Goal: Task Accomplishment & Management: Complete application form

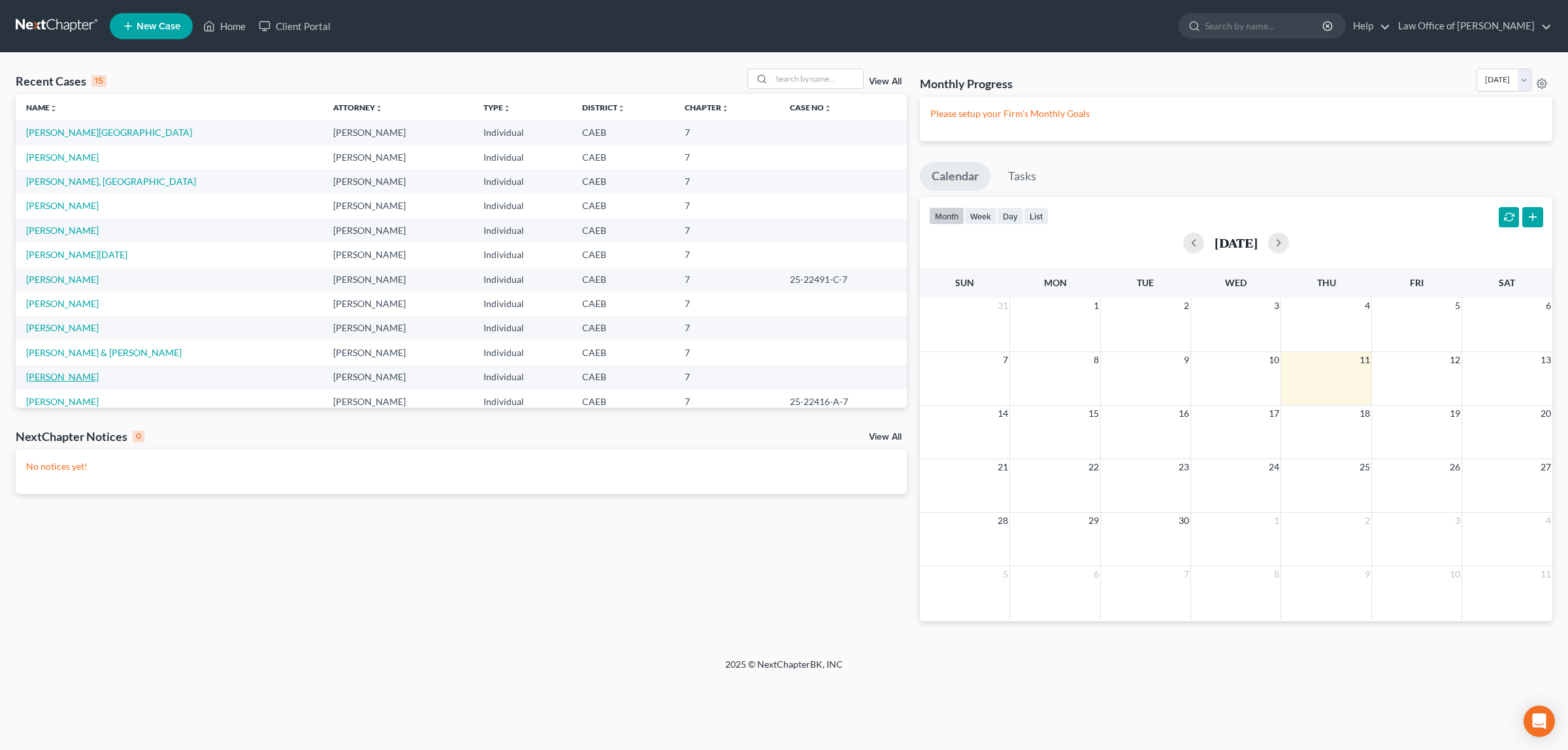
click at [70, 376] on link "[PERSON_NAME]" at bounding box center [62, 376] width 72 height 11
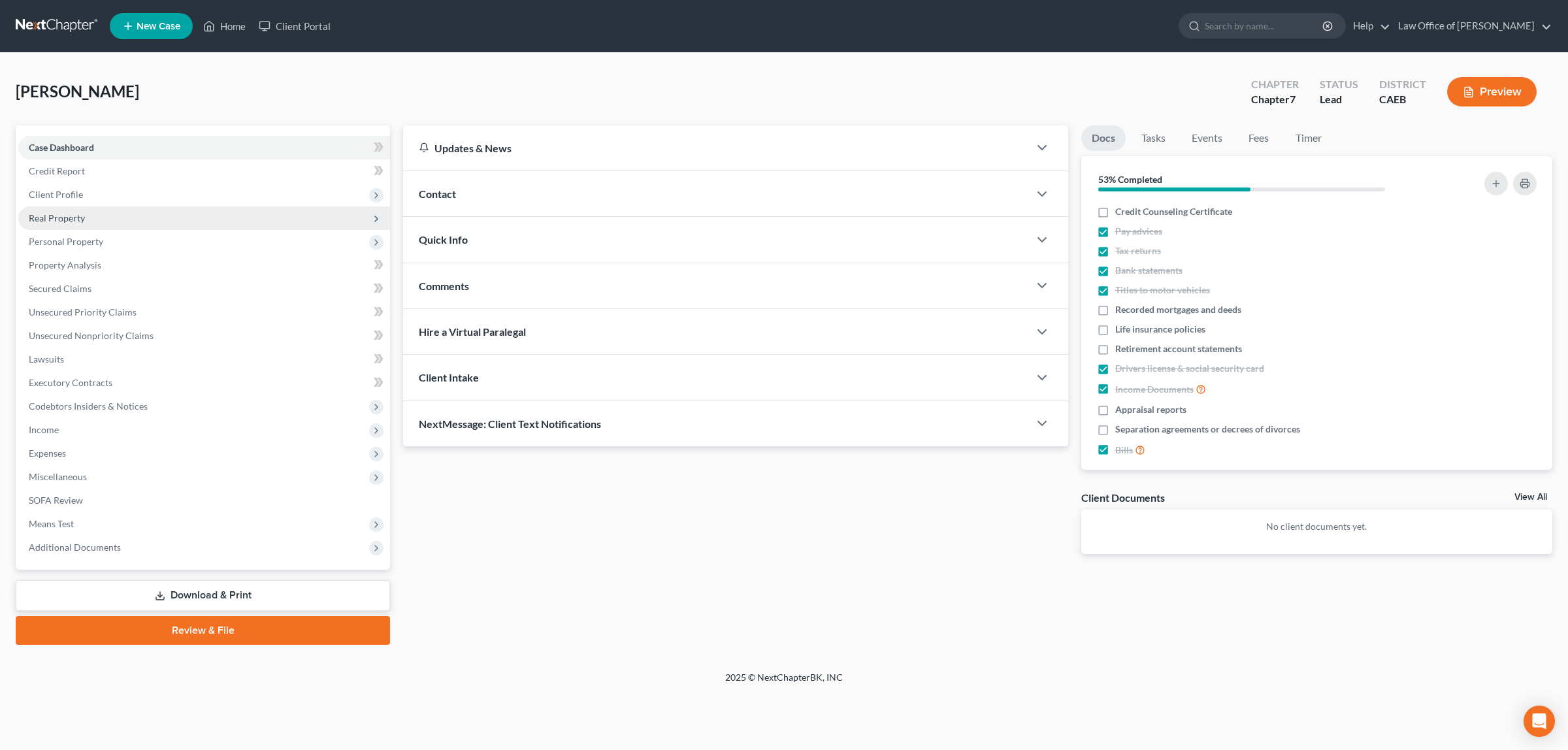
click at [68, 212] on span "Real Property" at bounding box center [57, 217] width 56 height 11
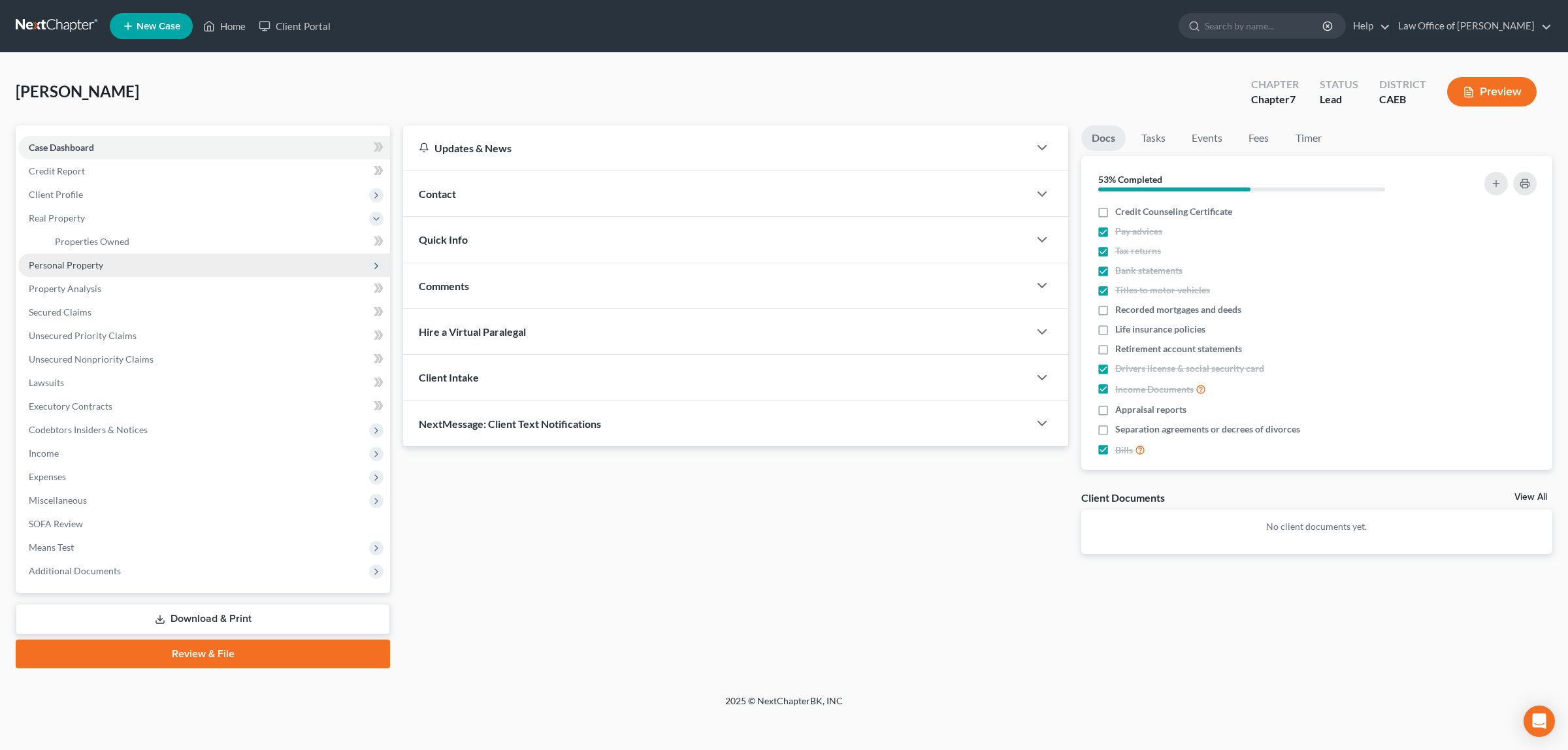
click at [72, 256] on span "Personal Property" at bounding box center [204, 265] width 372 height 23
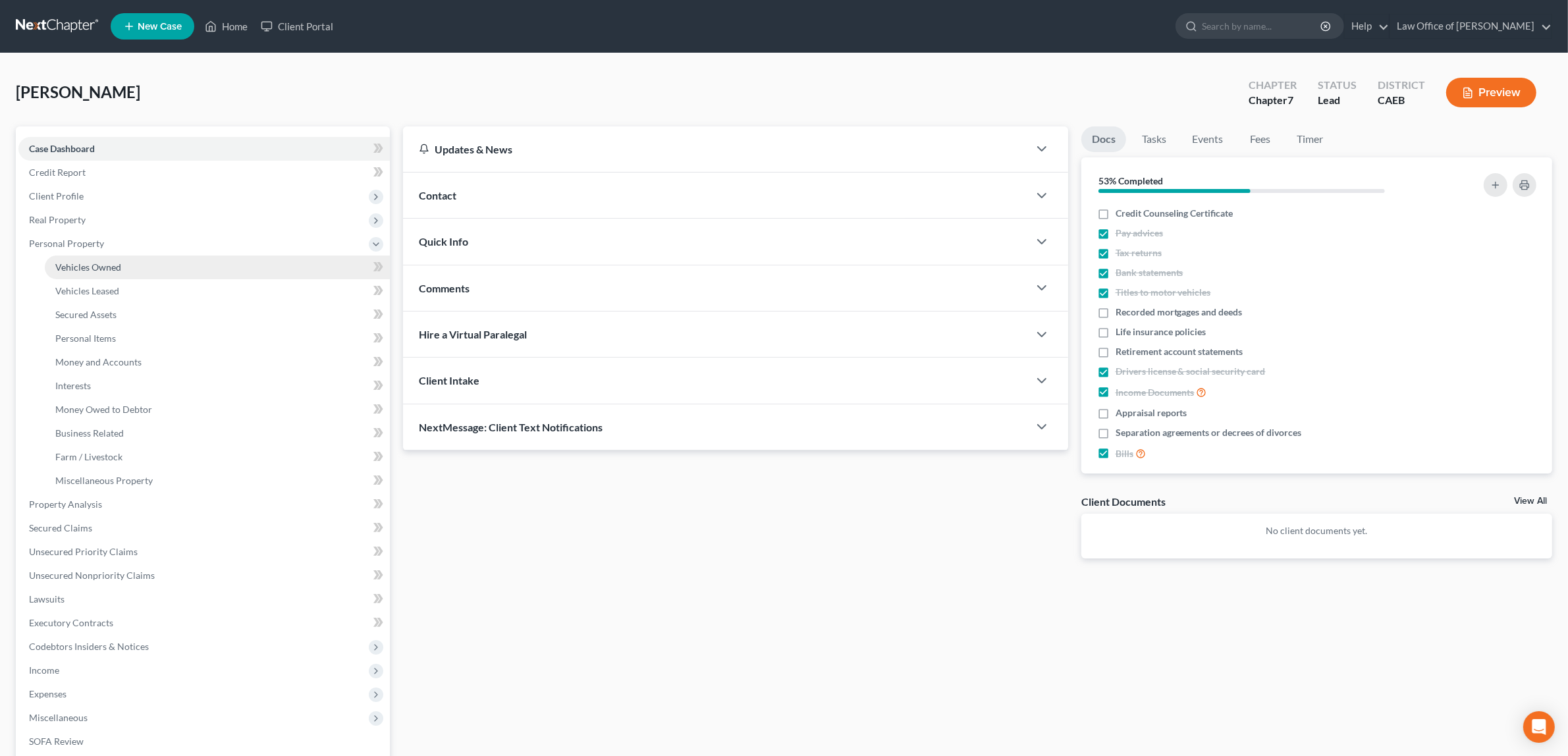
click at [106, 263] on span "Vehicles Owned" at bounding box center [88, 267] width 66 height 11
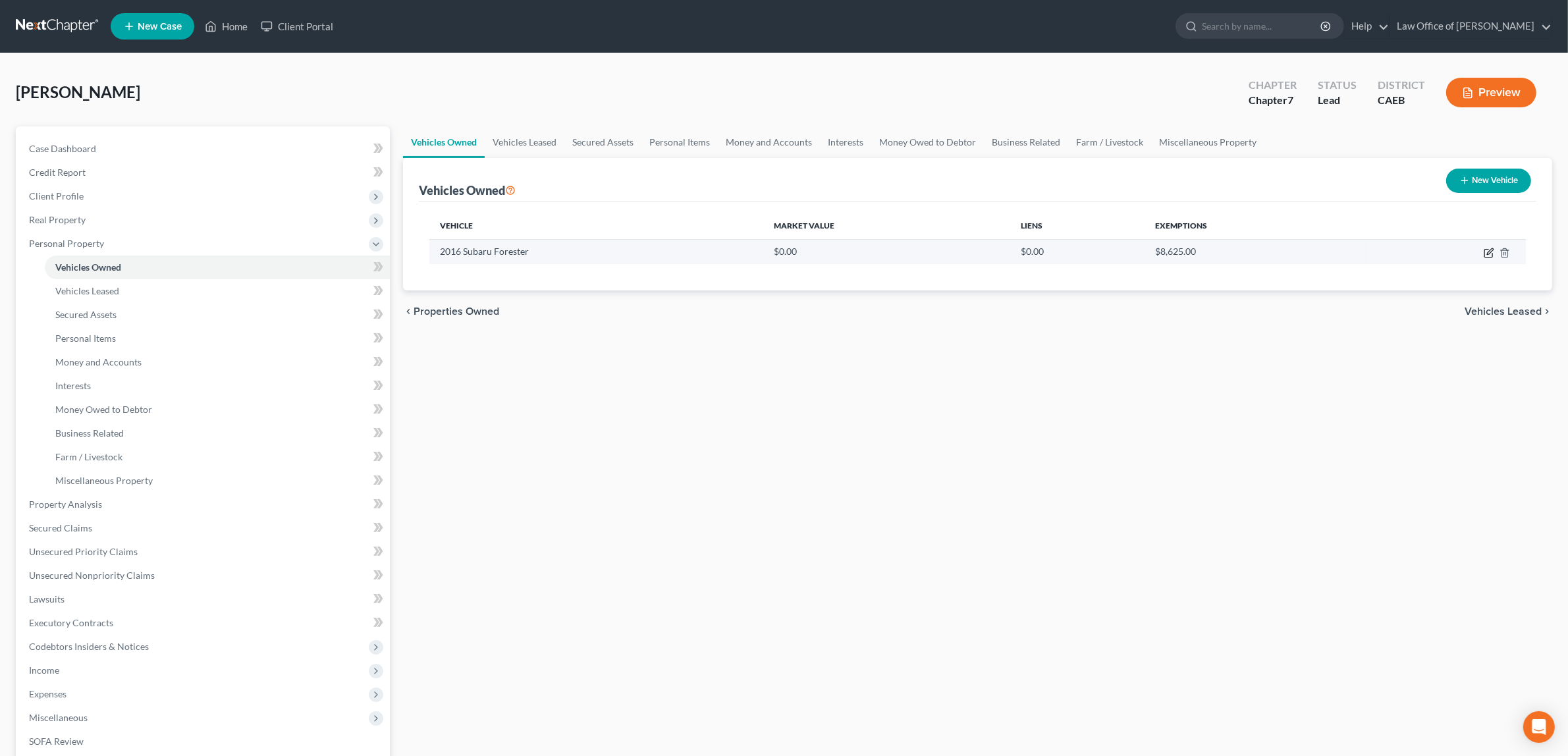
click at [1488, 249] on icon "button" at bounding box center [1488, 253] width 8 height 8
select select "0"
select select "10"
select select "0"
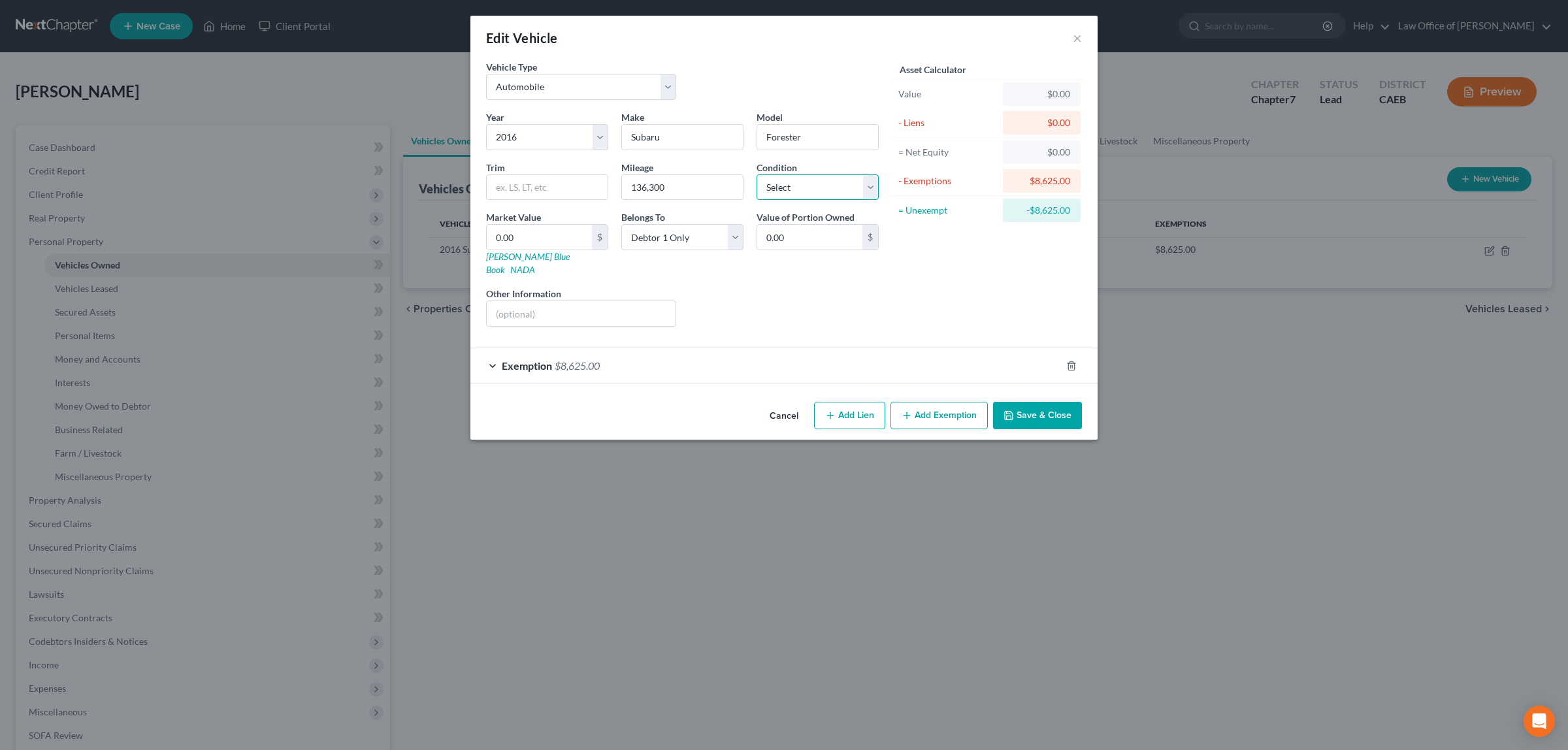
click at [867, 187] on select "Select Excellent Very Good Good Fair Poor" at bounding box center [817, 188] width 122 height 26
select select "2"
click at [756, 175] on select "Select Excellent Very Good Good Fair Poor" at bounding box center [817, 188] width 122 height 26
click at [552, 236] on input "0.00" at bounding box center [539, 237] width 105 height 25
type input "6"
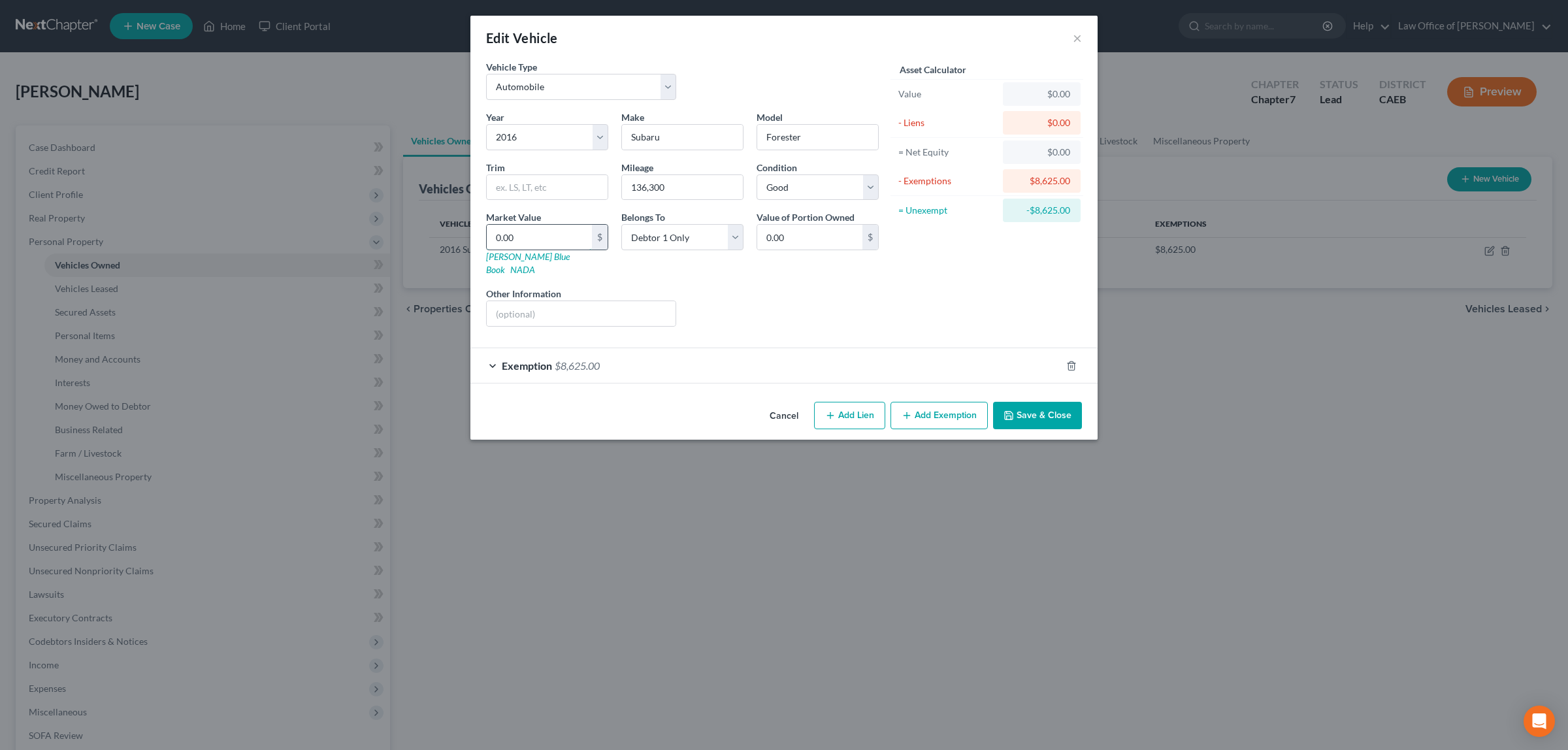
type input "6.00"
type input "64"
type input "64.00"
type input "642"
type input "642.00"
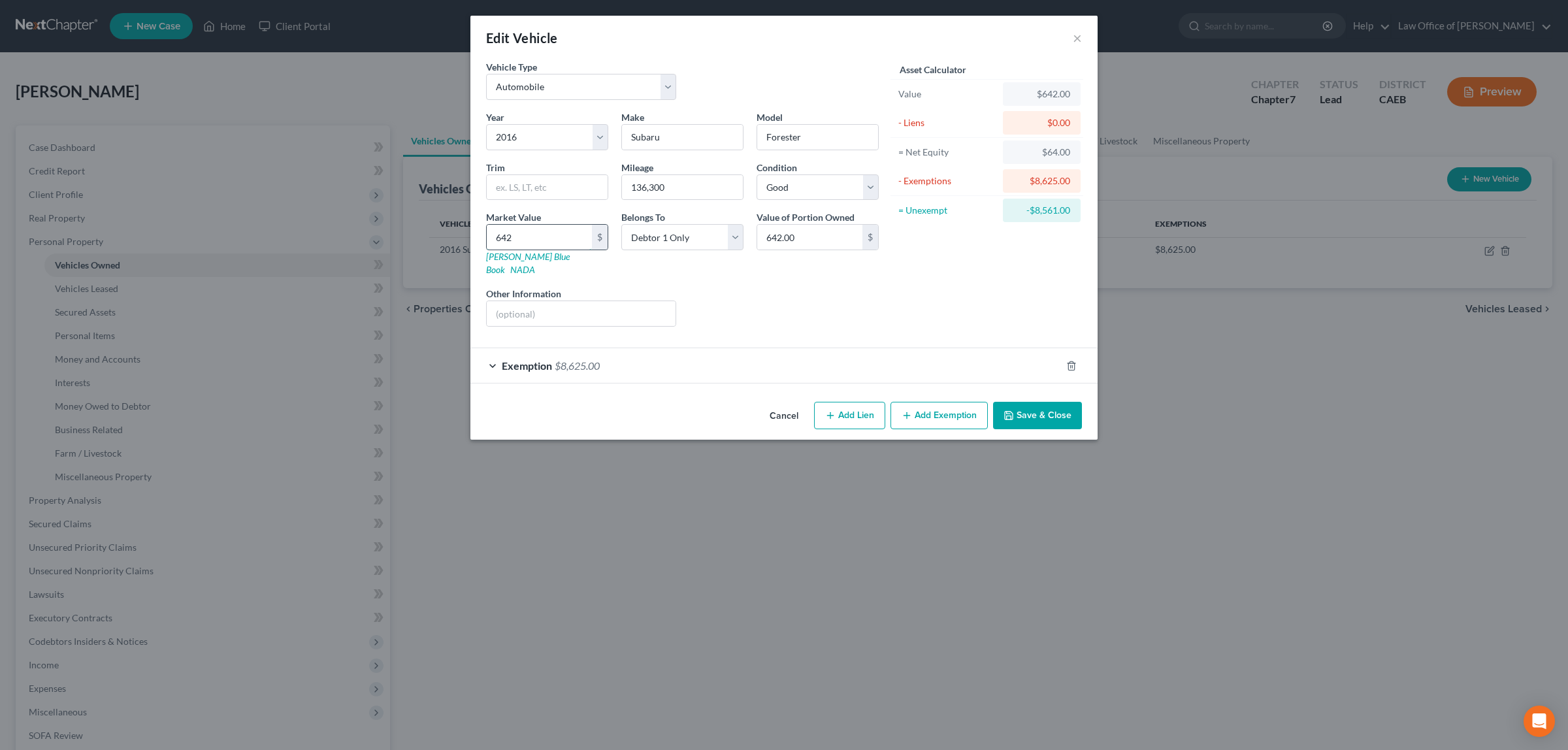
type input "6425"
type input "6,425.00"
click at [1030, 402] on button "Save & Close" at bounding box center [1037, 415] width 89 height 27
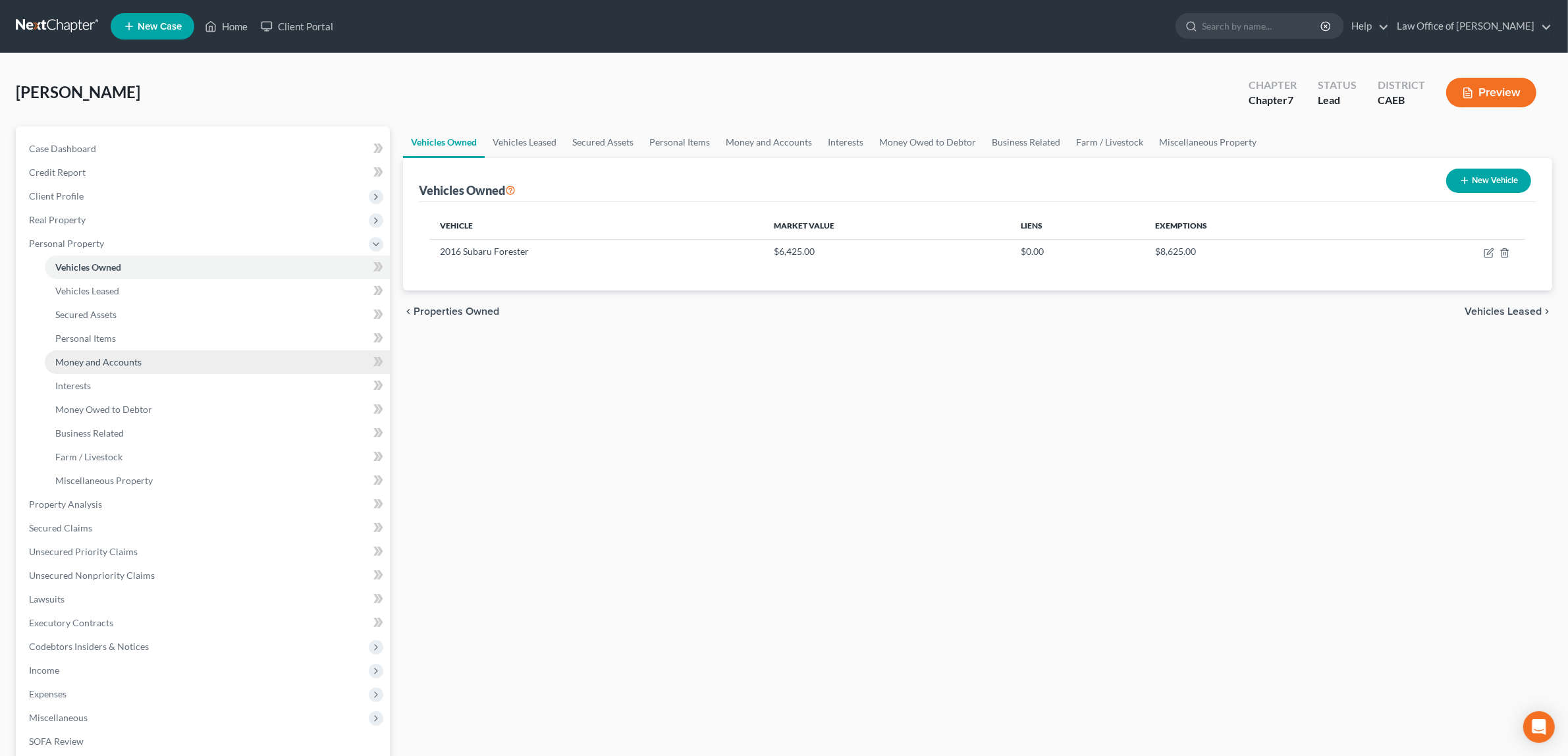
click at [102, 357] on span "Money and Accounts" at bounding box center [98, 362] width 86 height 11
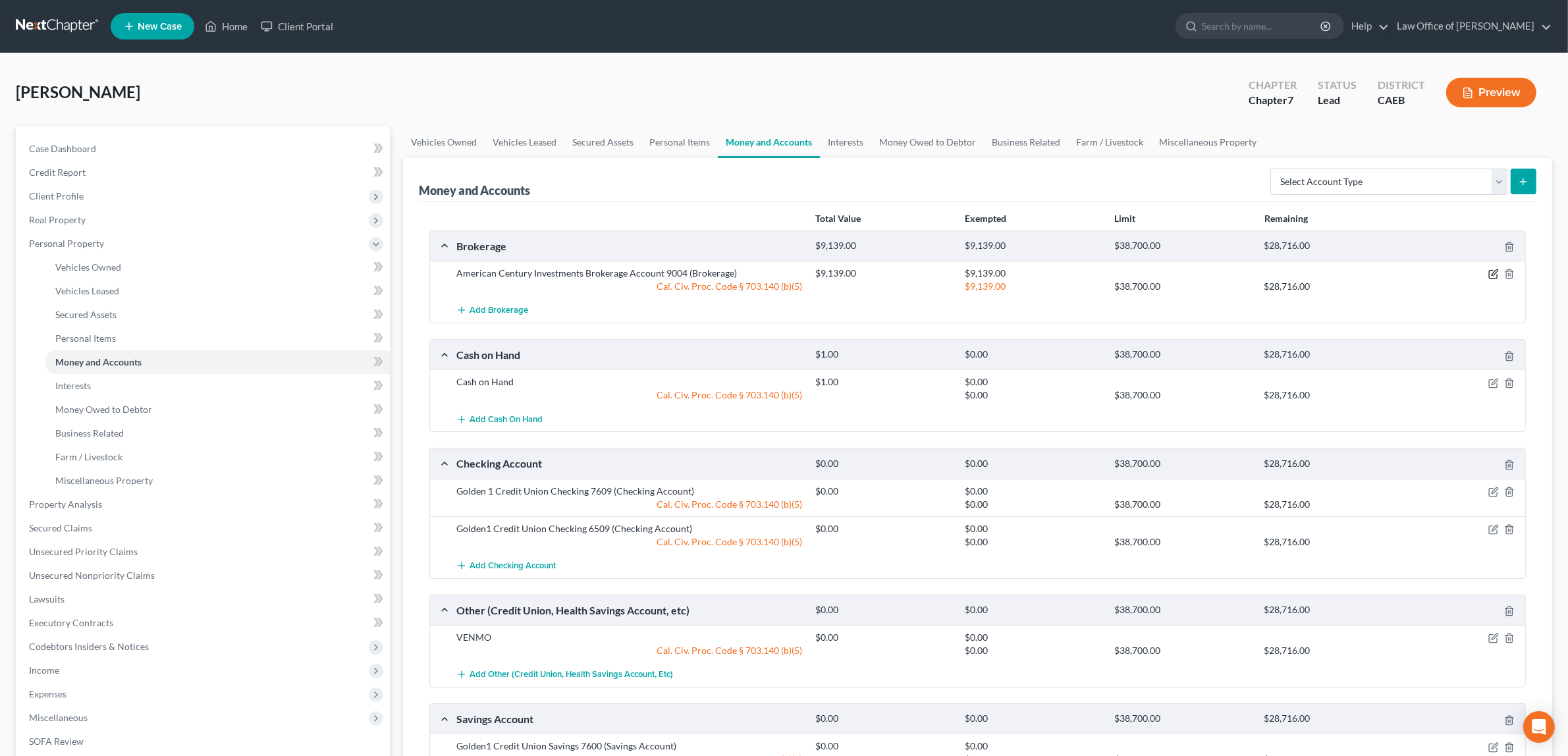
click at [1490, 271] on icon "button" at bounding box center [1493, 274] width 10 height 10
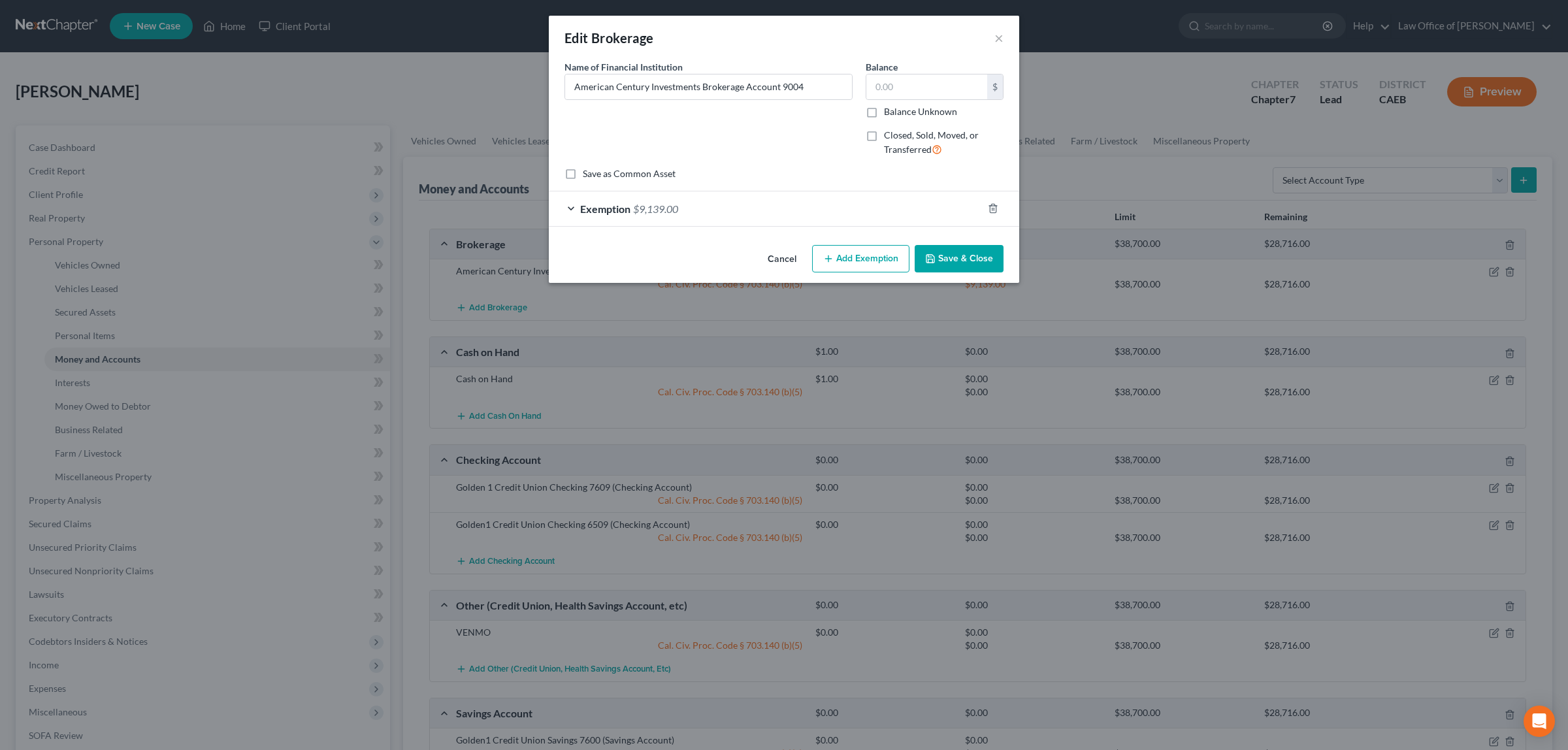
click at [664, 203] on span "$9,139.00" at bounding box center [655, 209] width 45 height 12
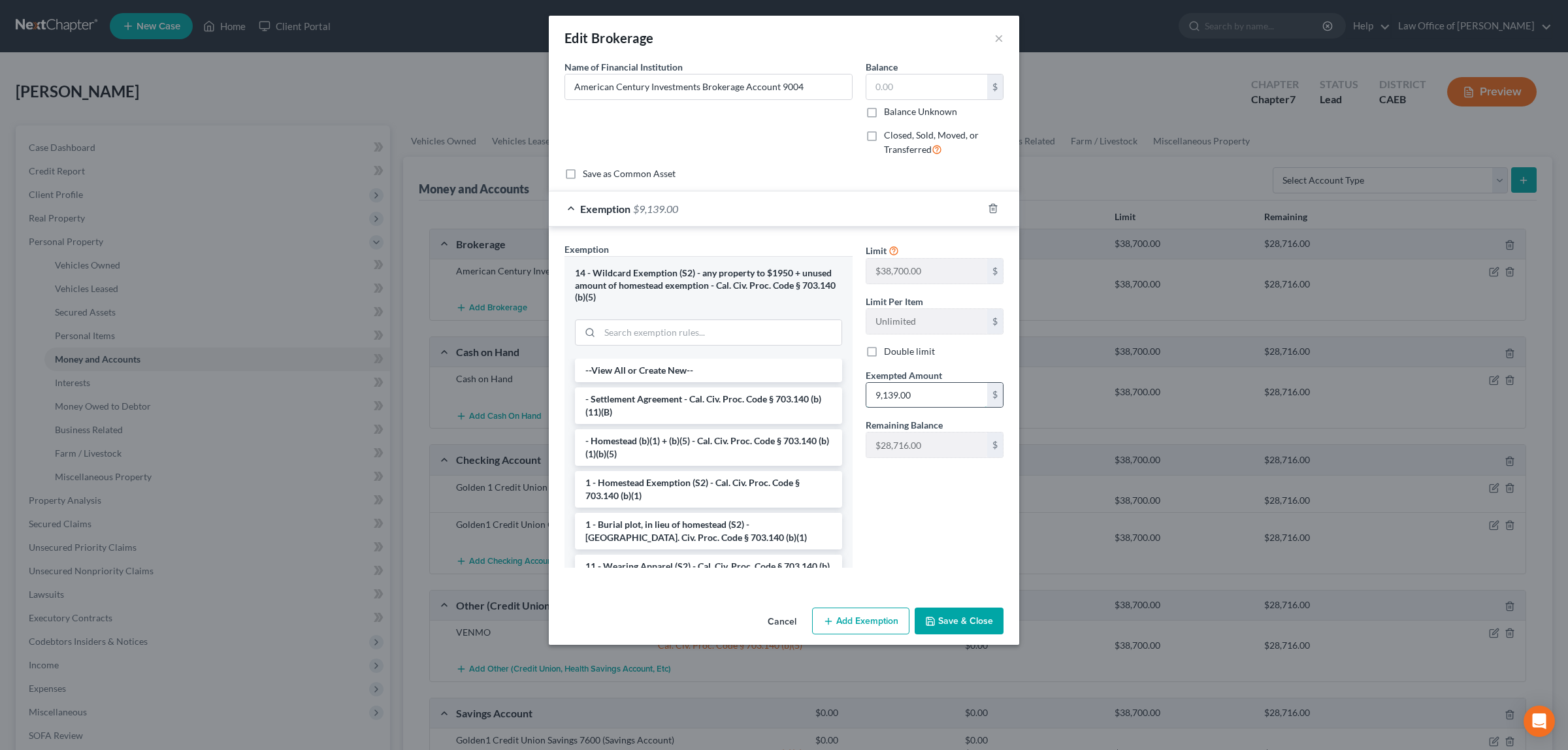
click at [925, 394] on input "9,139.00" at bounding box center [926, 395] width 121 height 25
type input "0.00"
click at [968, 617] on button "Save & Close" at bounding box center [959, 621] width 89 height 27
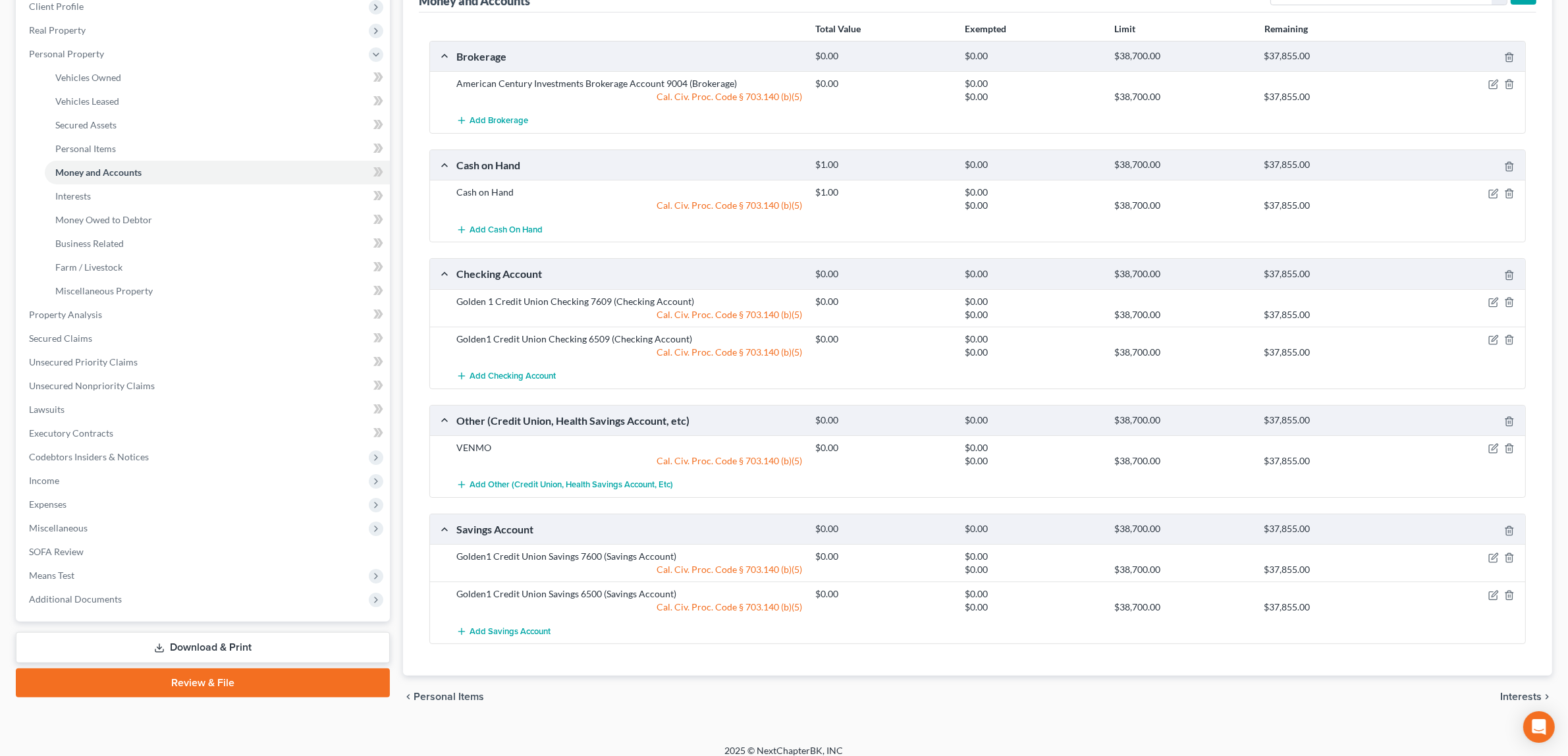
scroll to position [192, 0]
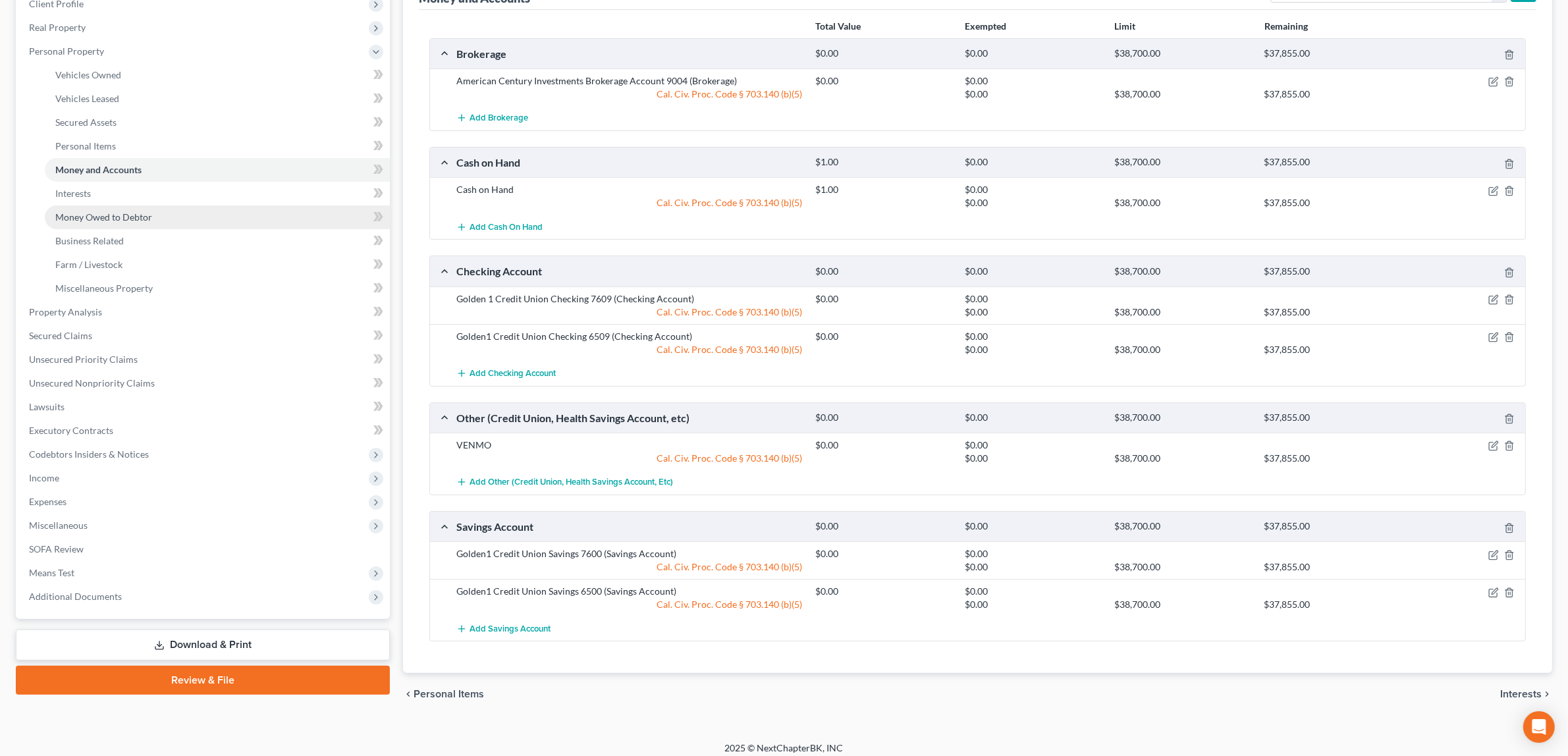
click at [252, 211] on link "Money Owed to Debtor" at bounding box center [217, 217] width 345 height 23
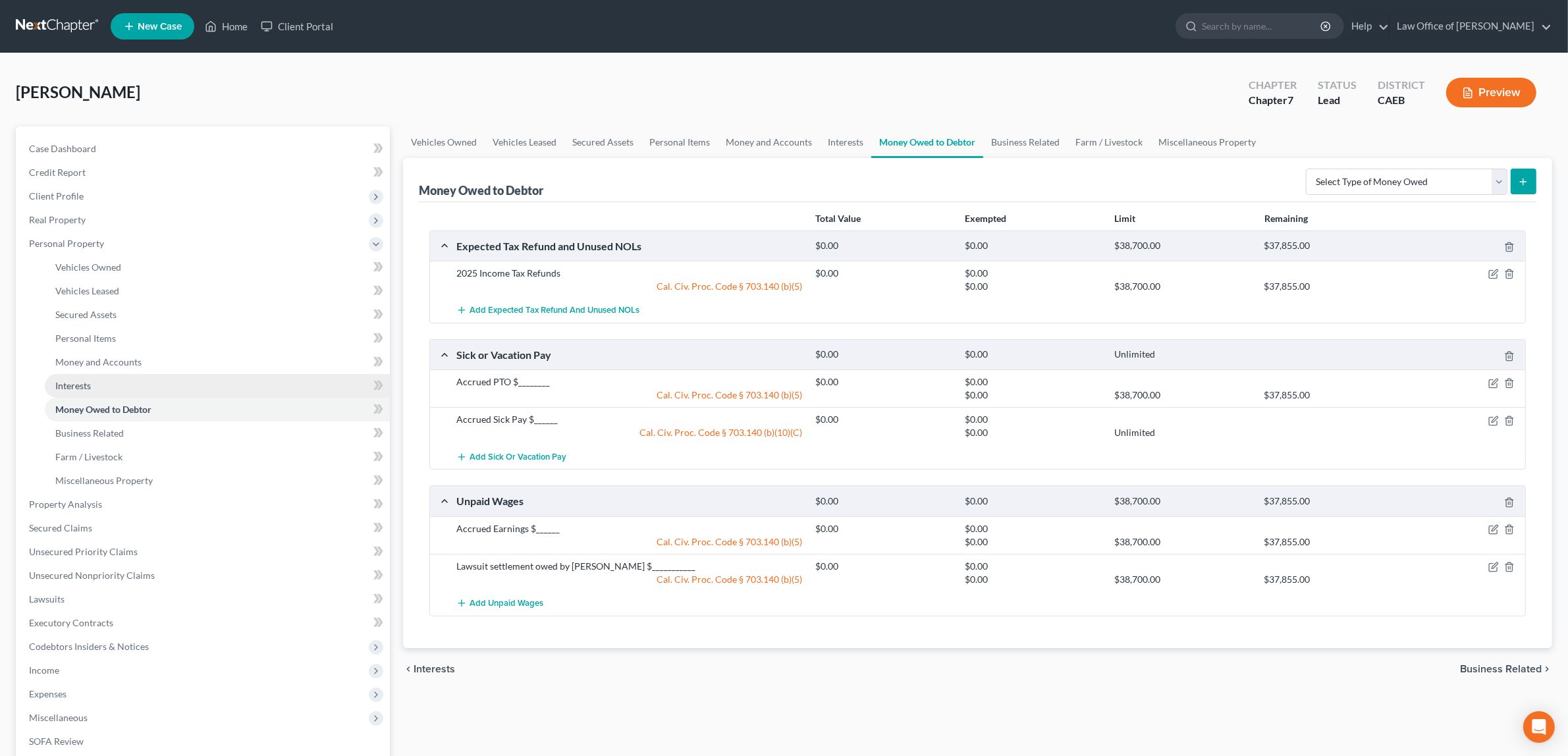
click at [146, 379] on link "Interests" at bounding box center [217, 386] width 345 height 23
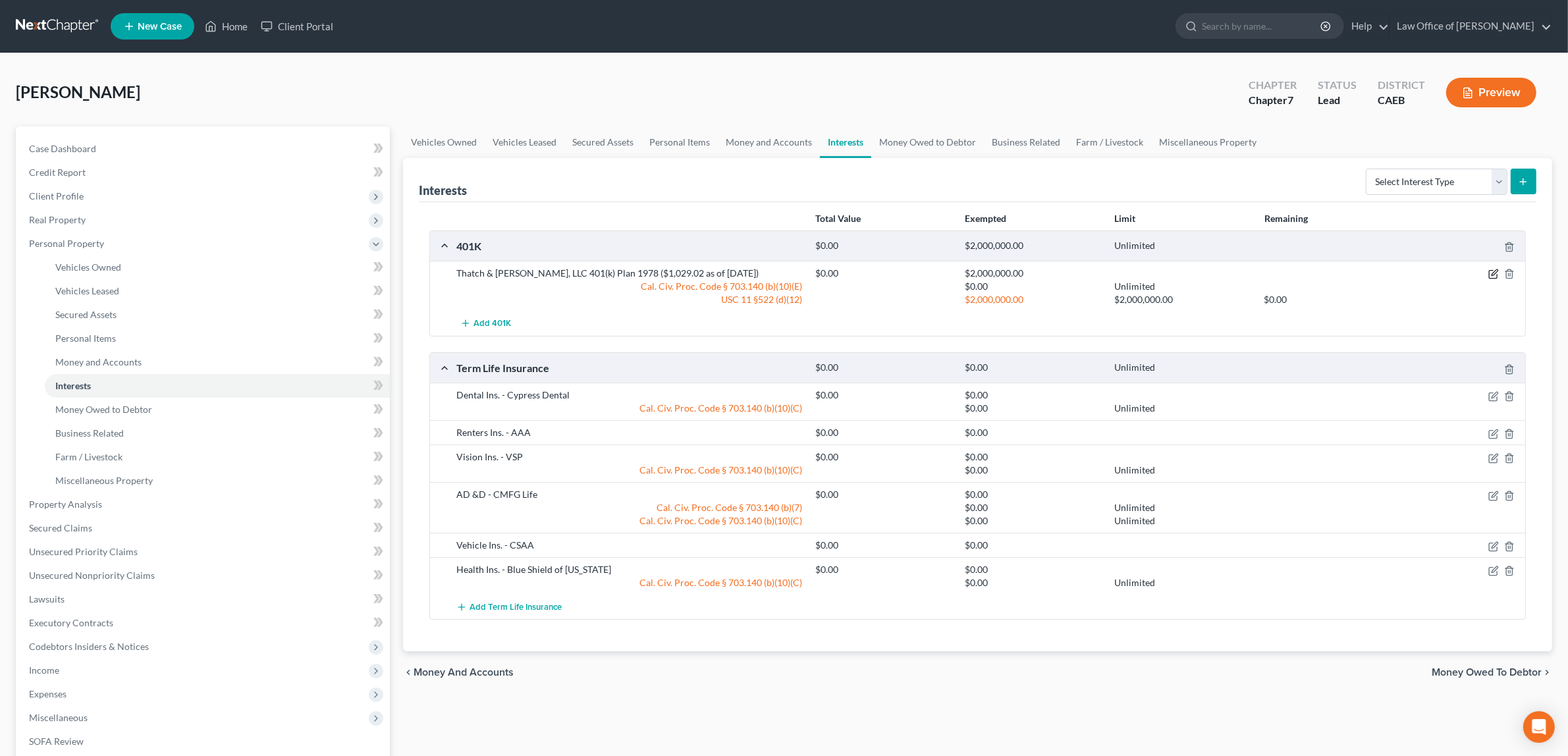
click at [1492, 267] on div at bounding box center [1466, 273] width 120 height 13
click at [1489, 271] on icon "button" at bounding box center [1492, 274] width 8 height 8
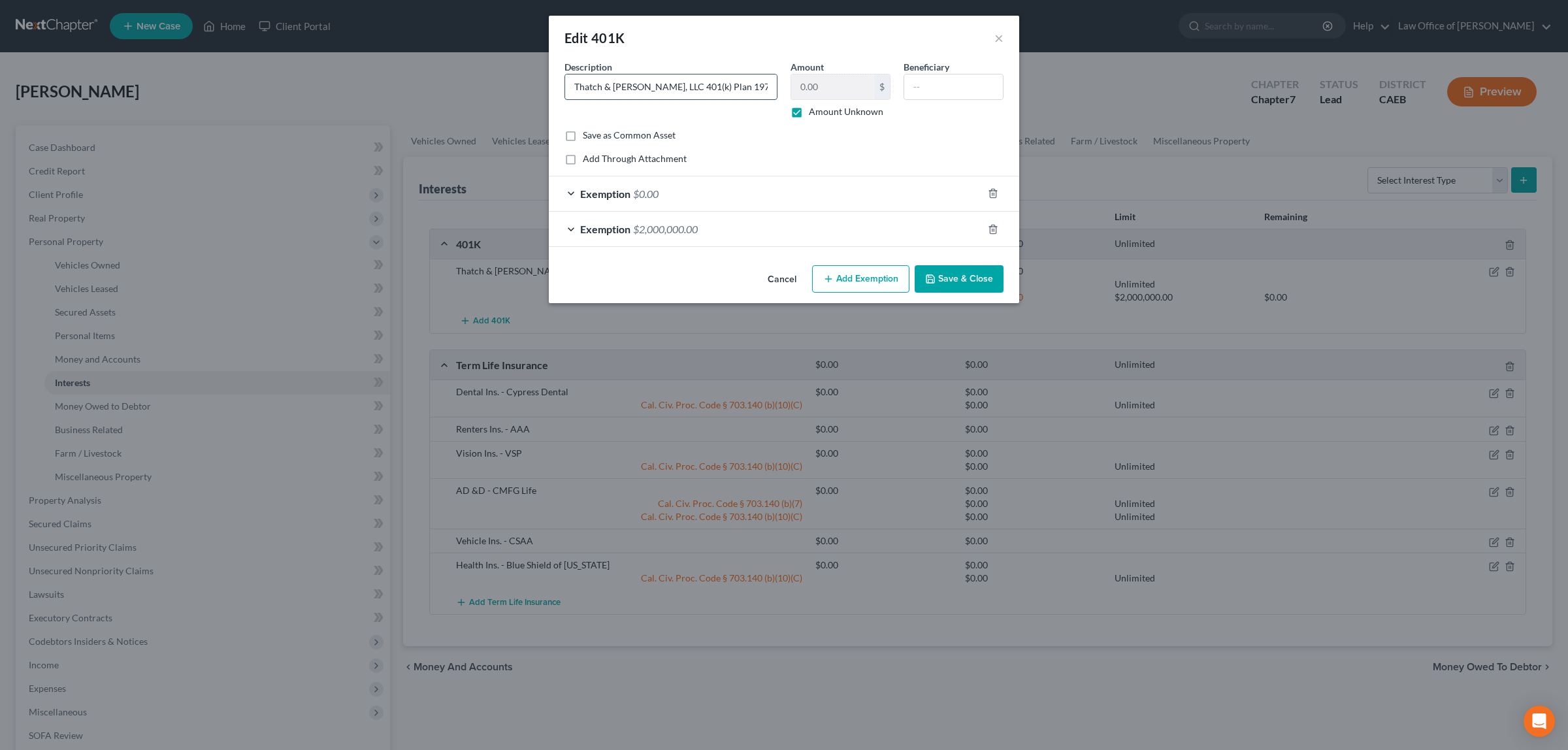
click at [761, 88] on input "Thatch & [PERSON_NAME], LLC 401(k) Plan 1978 ($1,029.02 as of [DATE])" at bounding box center [671, 87] width 211 height 25
type input "Thatch & [PERSON_NAME], LLC 401(k) Plan 1978 ($10,368.84 as of [DATE])"
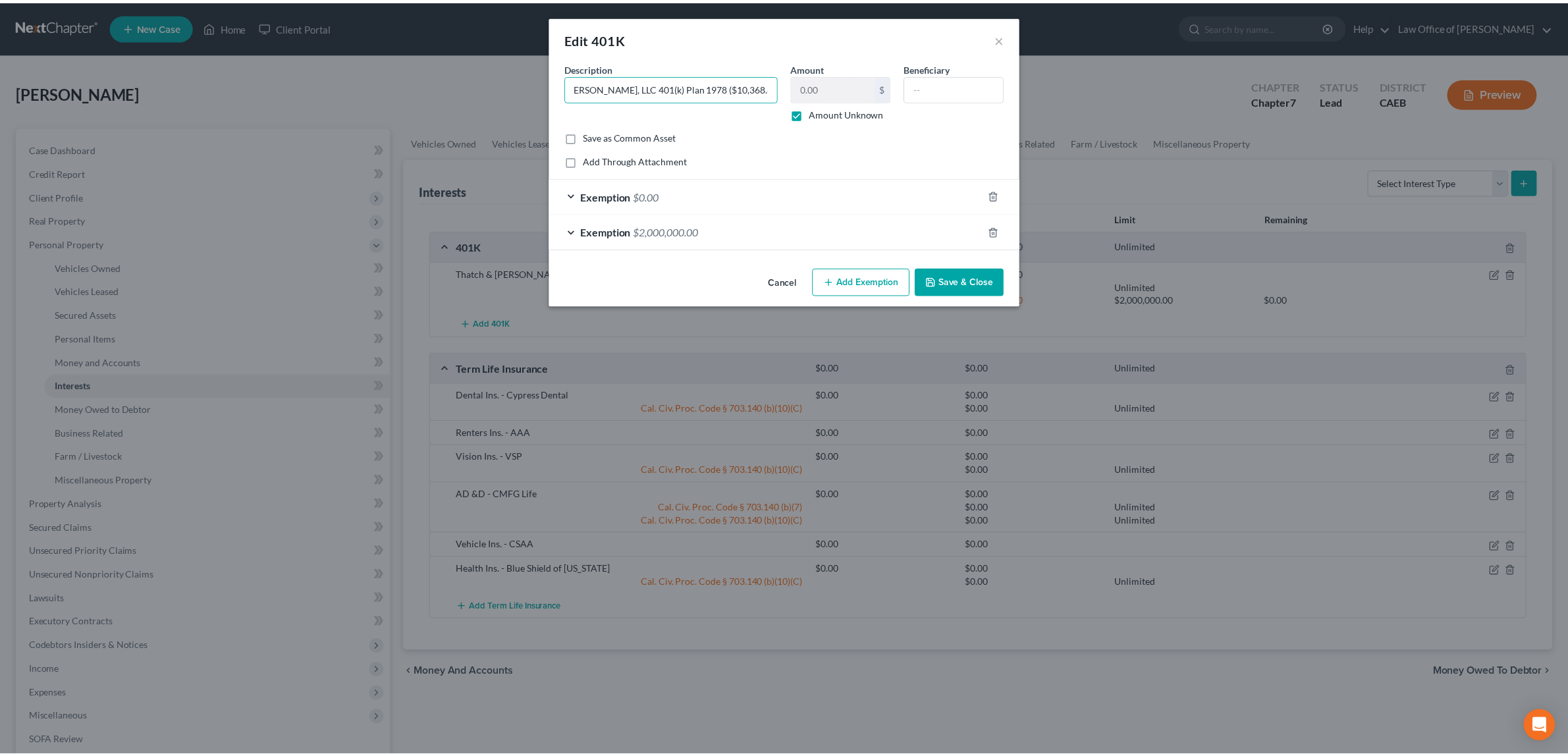
scroll to position [0, 0]
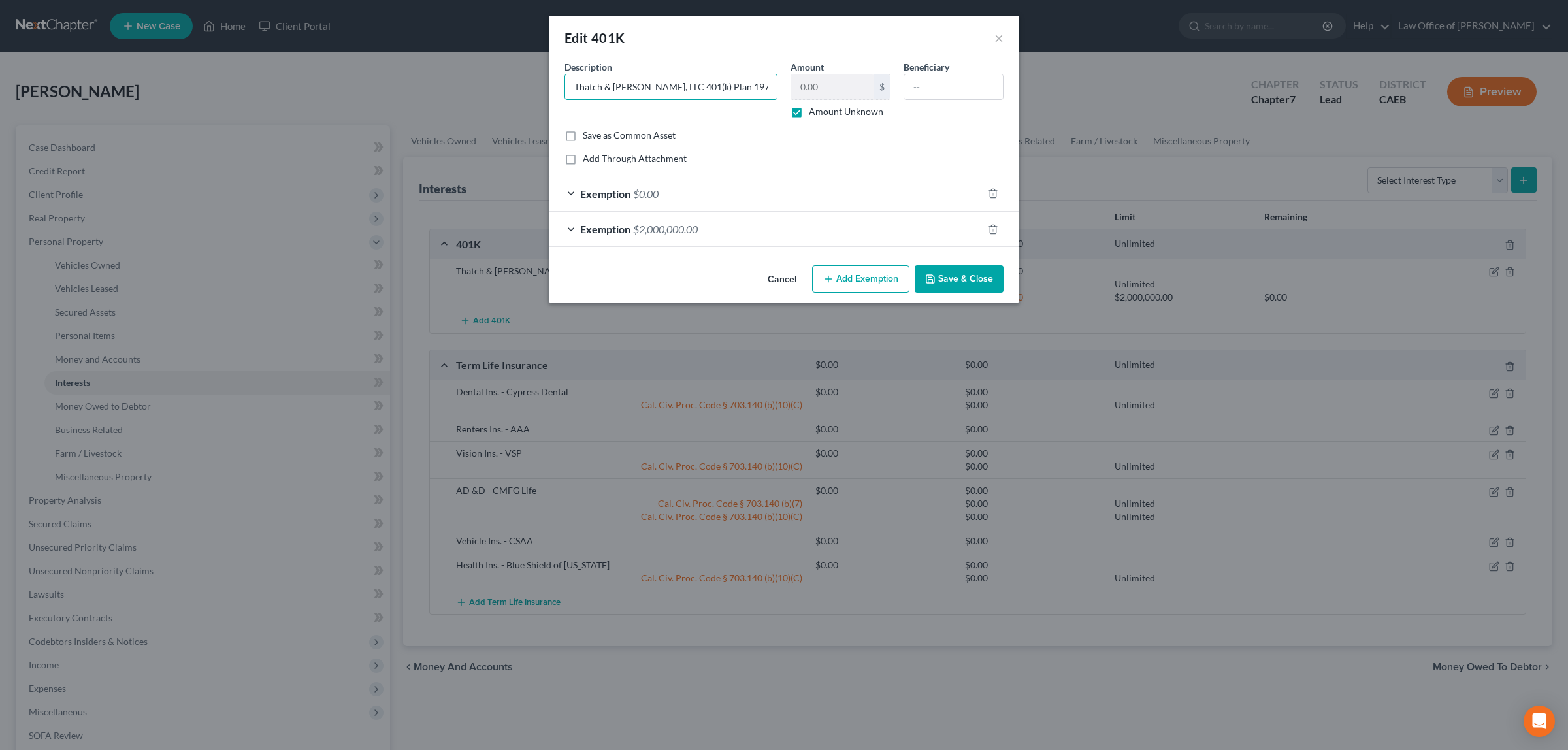
click at [959, 282] on button "Save & Close" at bounding box center [959, 279] width 89 height 27
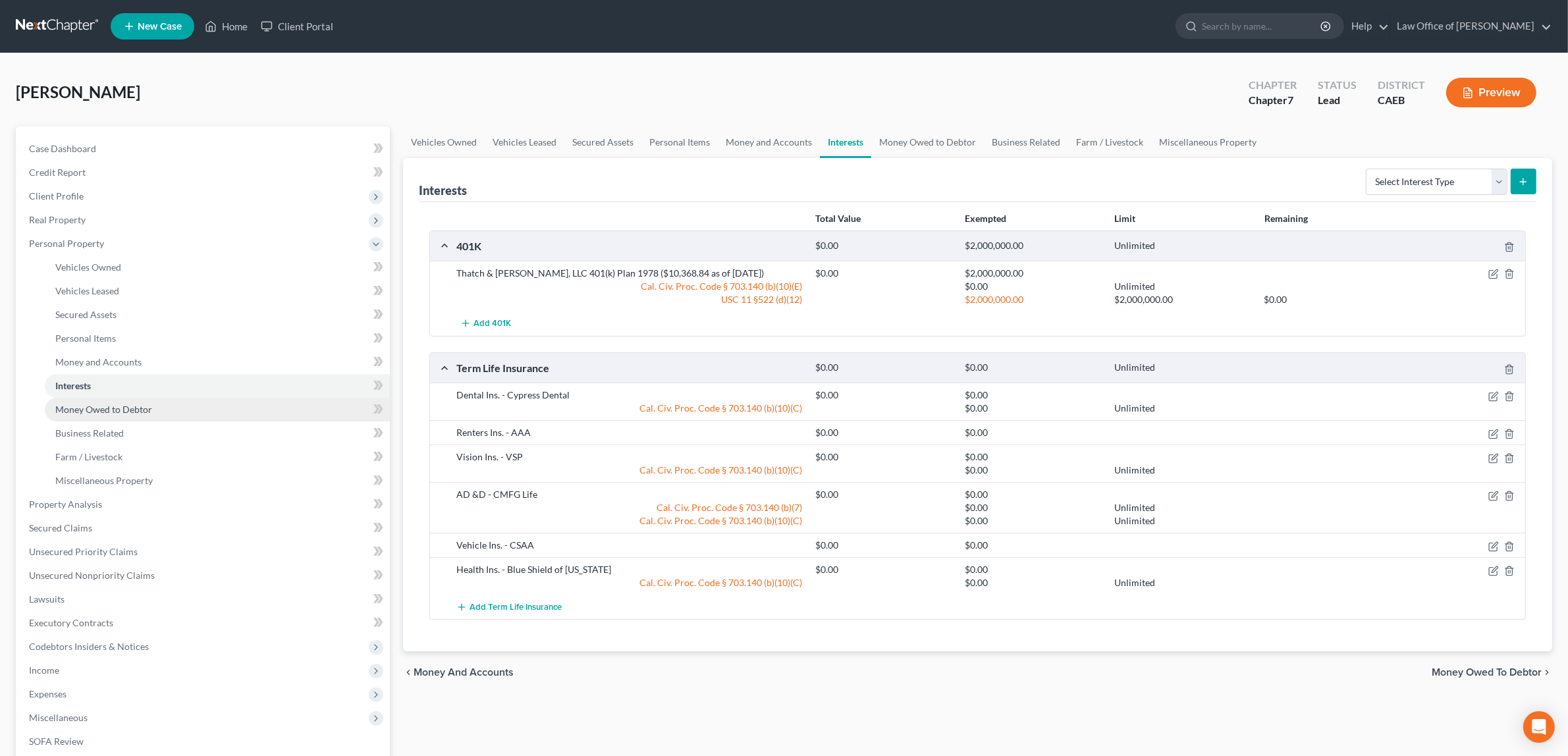
click at [78, 405] on span "Money Owed to Debtor" at bounding box center [103, 409] width 97 height 11
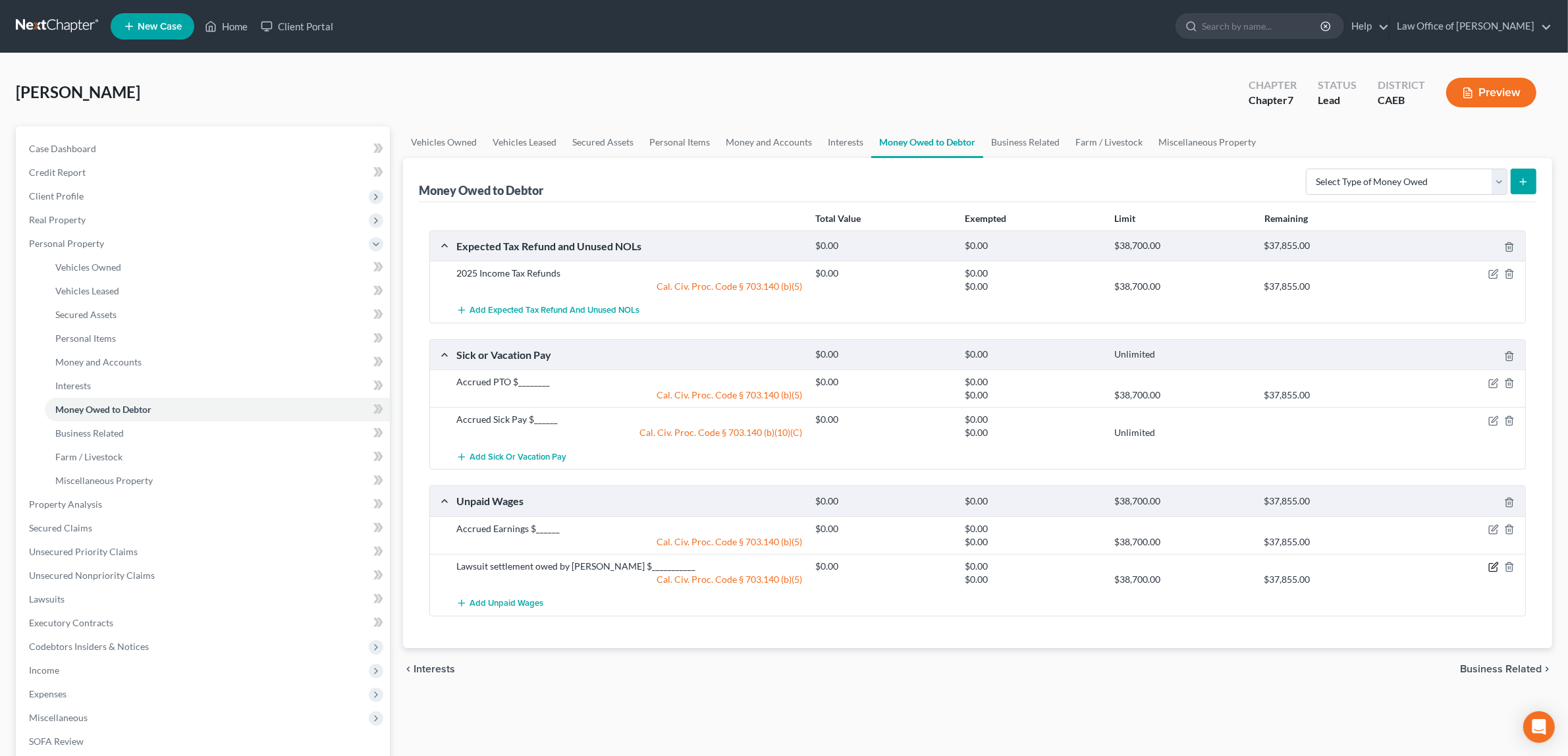
click at [1493, 568] on icon "button" at bounding box center [1493, 566] width 10 height 10
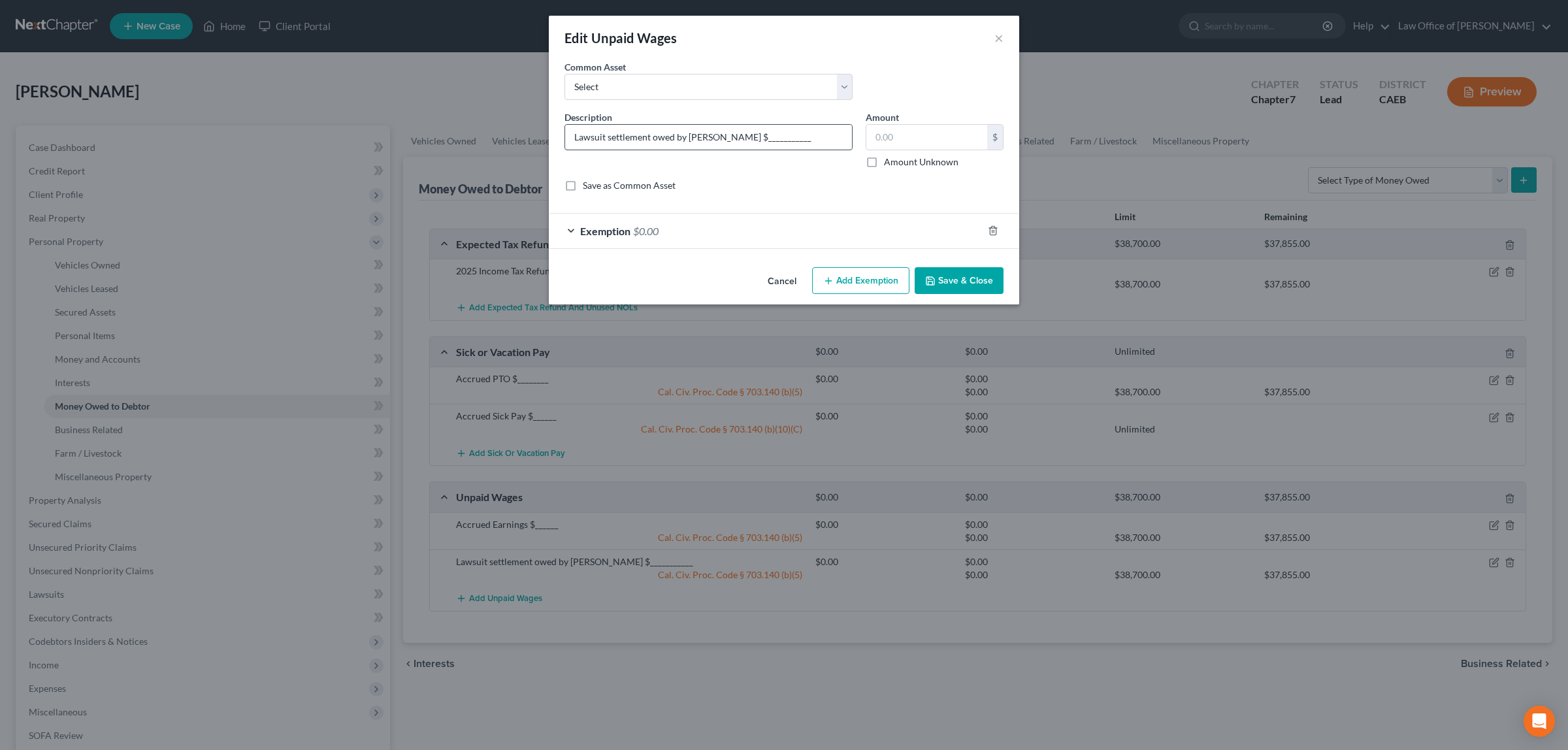
click at [793, 138] on input "Lawsuit settlement owed by [PERSON_NAME] $___________" at bounding box center [709, 137] width 287 height 25
type input "Lawsuit settlement owed by [PERSON_NAME] $1,500.00."
click at [902, 134] on input "text" at bounding box center [926, 137] width 121 height 25
type input "1,500.00"
click at [657, 226] on span "$0.00" at bounding box center [645, 231] width 25 height 12
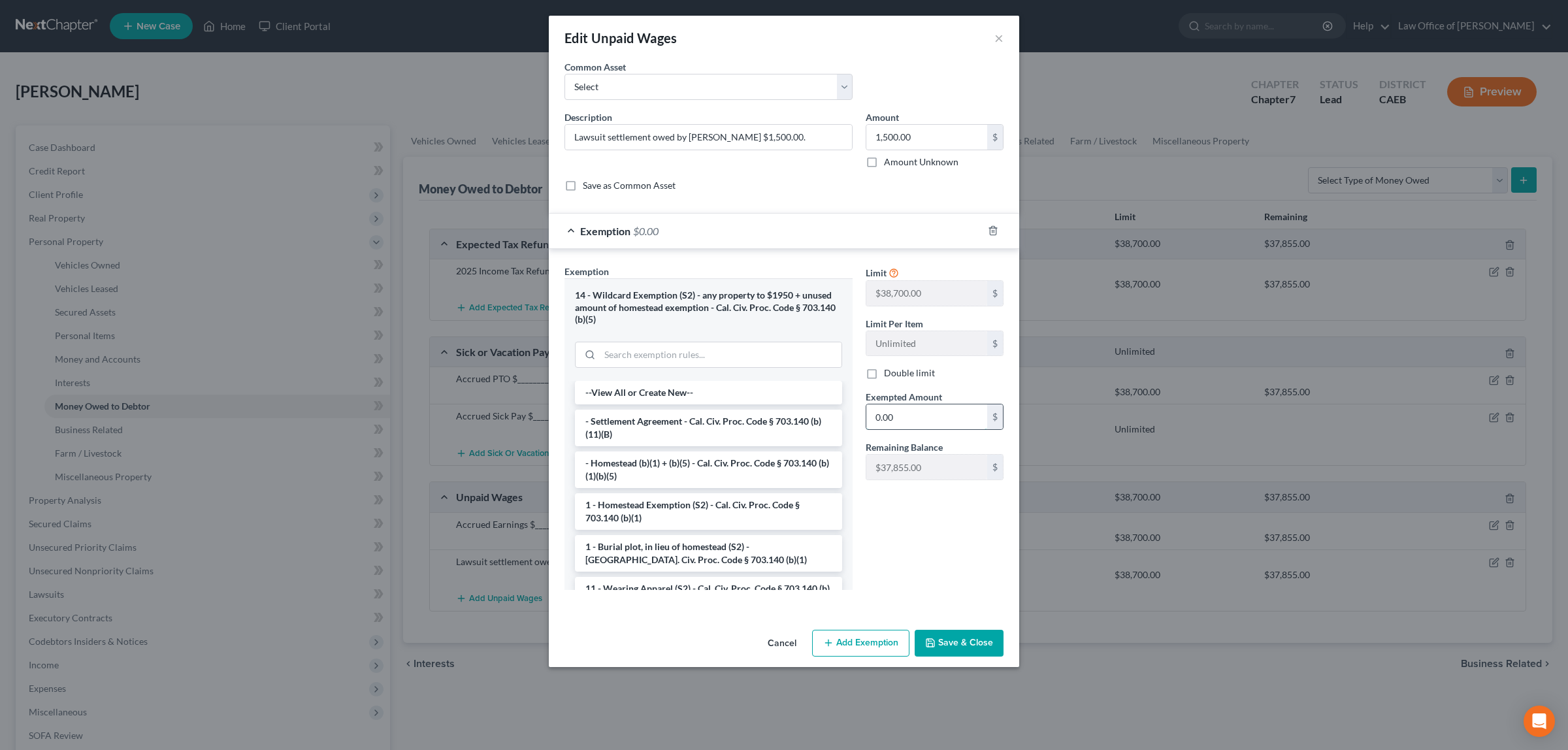
click at [892, 416] on input "0.00" at bounding box center [926, 417] width 121 height 25
type input "1,500.00"
click at [939, 638] on button "Save & Close" at bounding box center [959, 643] width 89 height 27
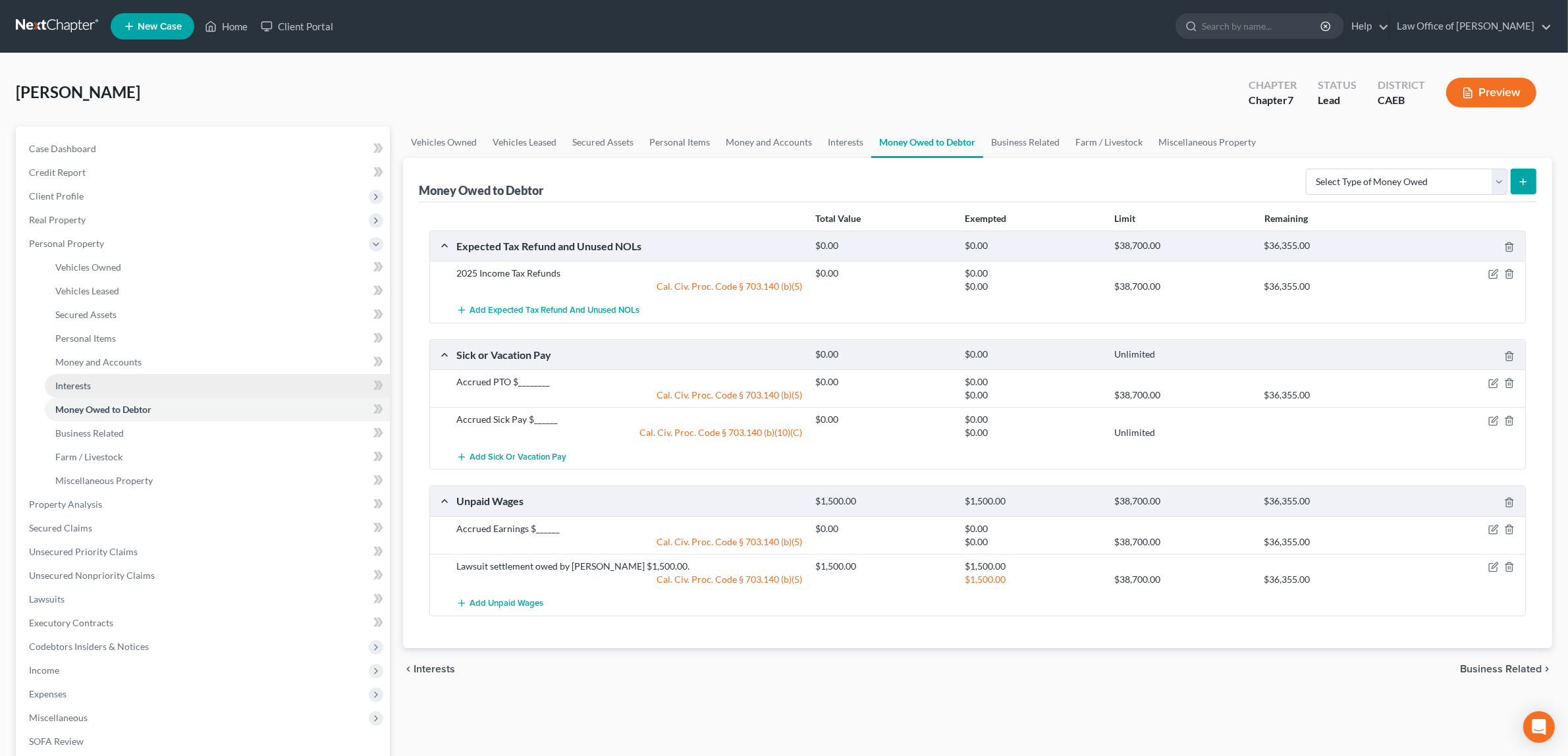
click at [129, 383] on link "Interests" at bounding box center [217, 386] width 345 height 23
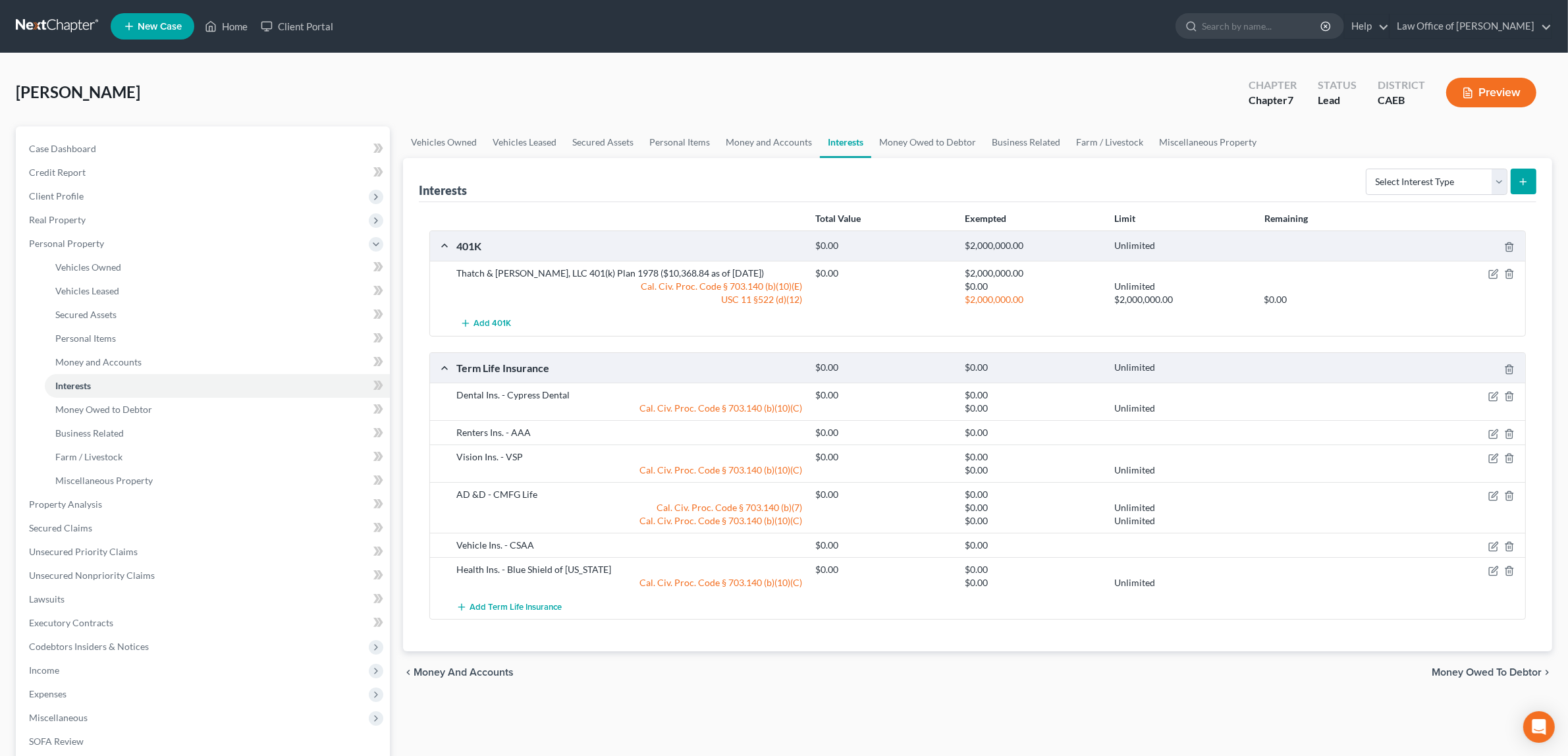
click at [475, 493] on div "AD &D - CMFG Life" at bounding box center [629, 494] width 359 height 13
click at [1493, 491] on icon "button" at bounding box center [1493, 496] width 10 height 10
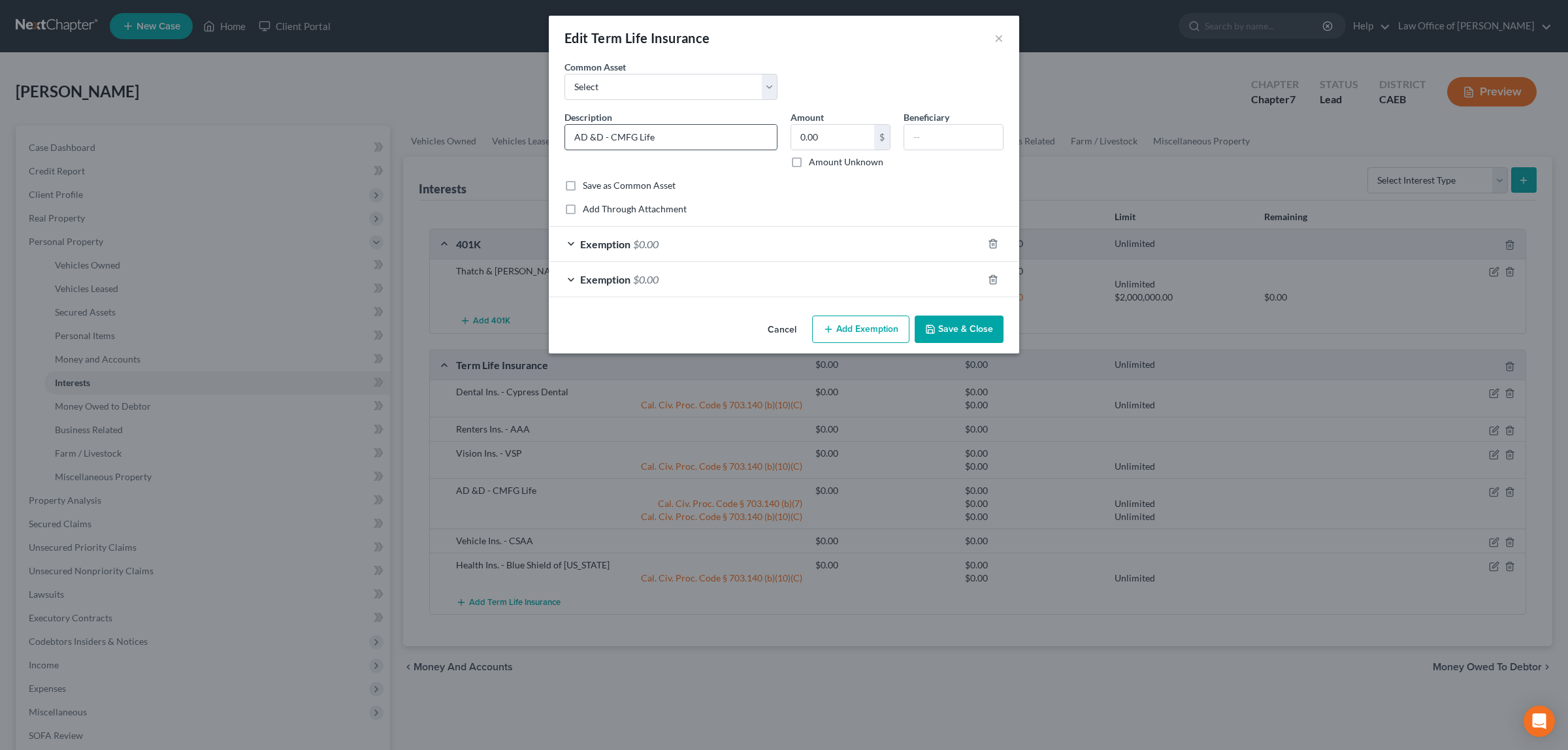
click at [589, 135] on input "AD &D - CMFG Life" at bounding box center [671, 137] width 211 height 25
click at [602, 134] on input "AD&D - CMFG Life" at bounding box center [671, 137] width 211 height 25
type input "AD&D Ins. - CMFG Life"
click at [943, 325] on button "Save & Close" at bounding box center [959, 329] width 89 height 27
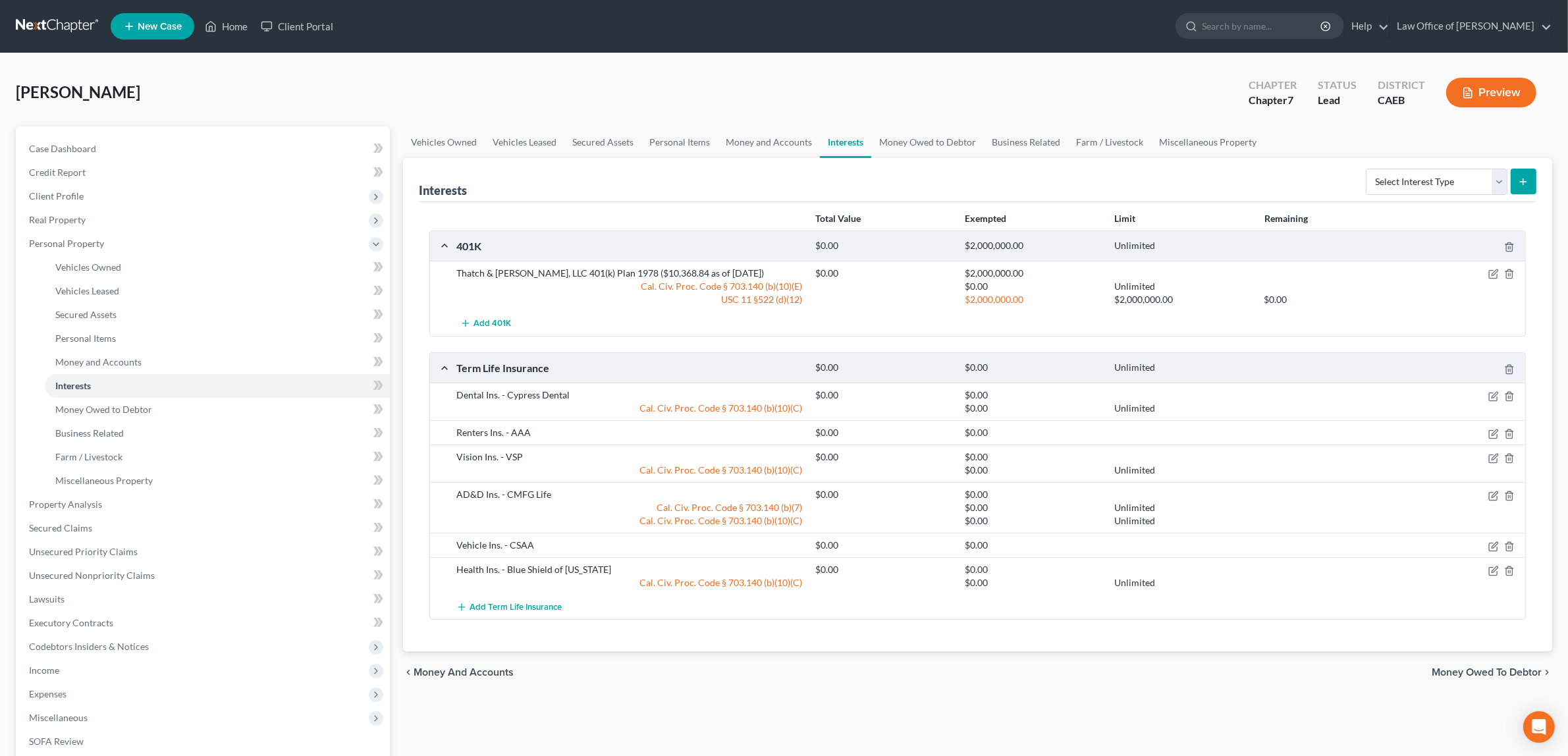
click at [1487, 81] on button "Preview" at bounding box center [1491, 92] width 90 height 30
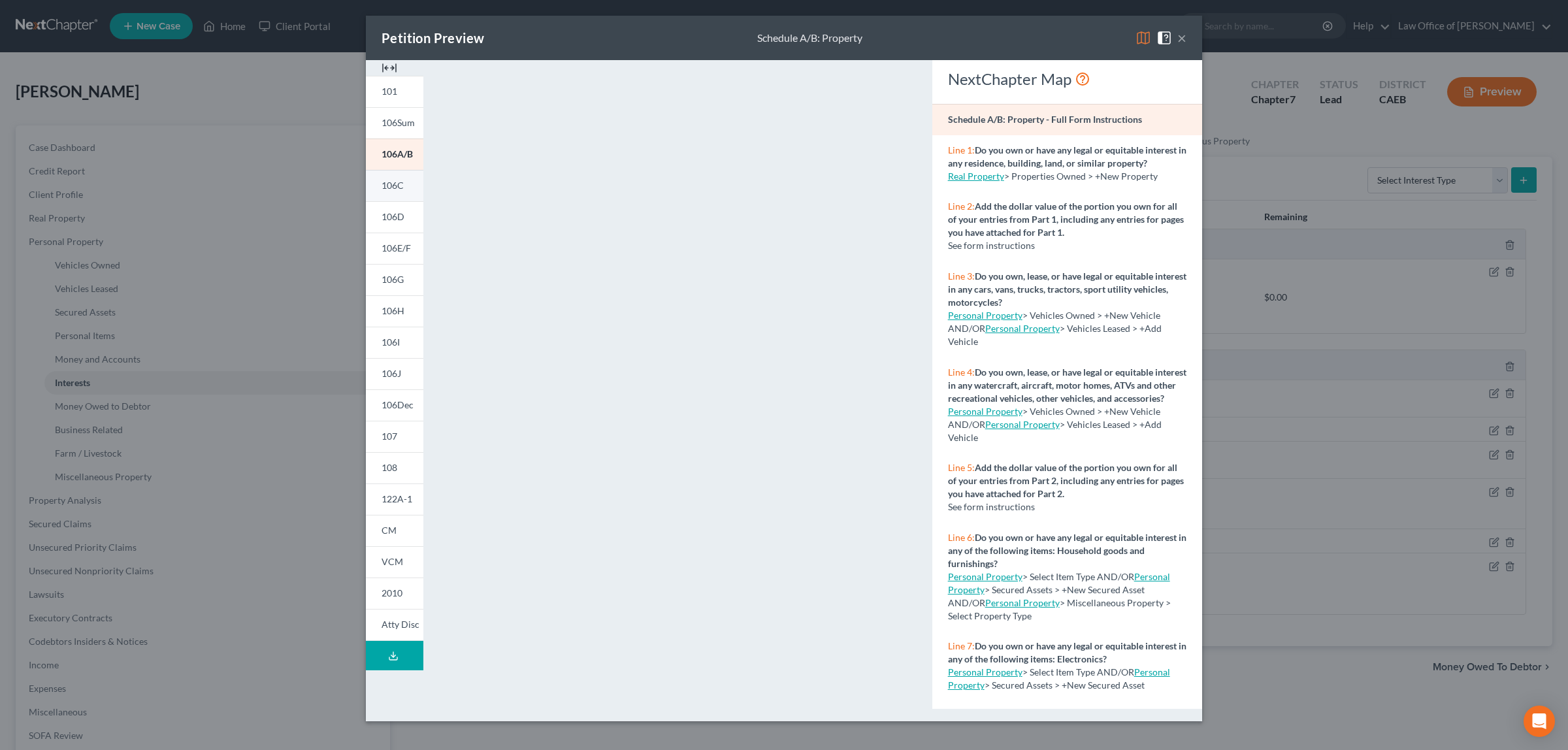
click at [394, 180] on span "106C" at bounding box center [392, 185] width 23 height 11
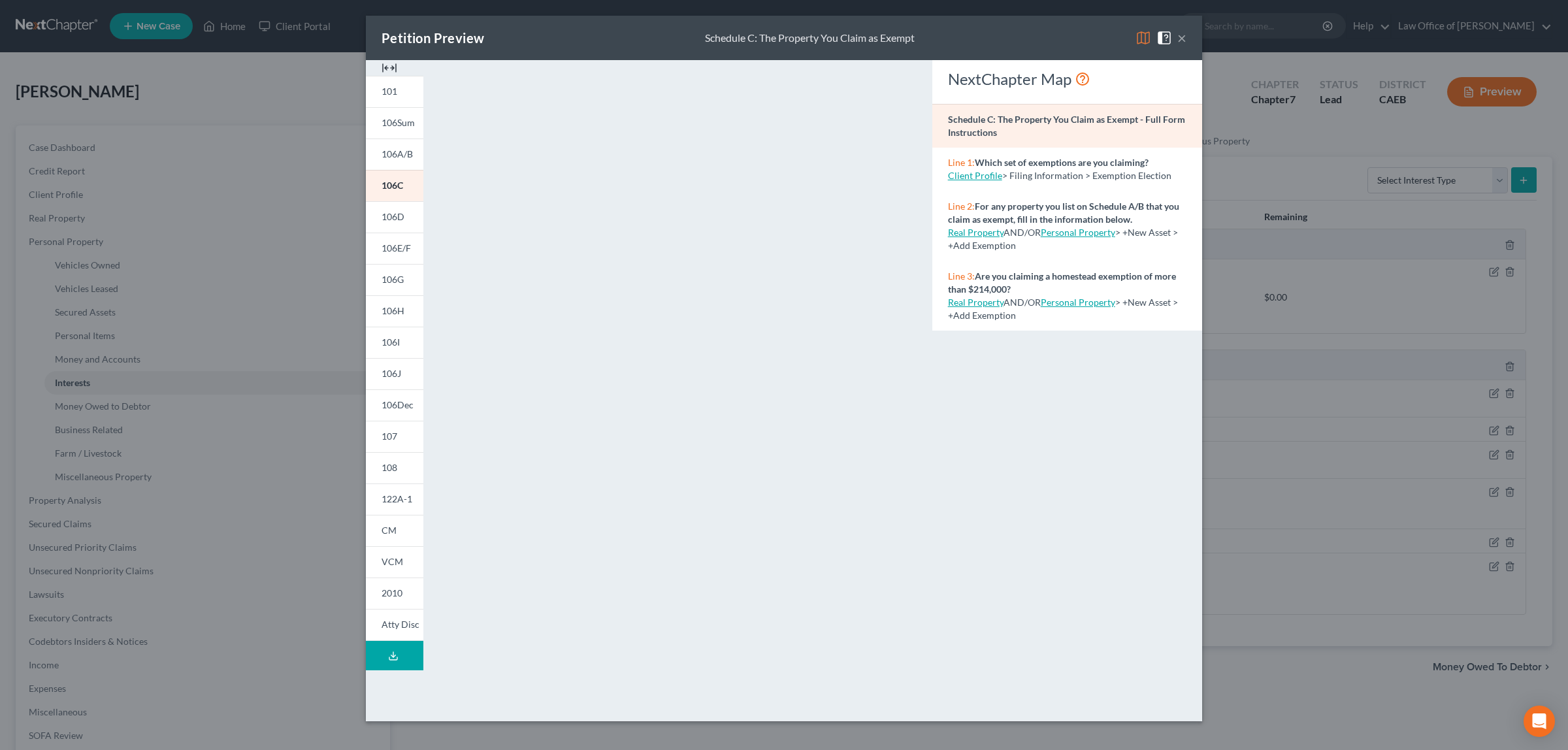
click at [1180, 35] on button "×" at bounding box center [1181, 38] width 9 height 16
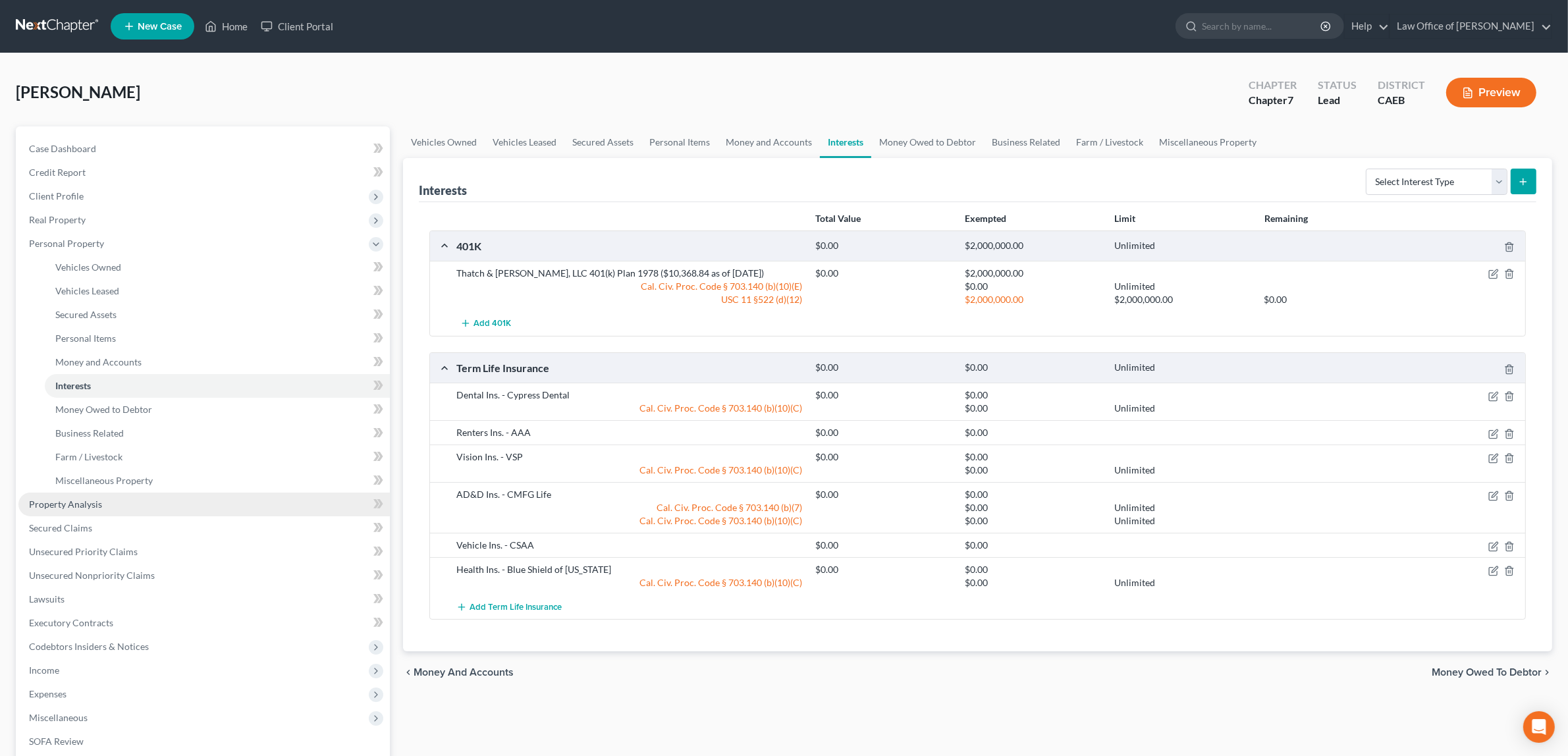
click at [89, 496] on link "Property Analysis" at bounding box center [204, 504] width 371 height 23
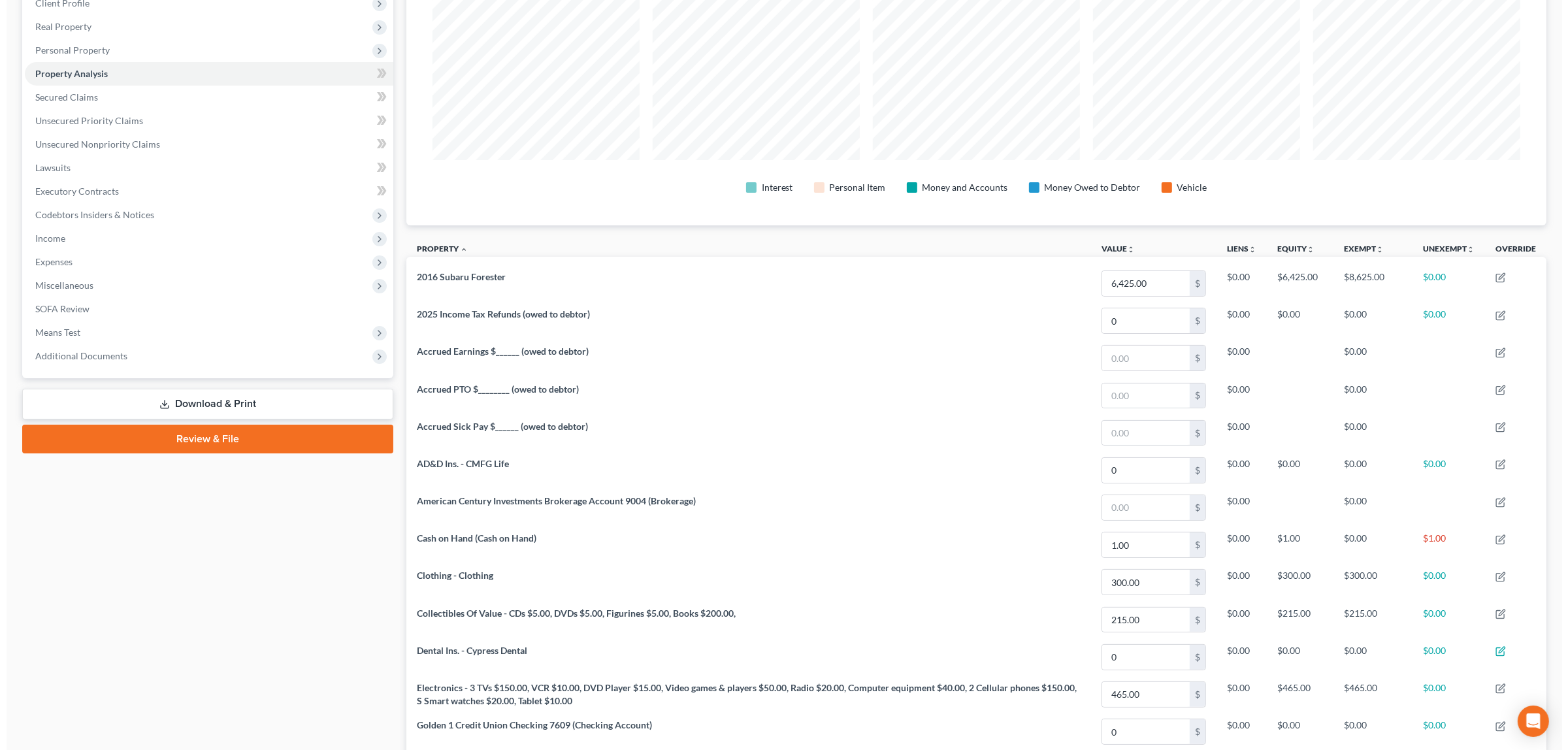
scroll to position [204, 0]
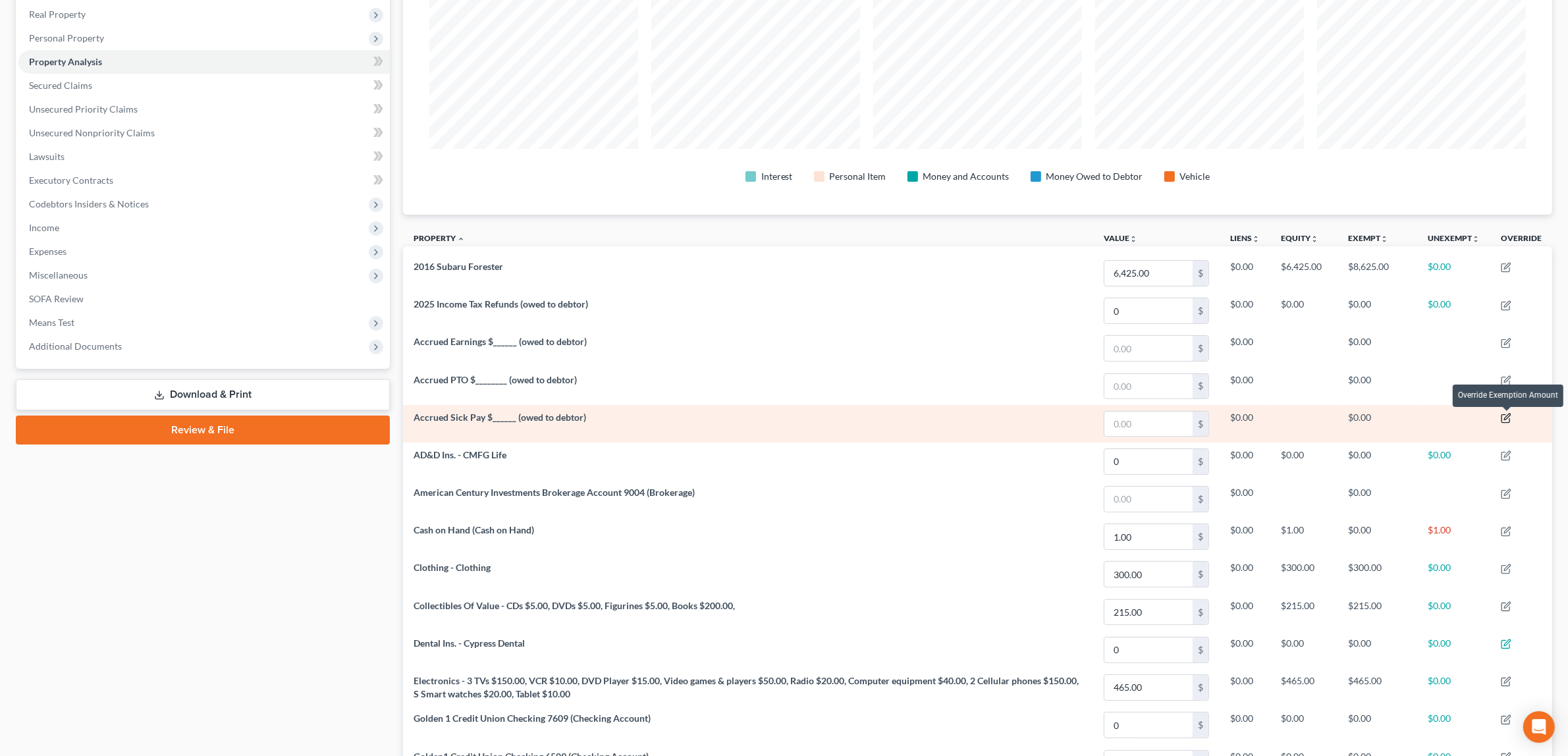
click at [1507, 420] on icon "button" at bounding box center [1505, 418] width 10 height 10
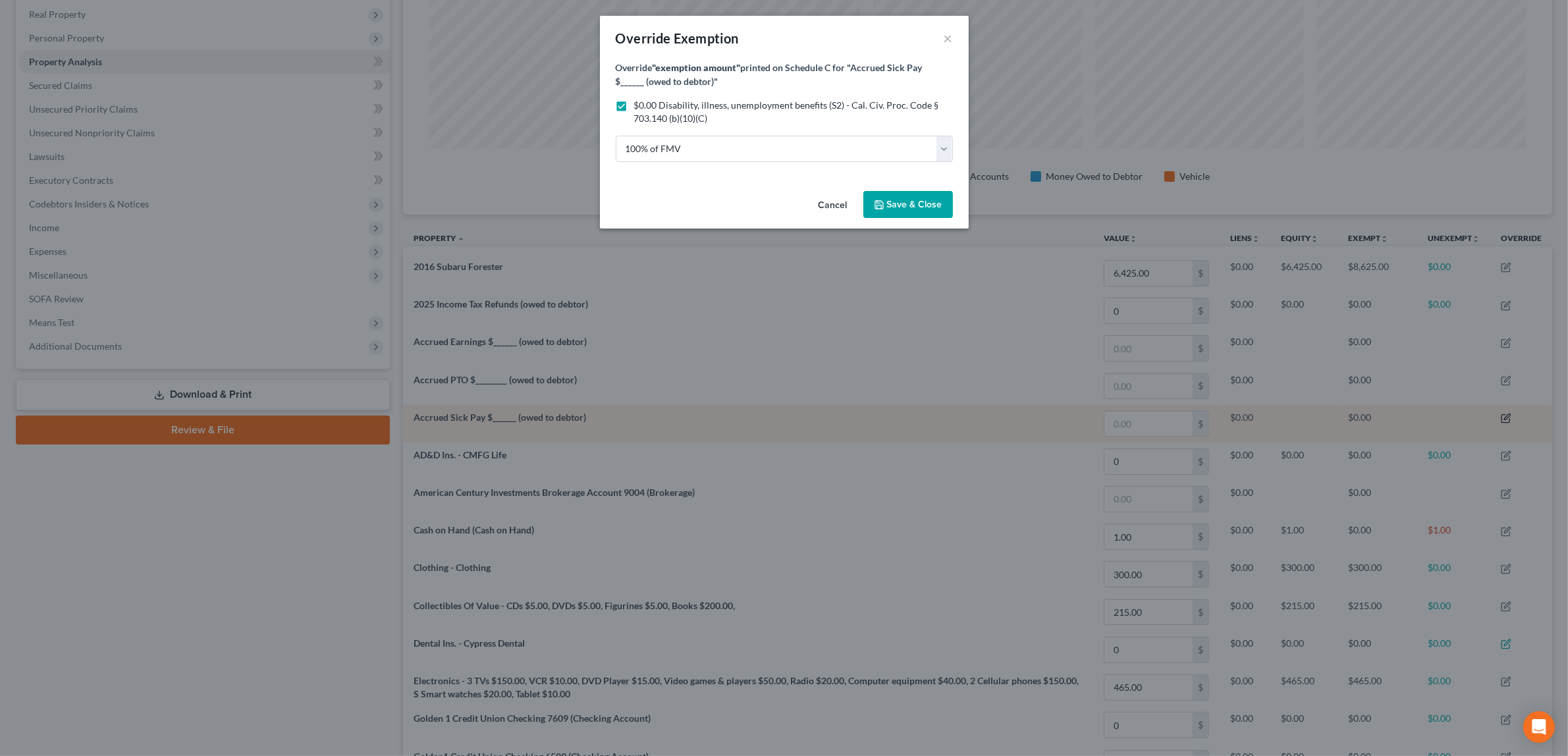
scroll to position [294, 1158]
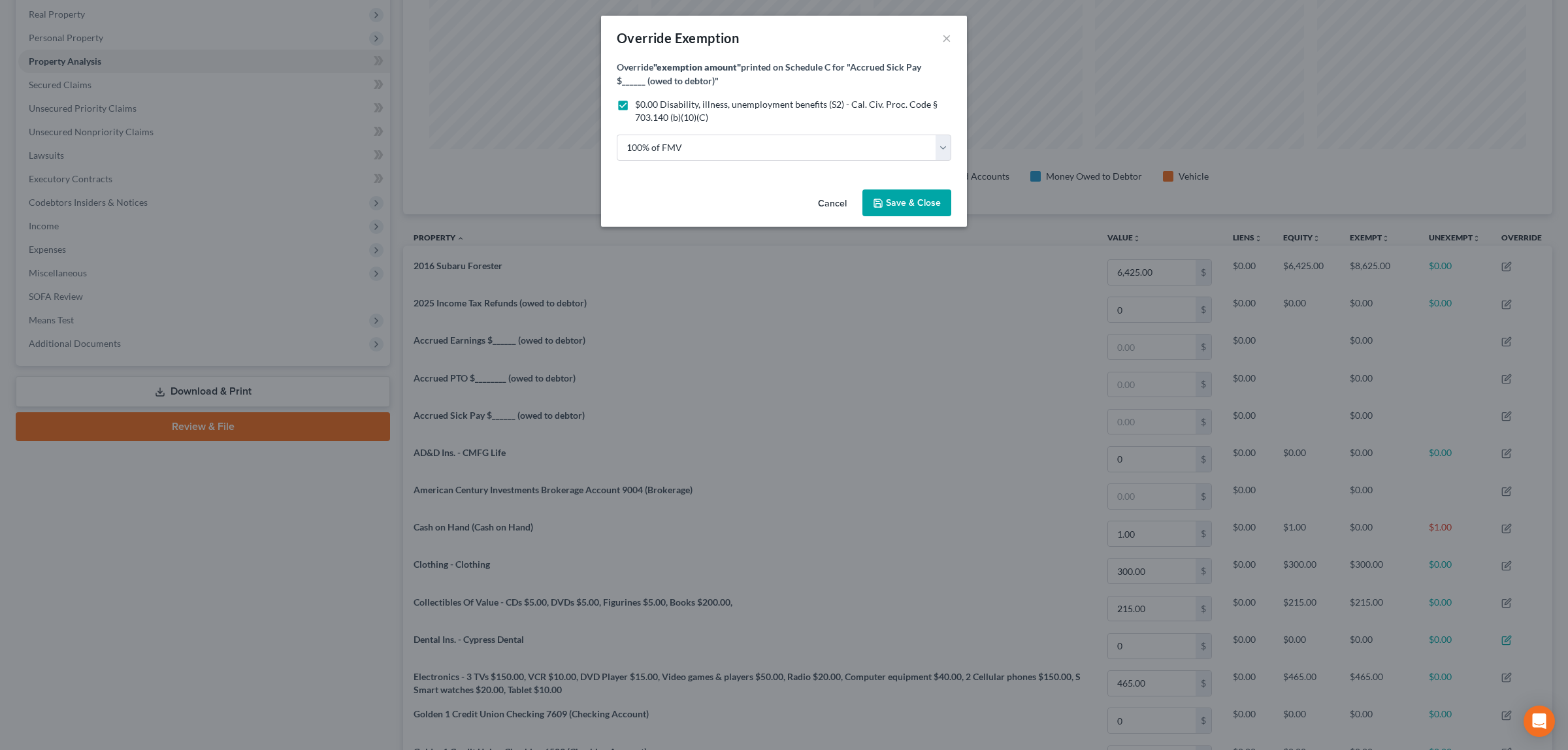
click at [635, 104] on label "$0.00 Disability, illness, unemployment benefits (S2) - Cal. Civ. Proc. Code § …" at bounding box center [793, 111] width 316 height 26
click at [640, 104] on input "$0.00 Disability, illness, unemployment benefits (S2) - Cal. Civ. Proc. Code § …" at bounding box center [645, 102] width 8 height 8
checkbox input "false"
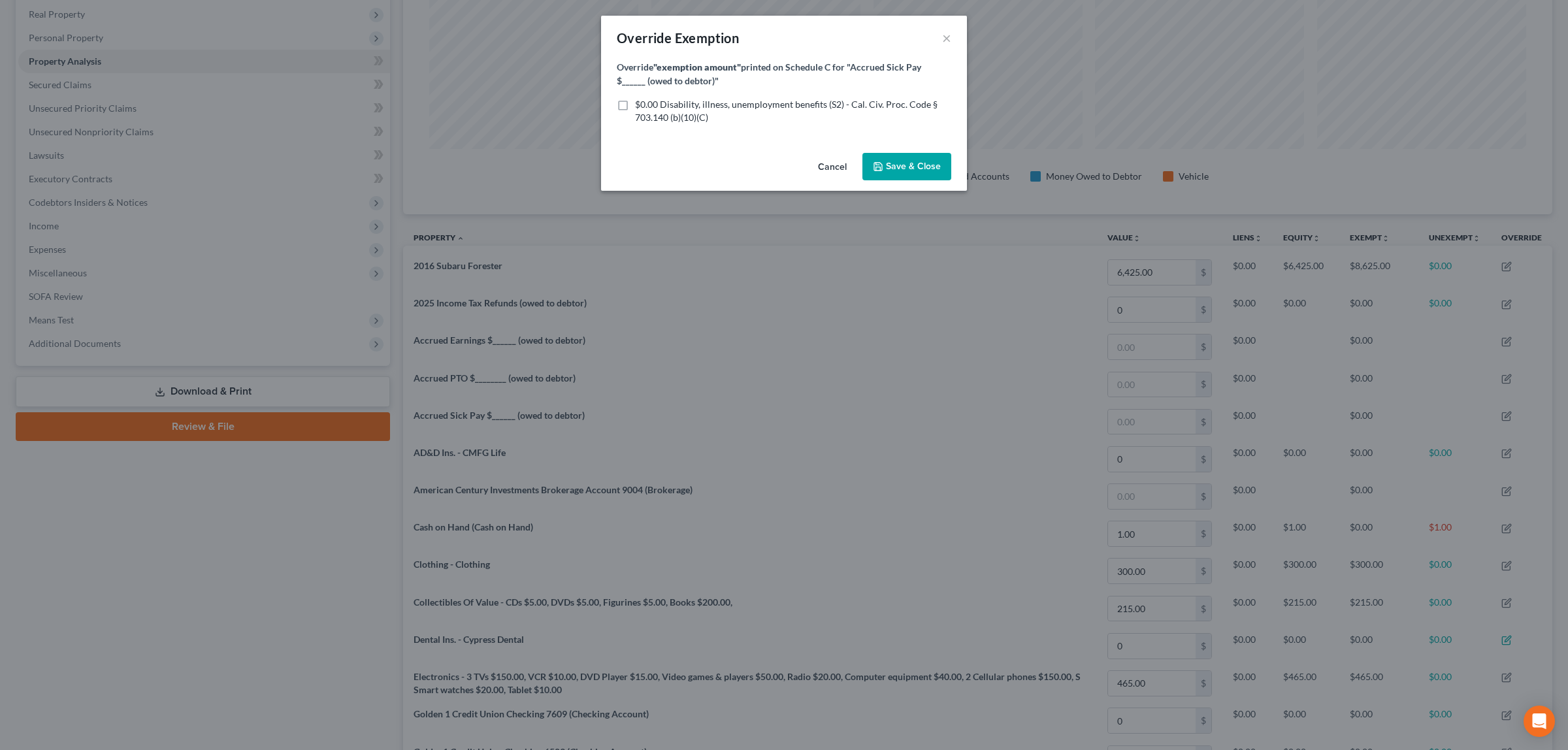
click at [899, 162] on span "Save & Close" at bounding box center [913, 166] width 55 height 11
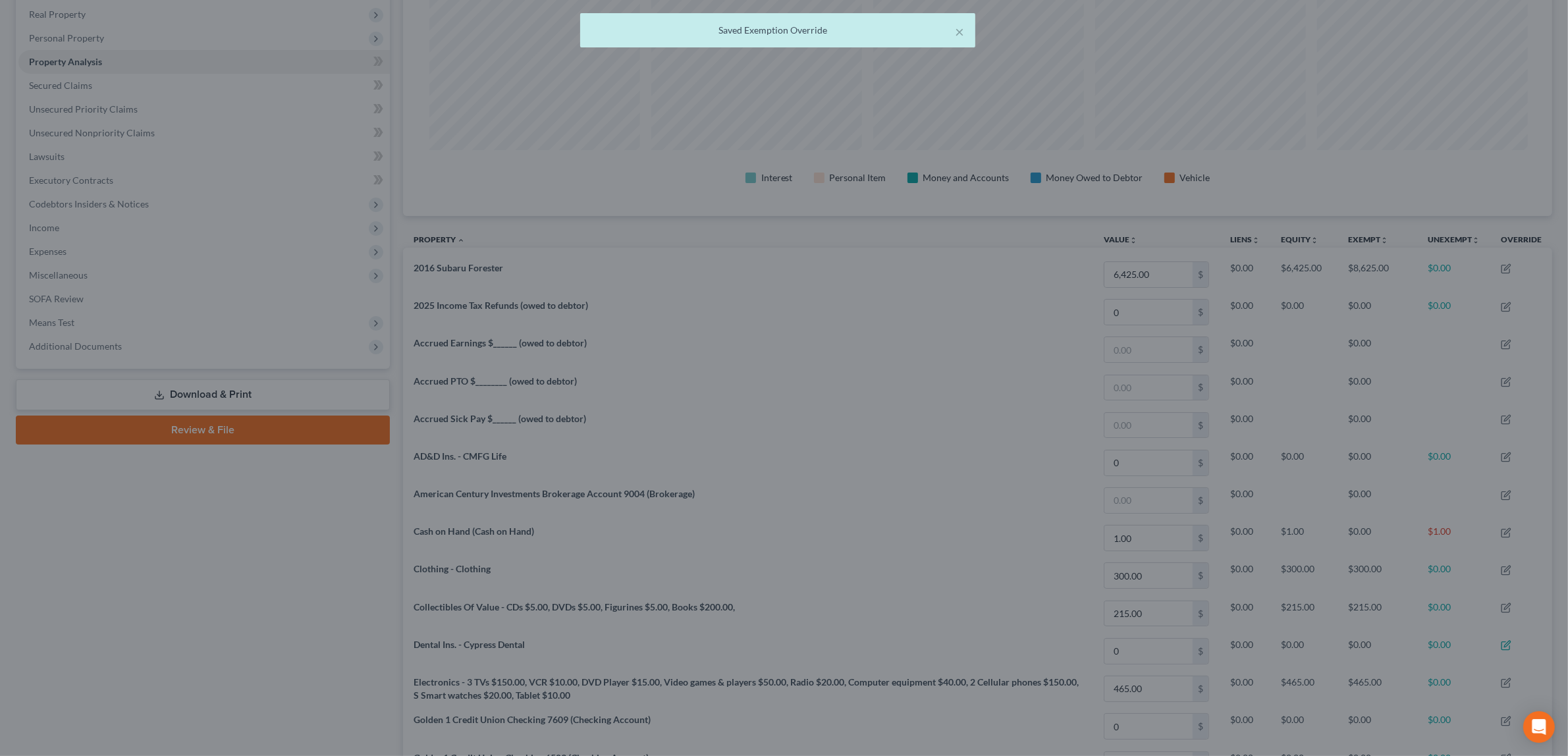
scroll to position [0, 0]
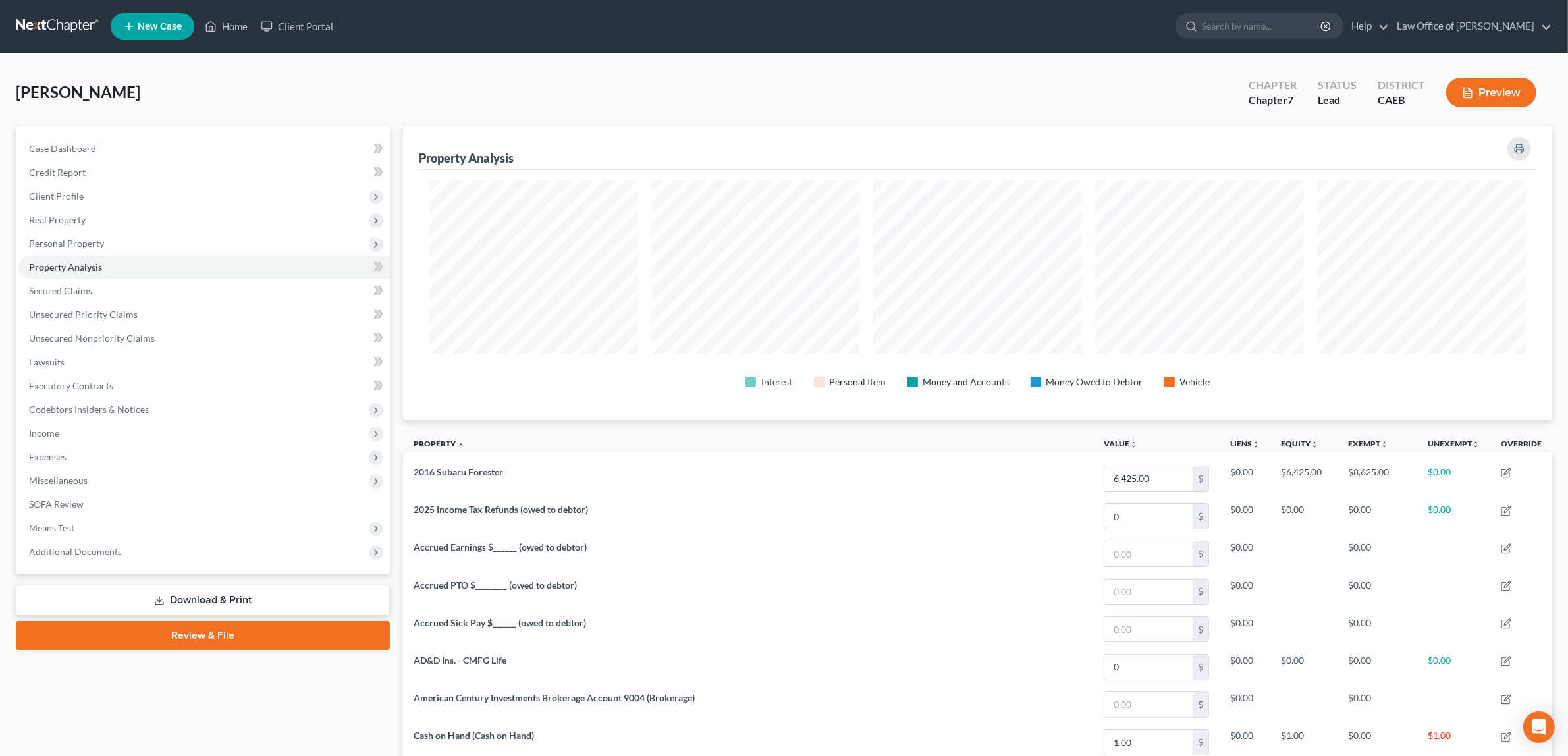
click at [1483, 93] on button "Preview" at bounding box center [1491, 92] width 90 height 30
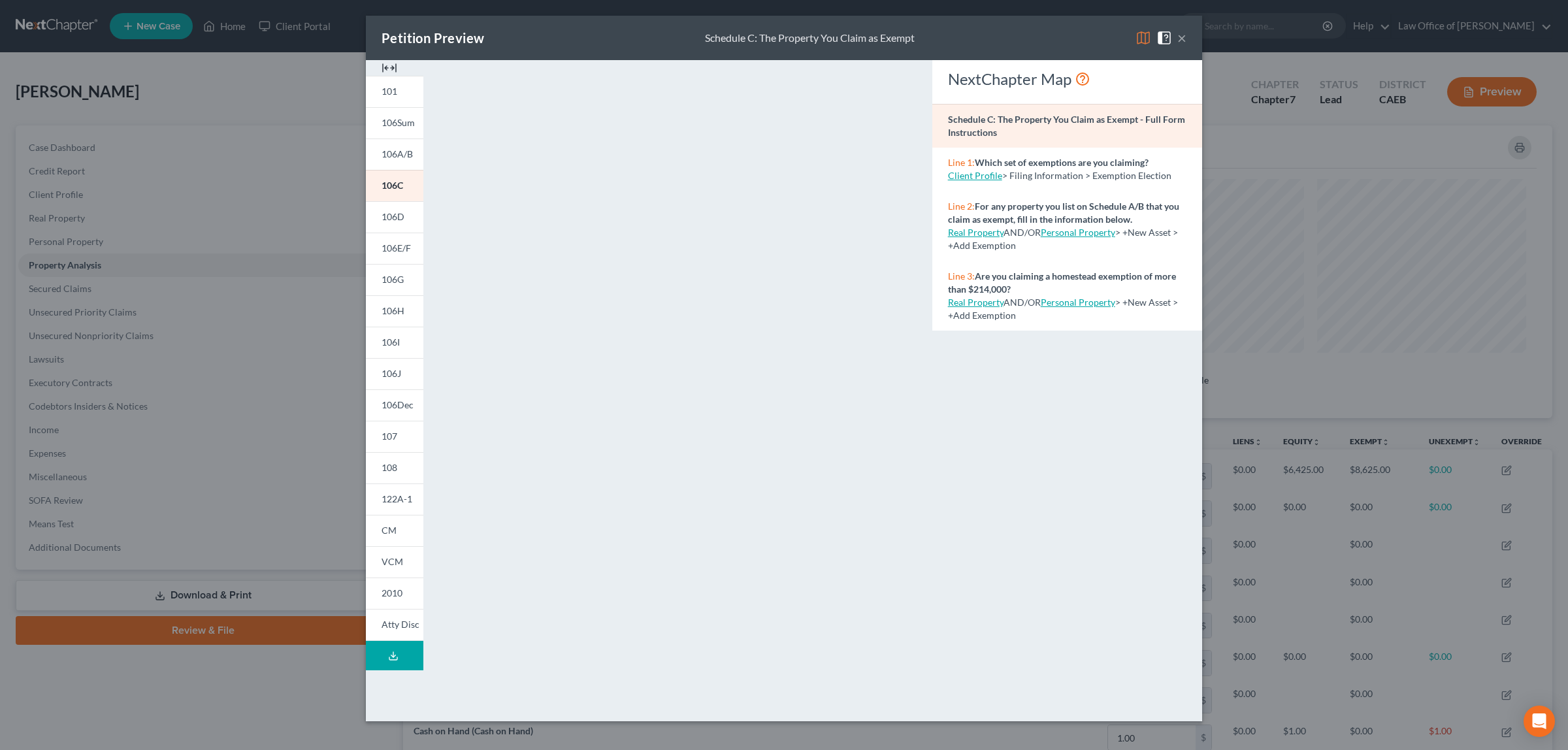
click at [1177, 37] on span at bounding box center [1167, 37] width 21 height 11
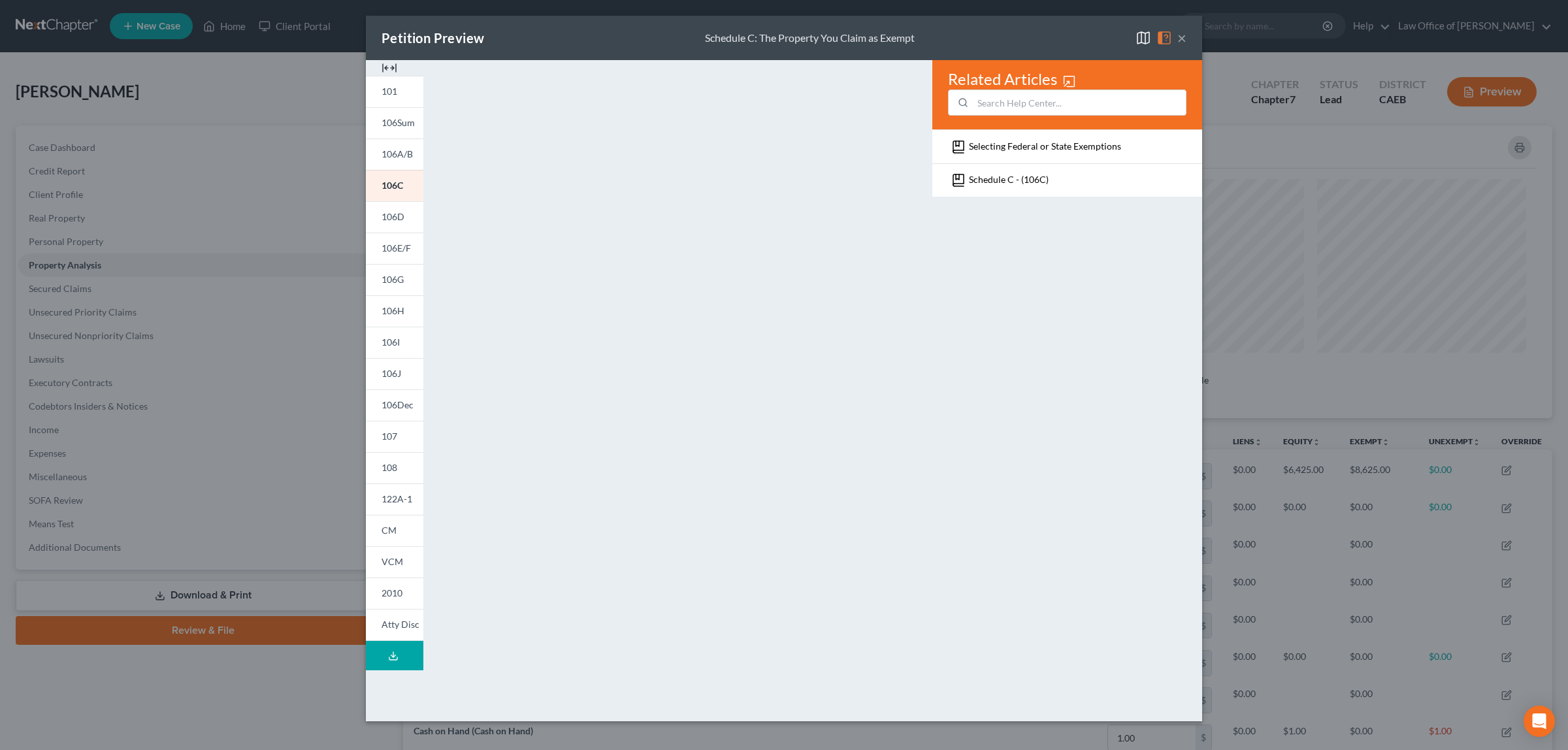
click at [1180, 31] on button "×" at bounding box center [1181, 38] width 9 height 16
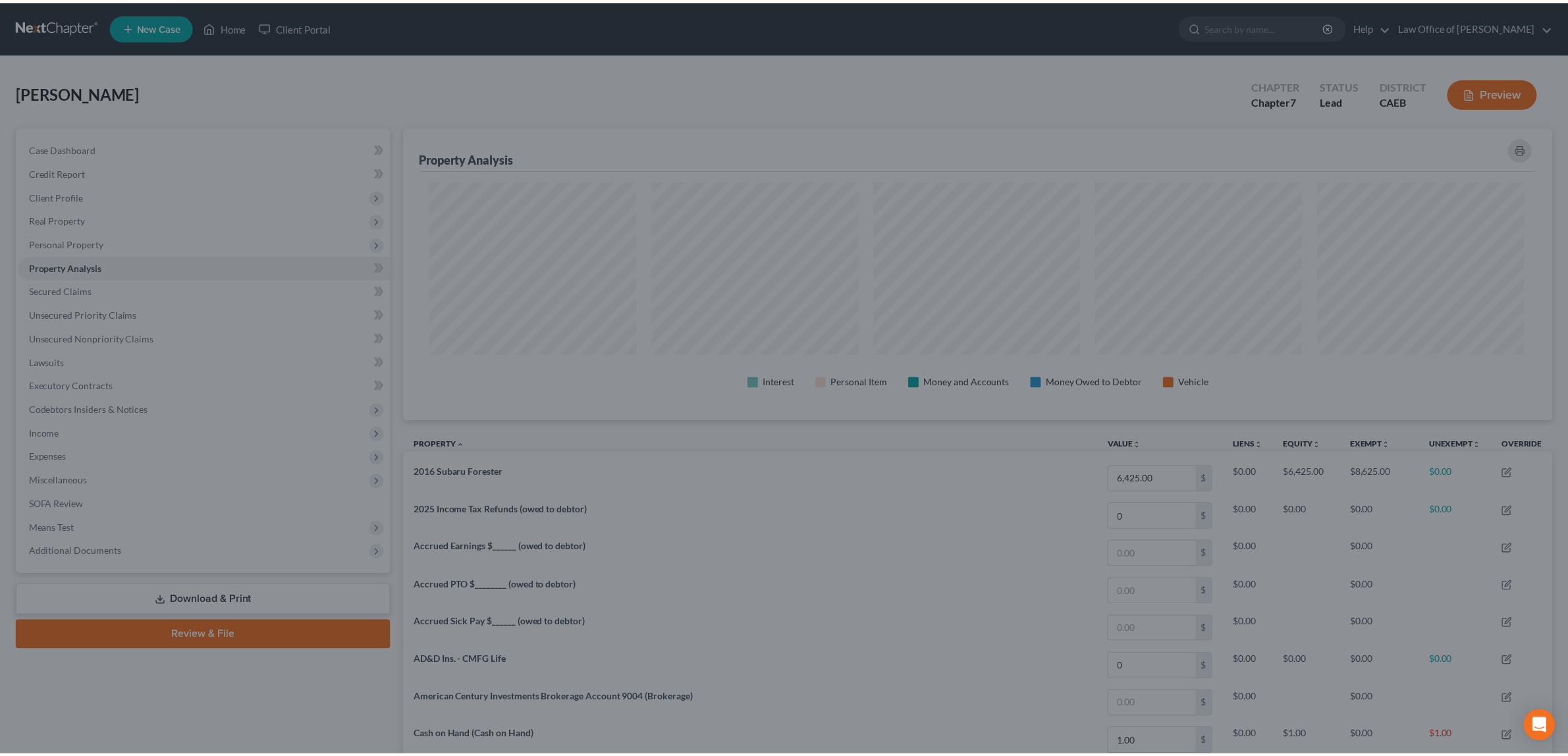
scroll to position [658060, 657344]
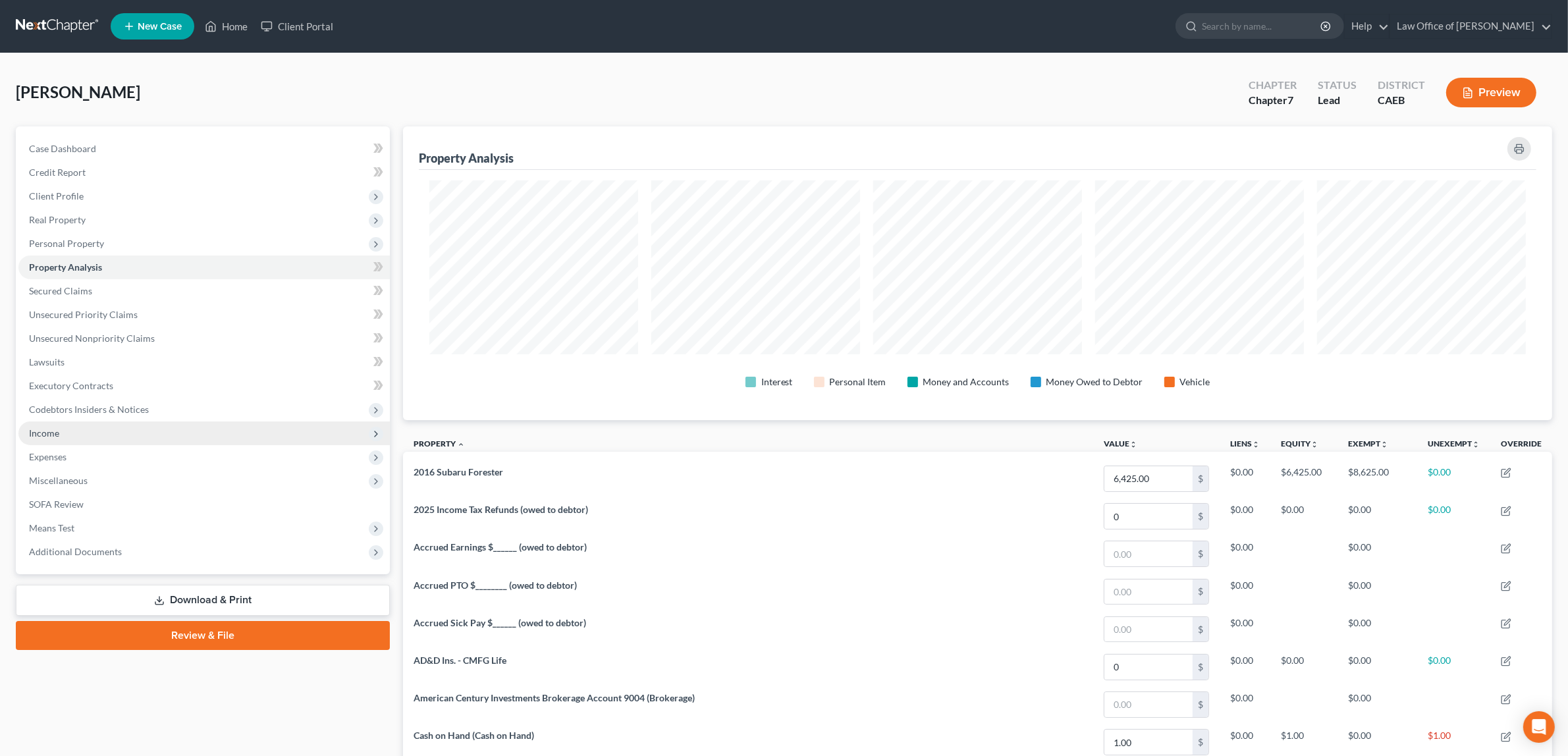
click at [96, 429] on span "Income" at bounding box center [204, 433] width 371 height 23
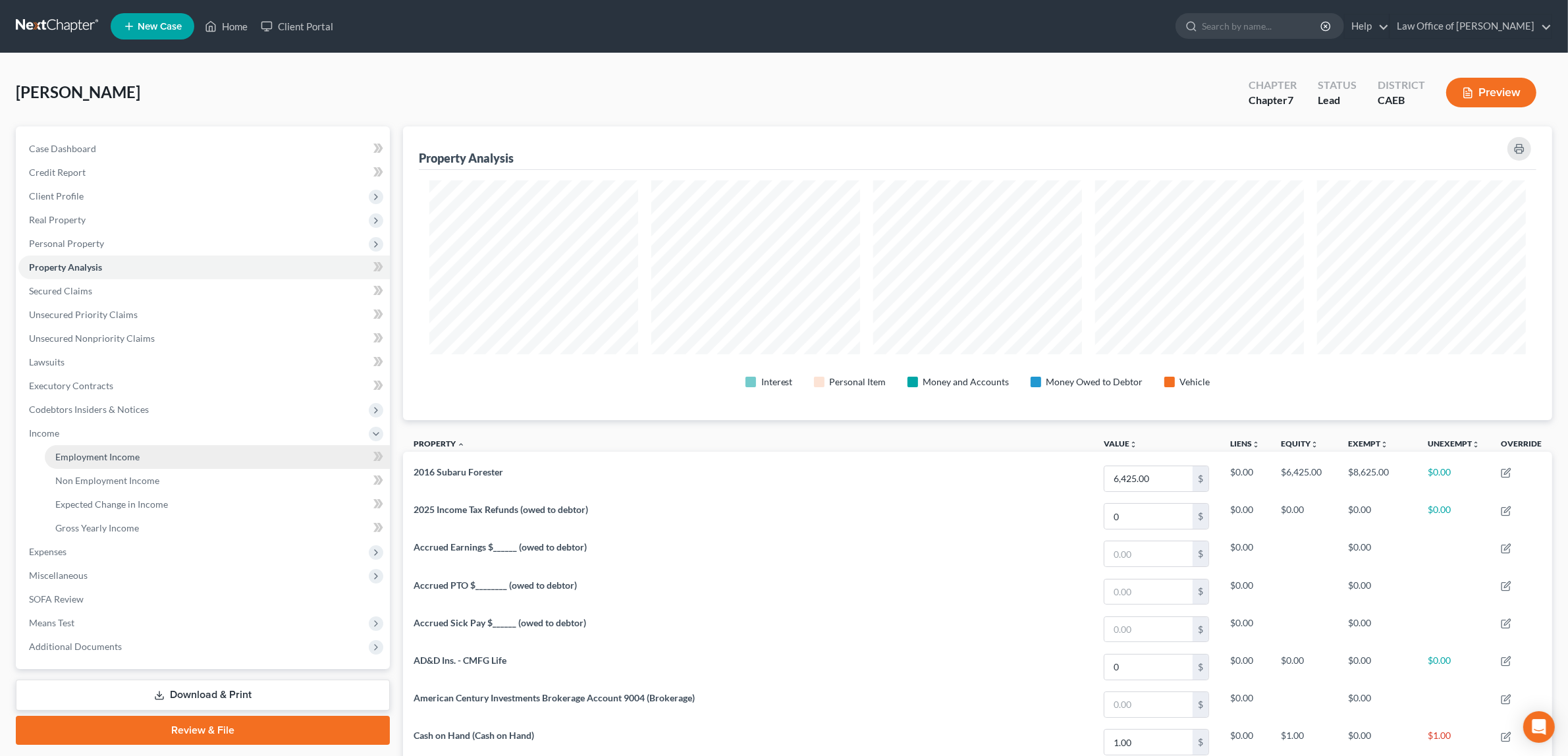
click at [107, 451] on span "Employment Income" at bounding box center [97, 456] width 85 height 11
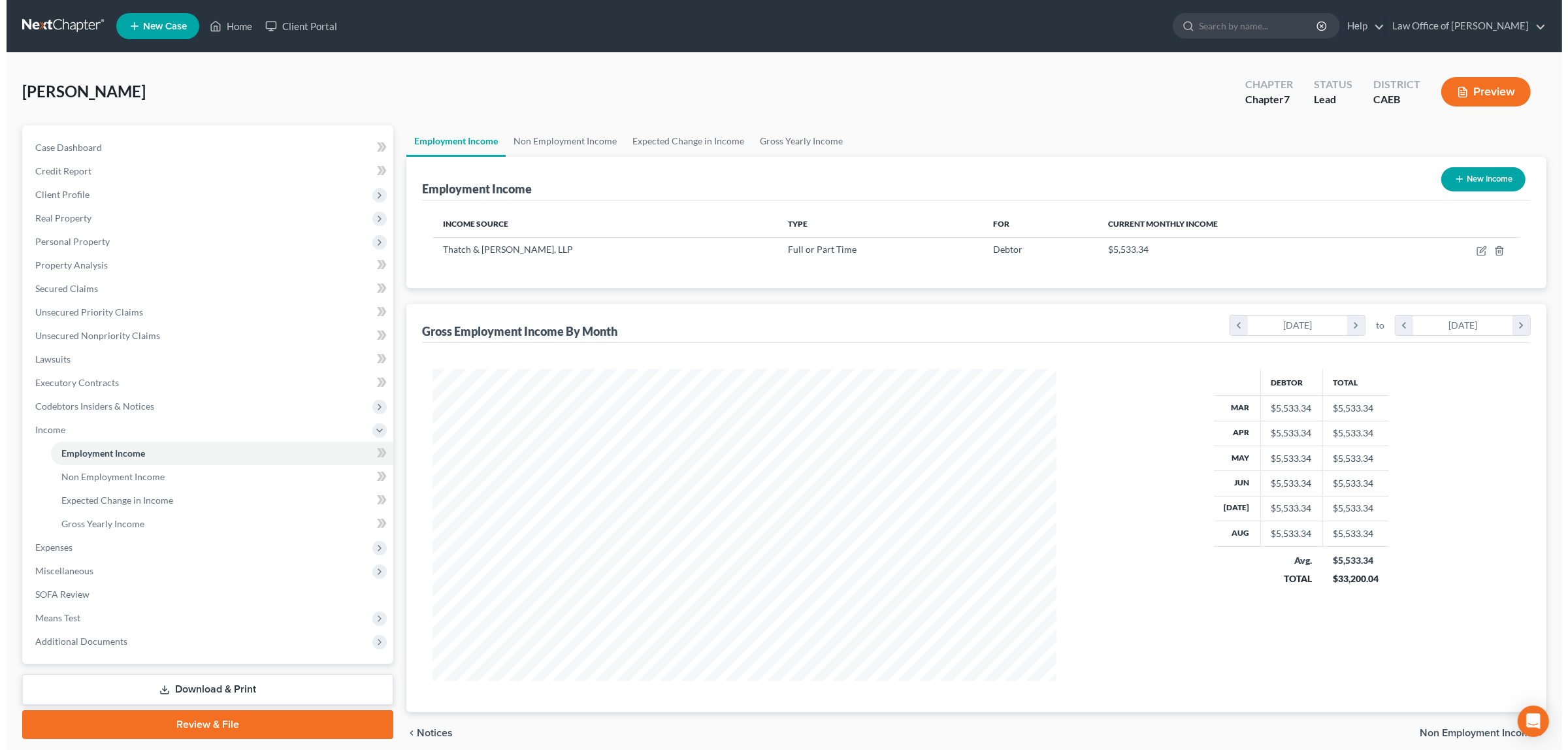
scroll to position [311, 649]
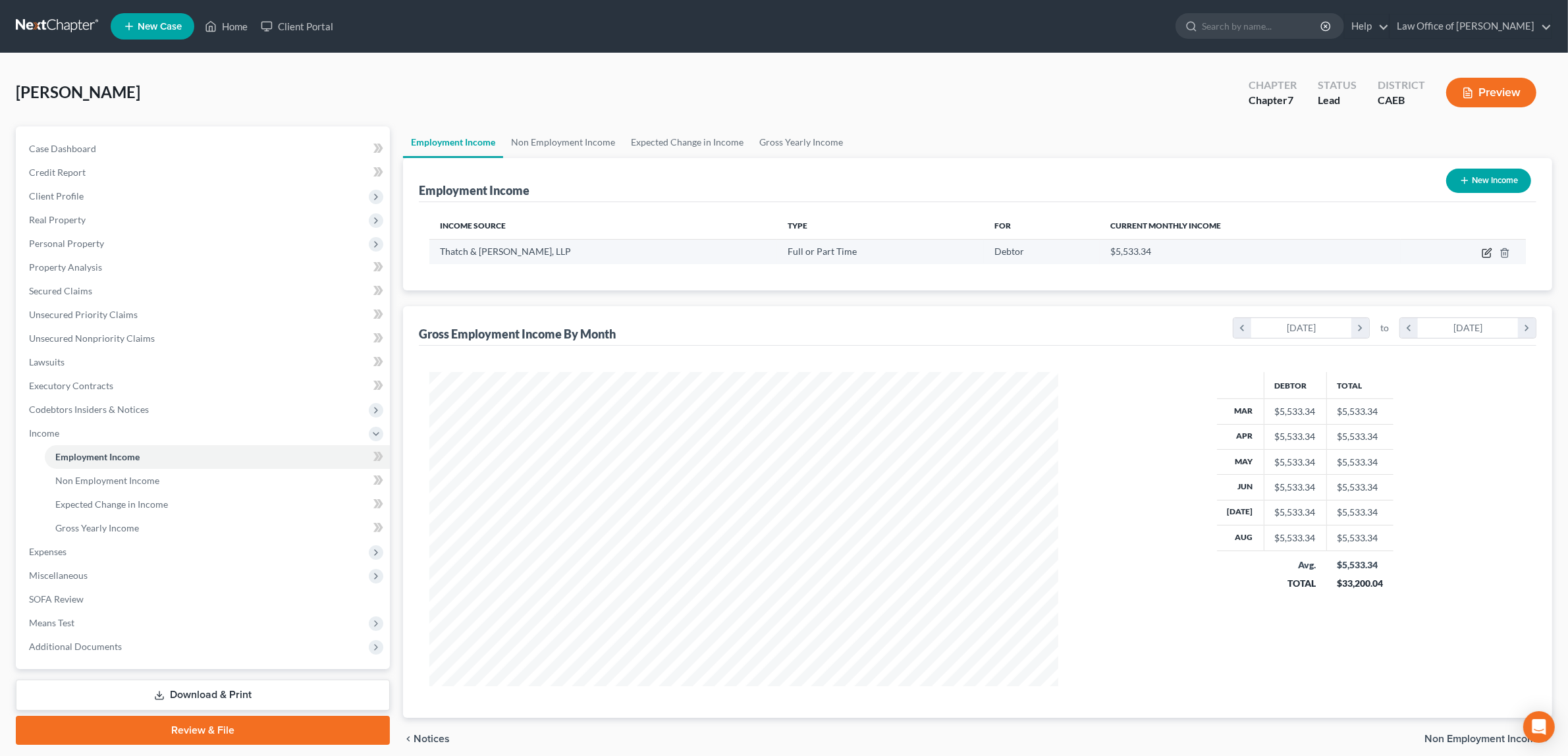
click at [1485, 247] on icon "button" at bounding box center [1486, 252] width 10 height 10
select select "0"
select select "4"
select select "0"
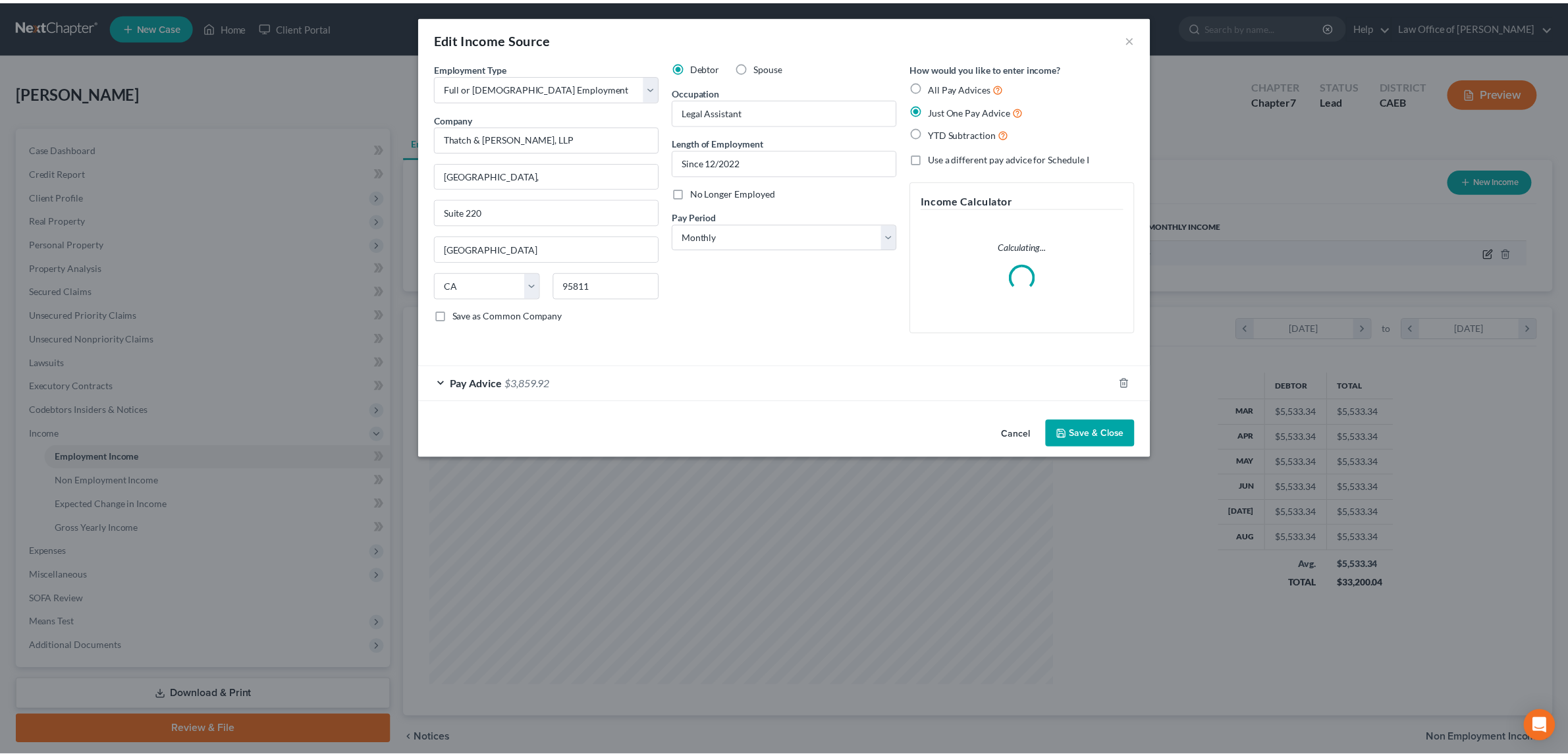
scroll to position [317, 660]
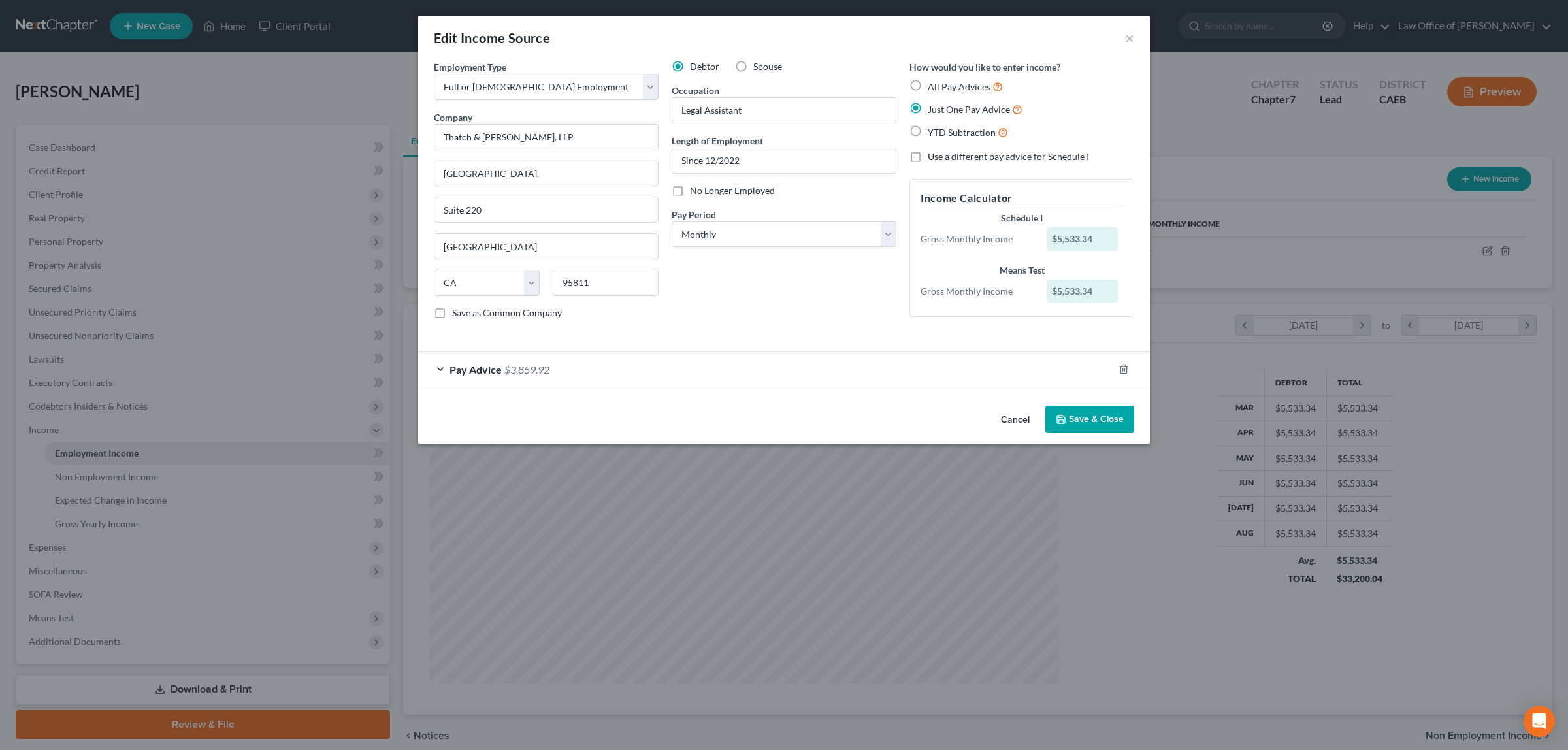
click at [537, 365] on span "$3,859.92" at bounding box center [527, 370] width 45 height 12
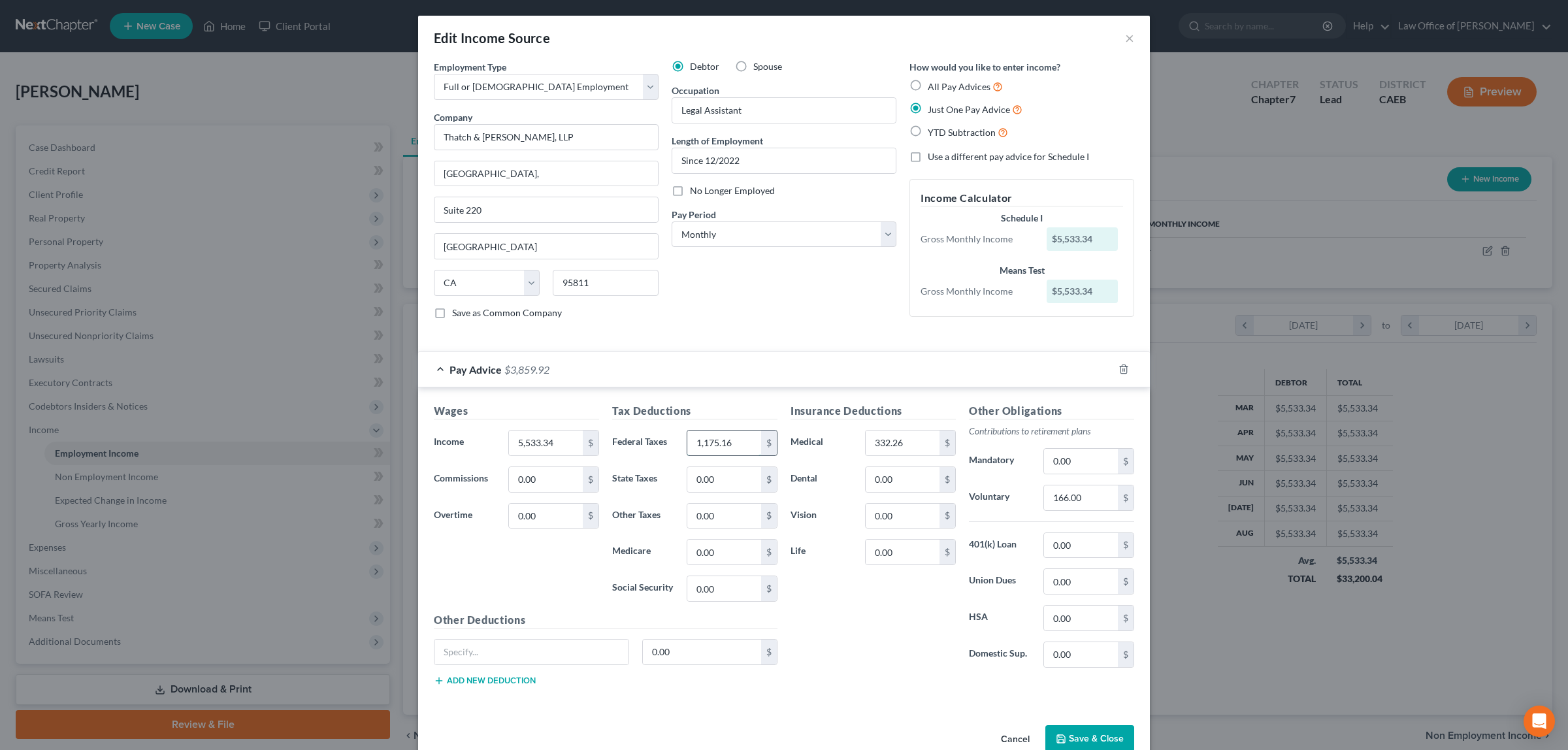
click at [726, 442] on input "1,175.16" at bounding box center [724, 442] width 74 height 25
type input "1,175.14"
click at [1074, 736] on button "Save & Close" at bounding box center [1090, 738] width 89 height 27
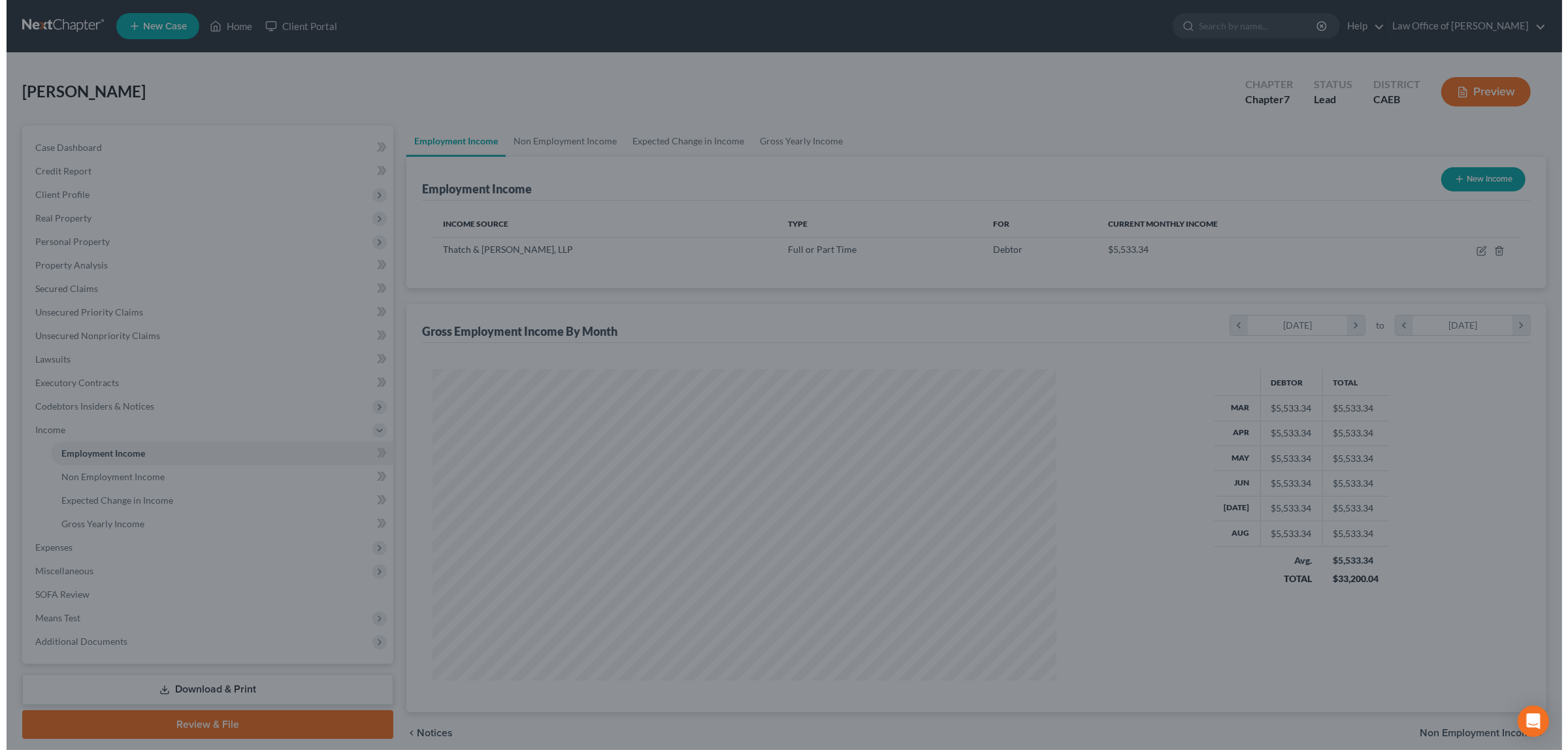
scroll to position [652816, 652687]
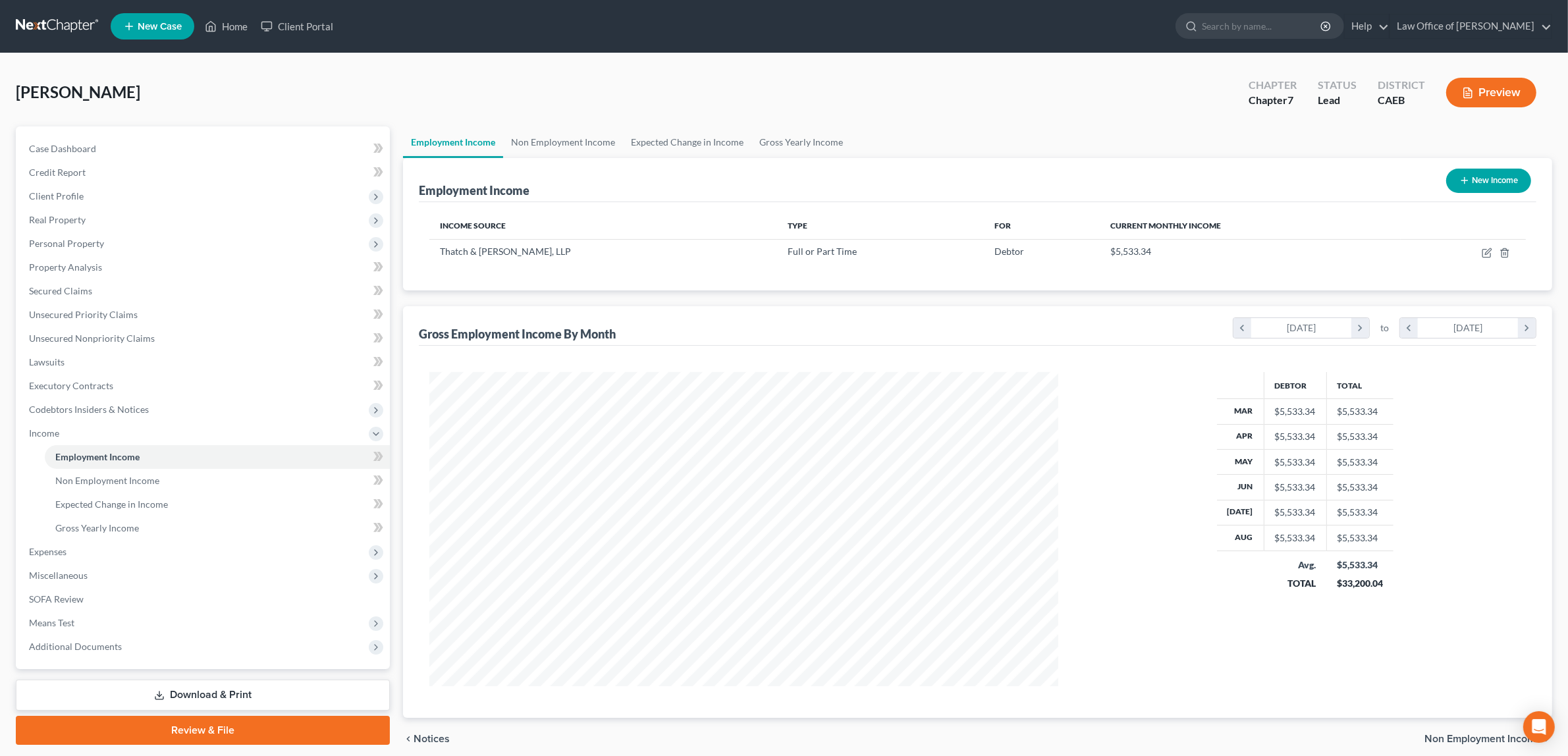
click at [1490, 89] on button "Preview" at bounding box center [1491, 92] width 90 height 30
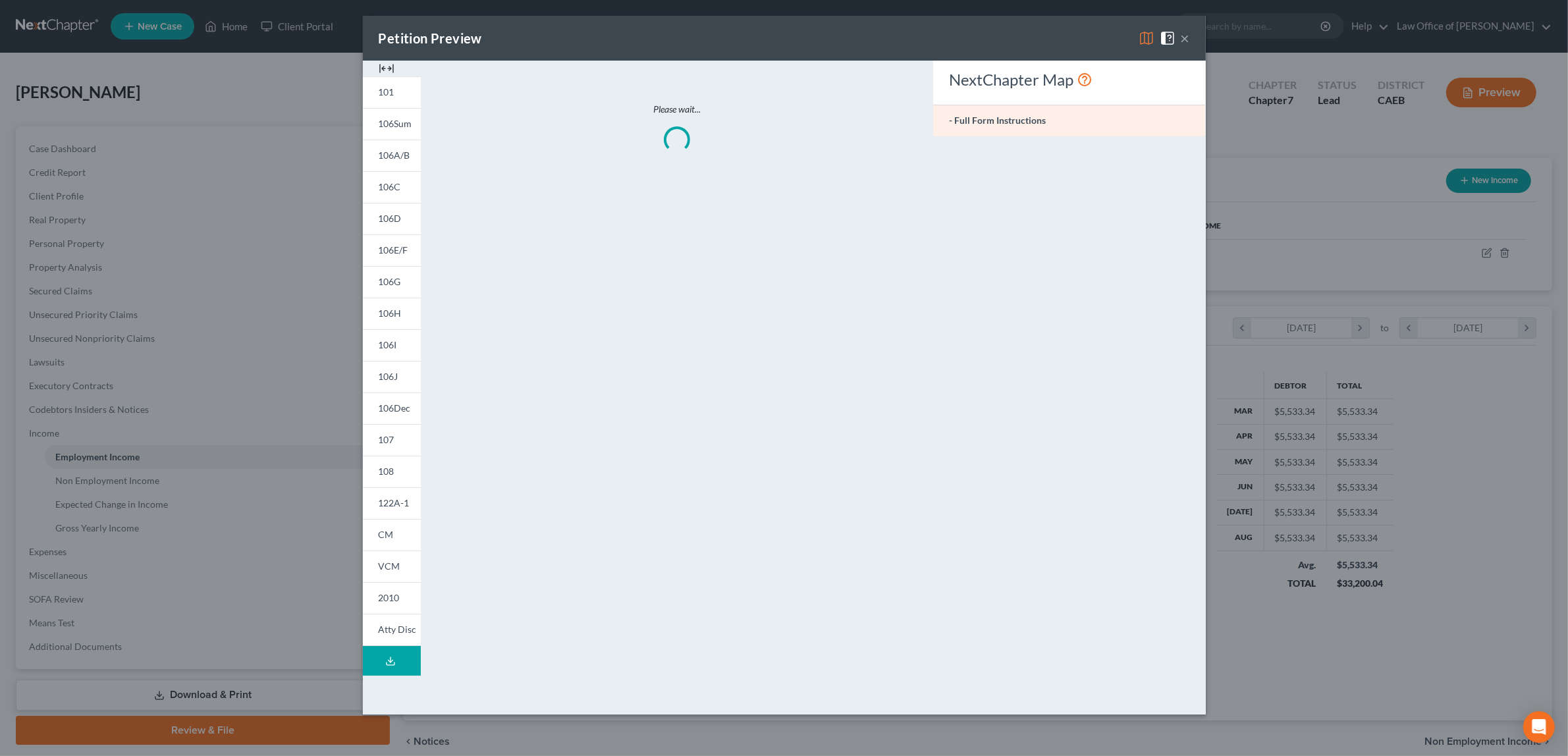
scroll to position [317, 660]
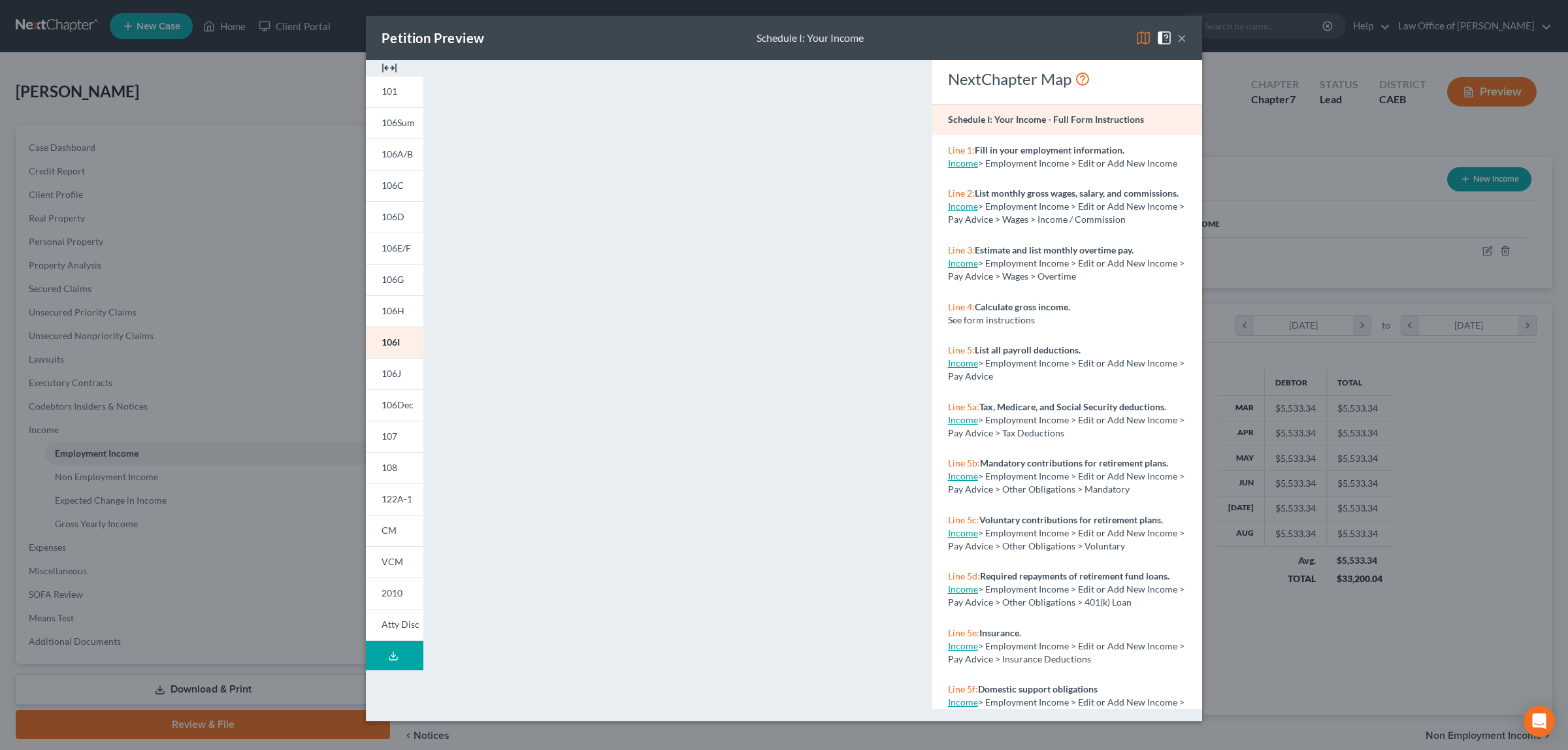
click at [1181, 34] on button "×" at bounding box center [1181, 38] width 9 height 16
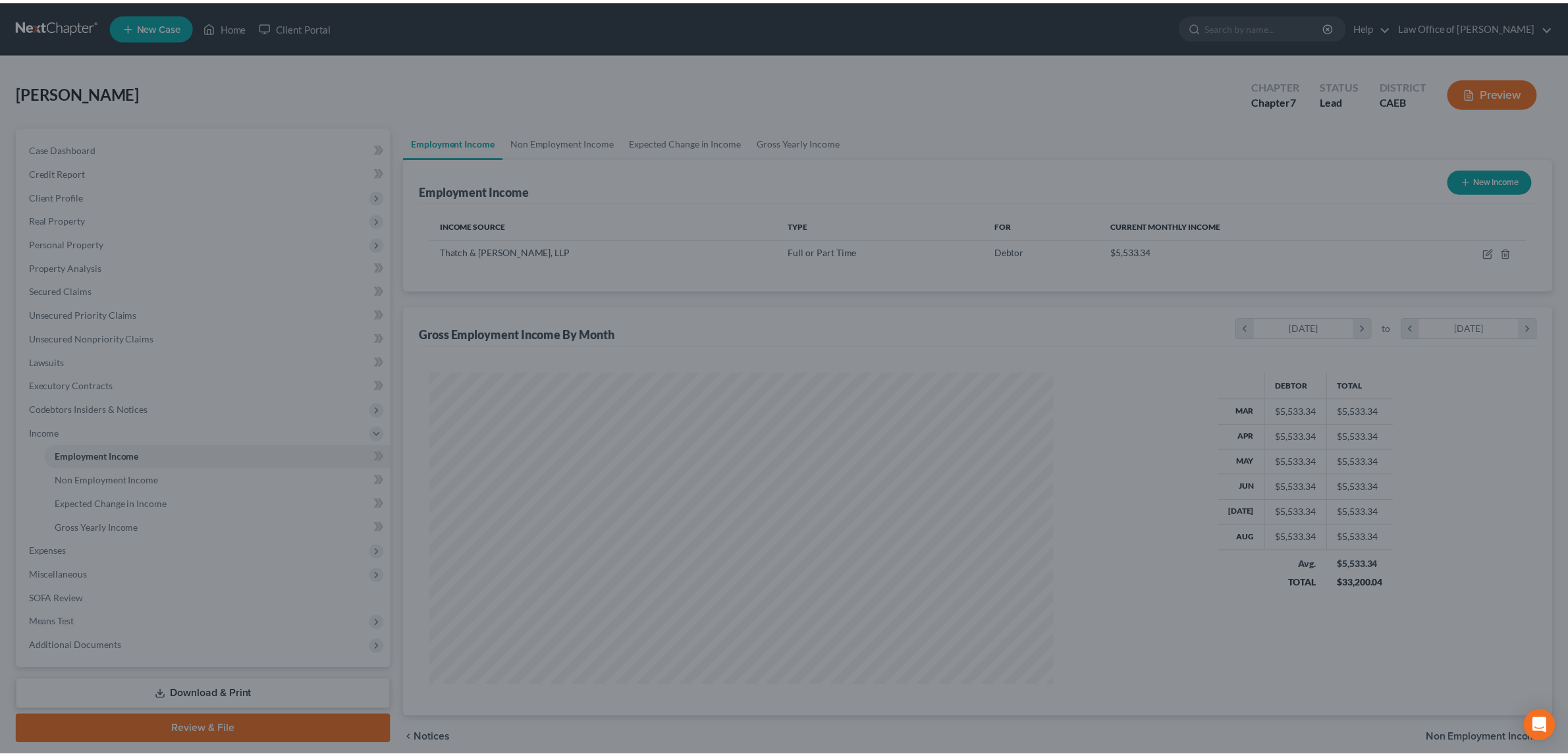
scroll to position [658039, 657838]
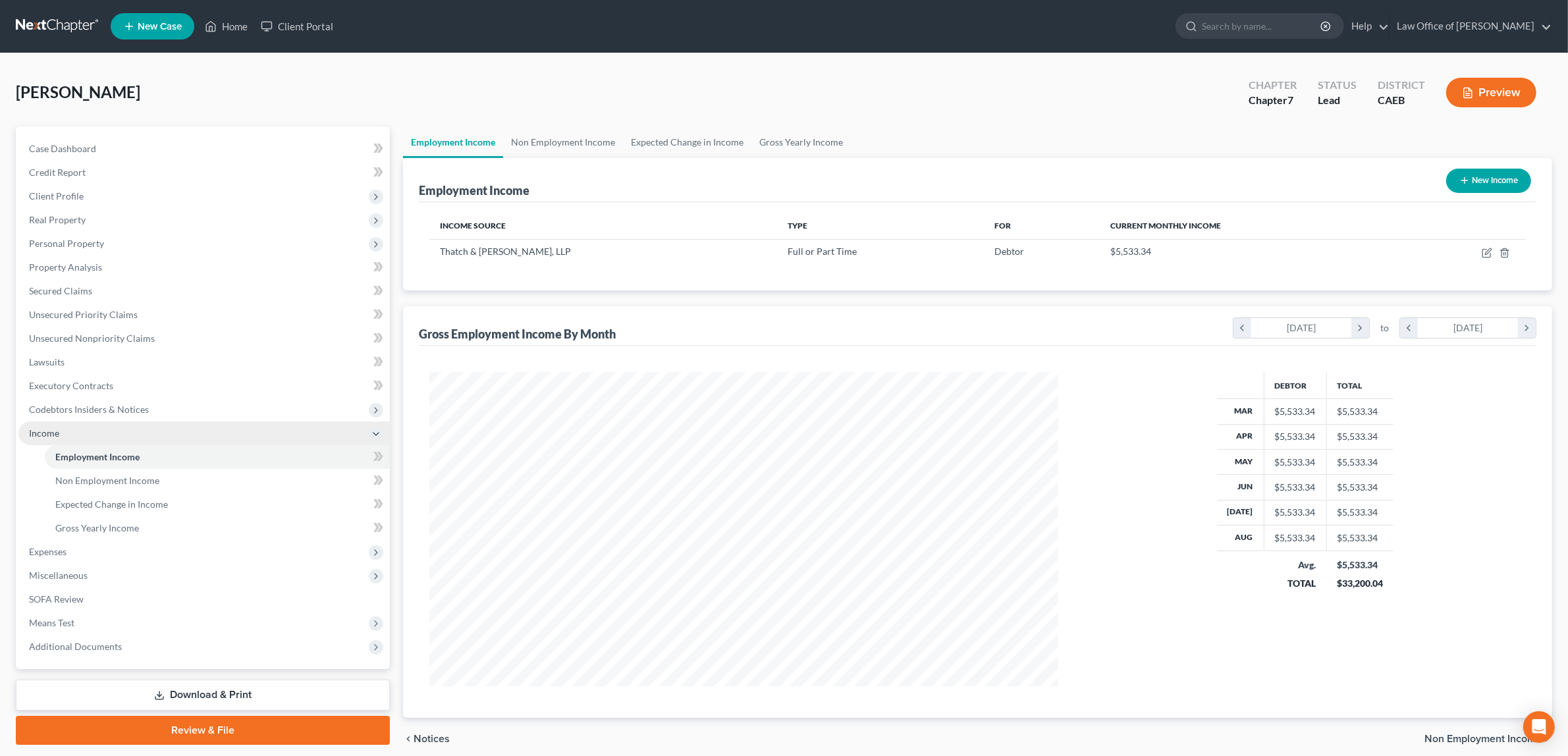
click at [57, 425] on span "Income" at bounding box center [204, 433] width 371 height 23
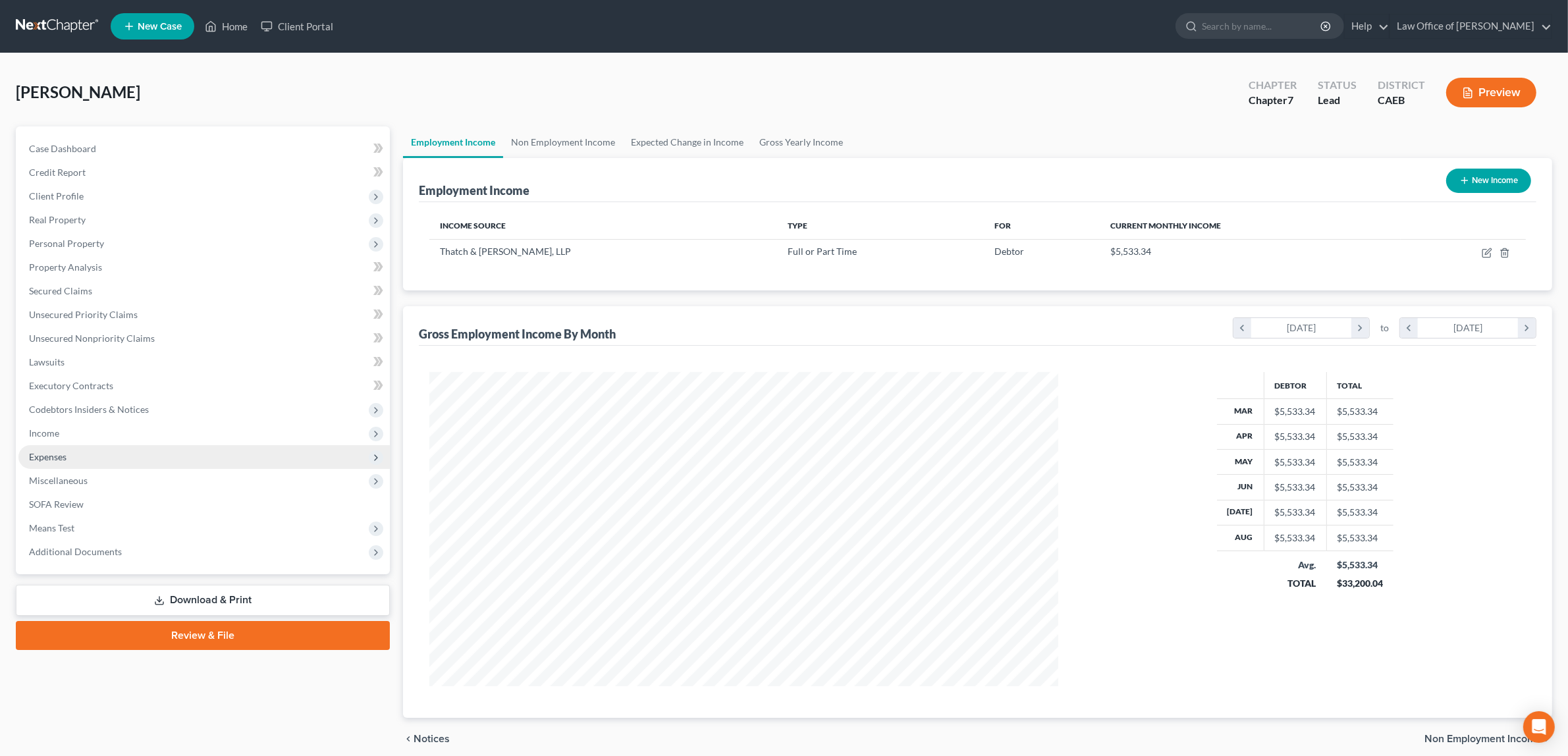
click at [78, 449] on span "Expenses" at bounding box center [204, 457] width 371 height 23
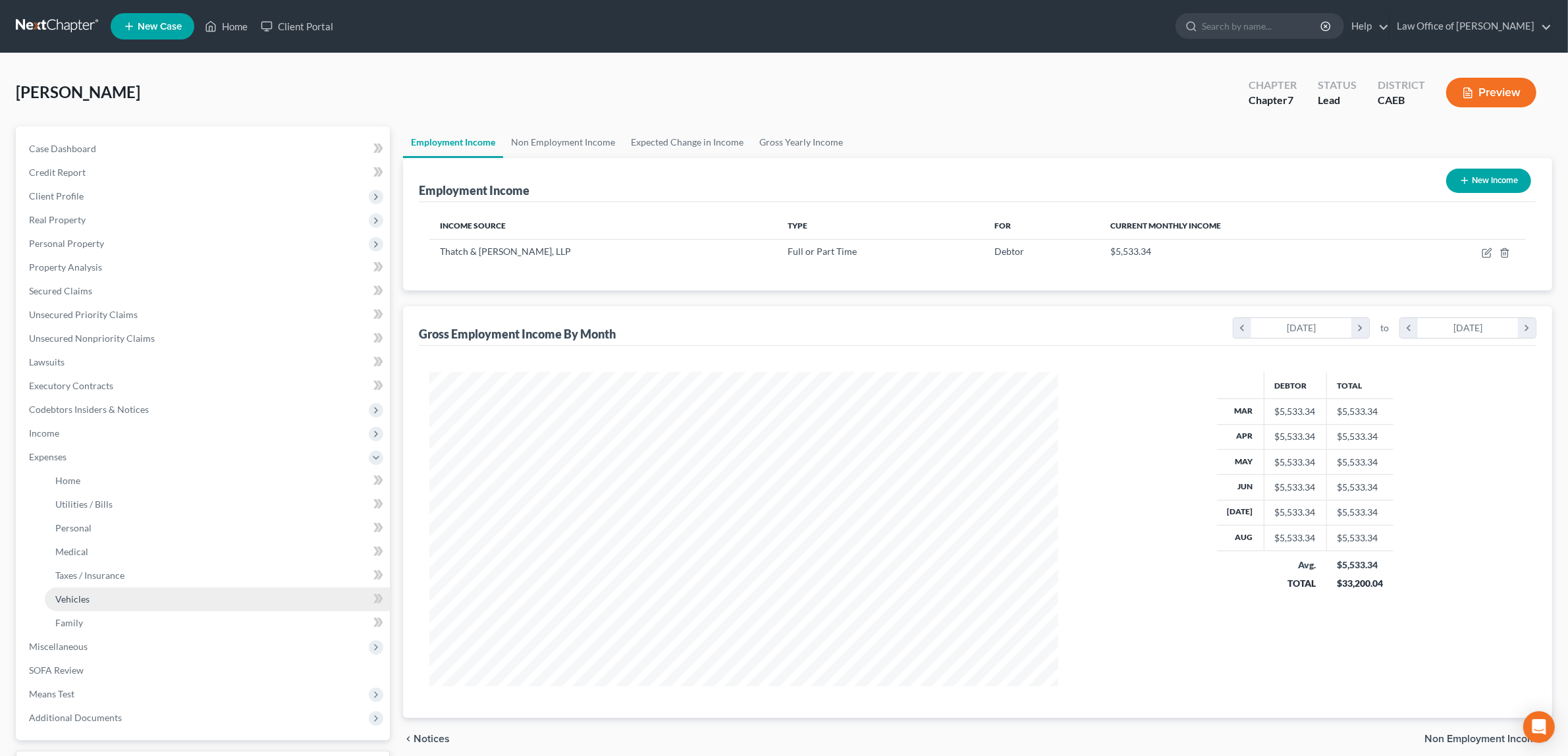
click at [87, 593] on span "Vehicles" at bounding box center [72, 599] width 34 height 11
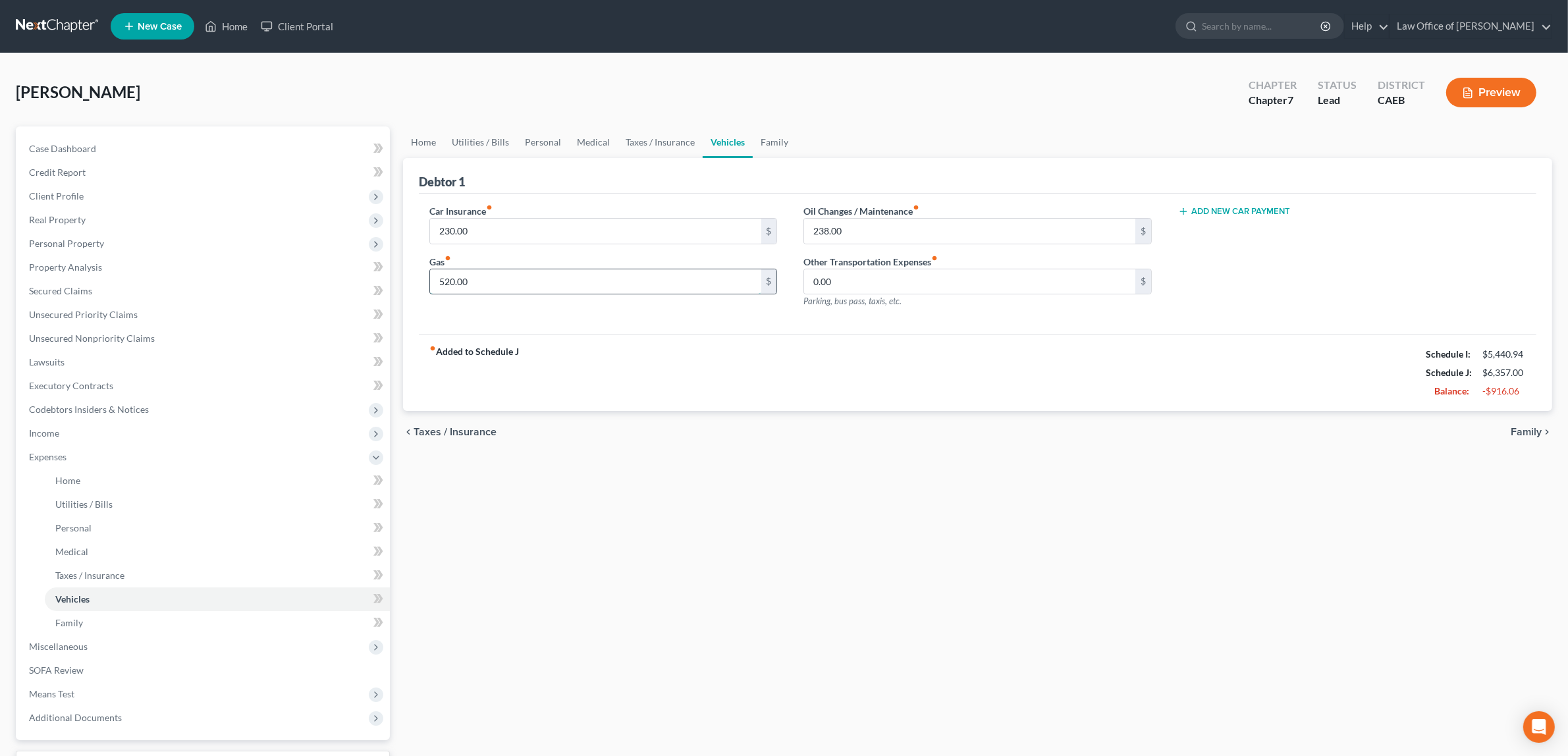
click at [487, 280] on input "520.00" at bounding box center [595, 282] width 331 height 25
type input "720.00"
click at [847, 230] on input "238.00" at bounding box center [969, 231] width 331 height 25
click at [1527, 428] on span "Family" at bounding box center [1525, 432] width 31 height 10
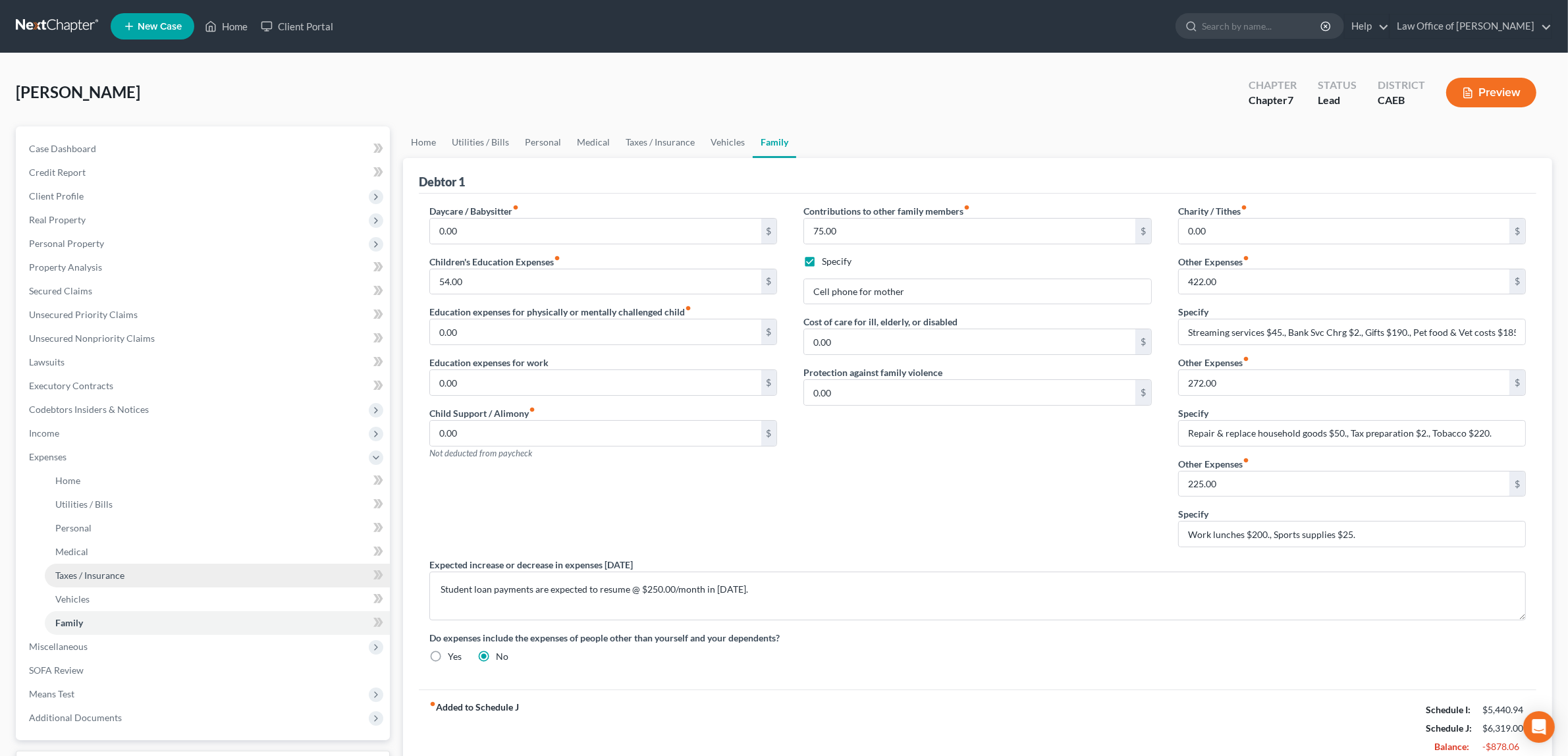
click at [115, 570] on span "Taxes / Insurance" at bounding box center [89, 575] width 69 height 11
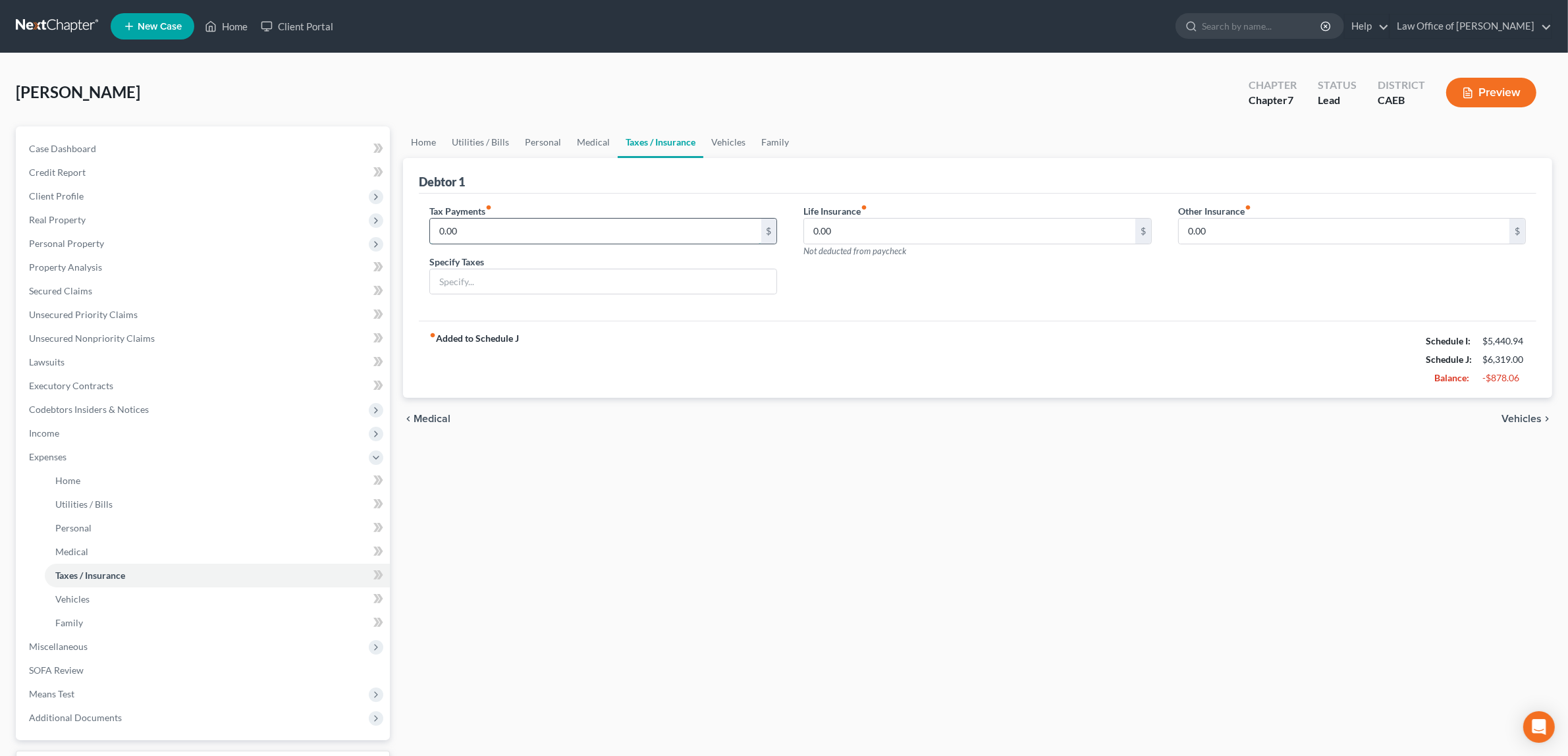
click at [476, 232] on input "0.00" at bounding box center [595, 231] width 331 height 25
type input "18.00"
click at [467, 278] on input "text" at bounding box center [604, 282] width 346 height 25
type input "Car Registration"
click at [1242, 230] on input "0.00" at bounding box center [1344, 231] width 331 height 25
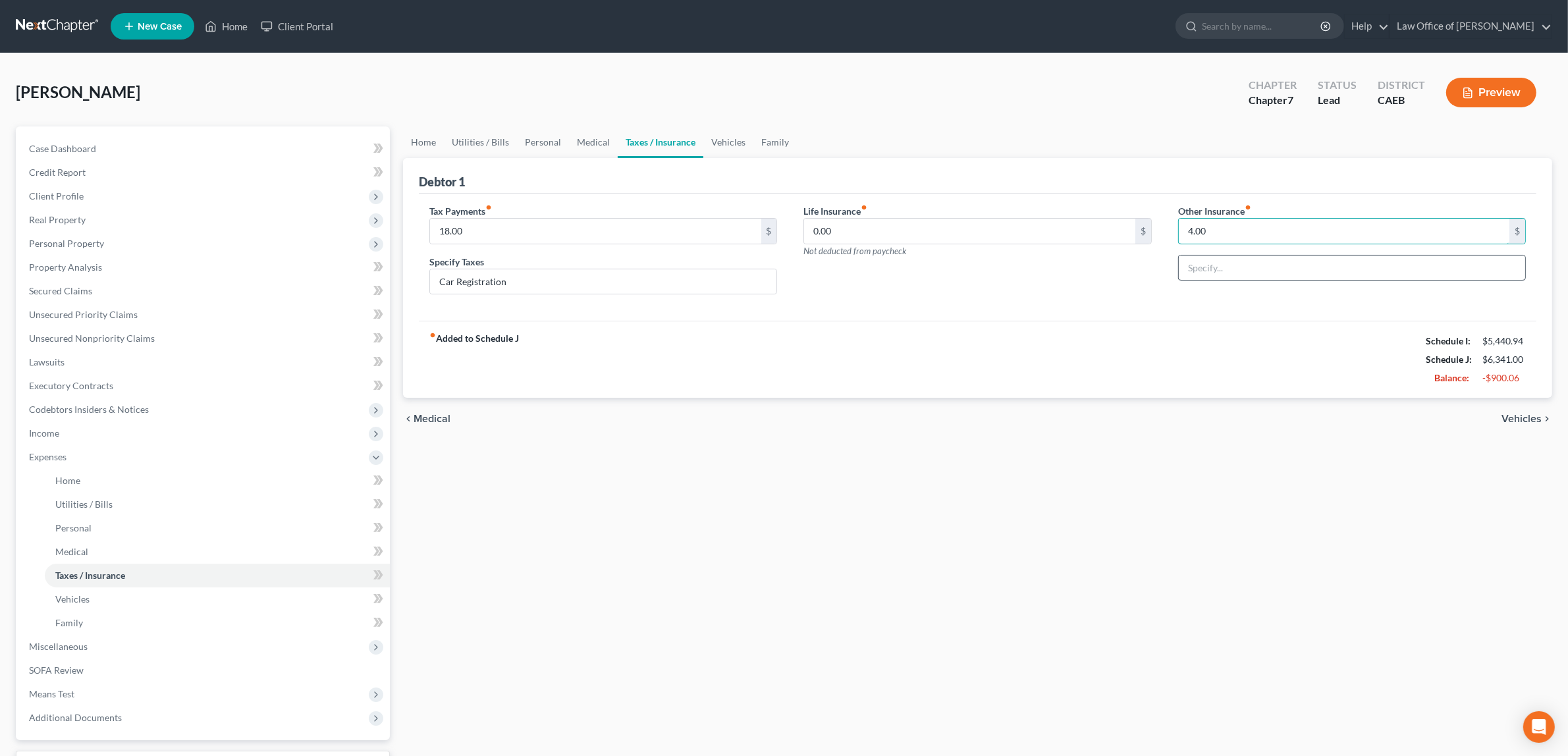
type input "4.00"
click at [1240, 269] on input "text" at bounding box center [1352, 268] width 346 height 25
type input "AD&D"
click at [1523, 414] on span "Vehicles" at bounding box center [1521, 419] width 40 height 10
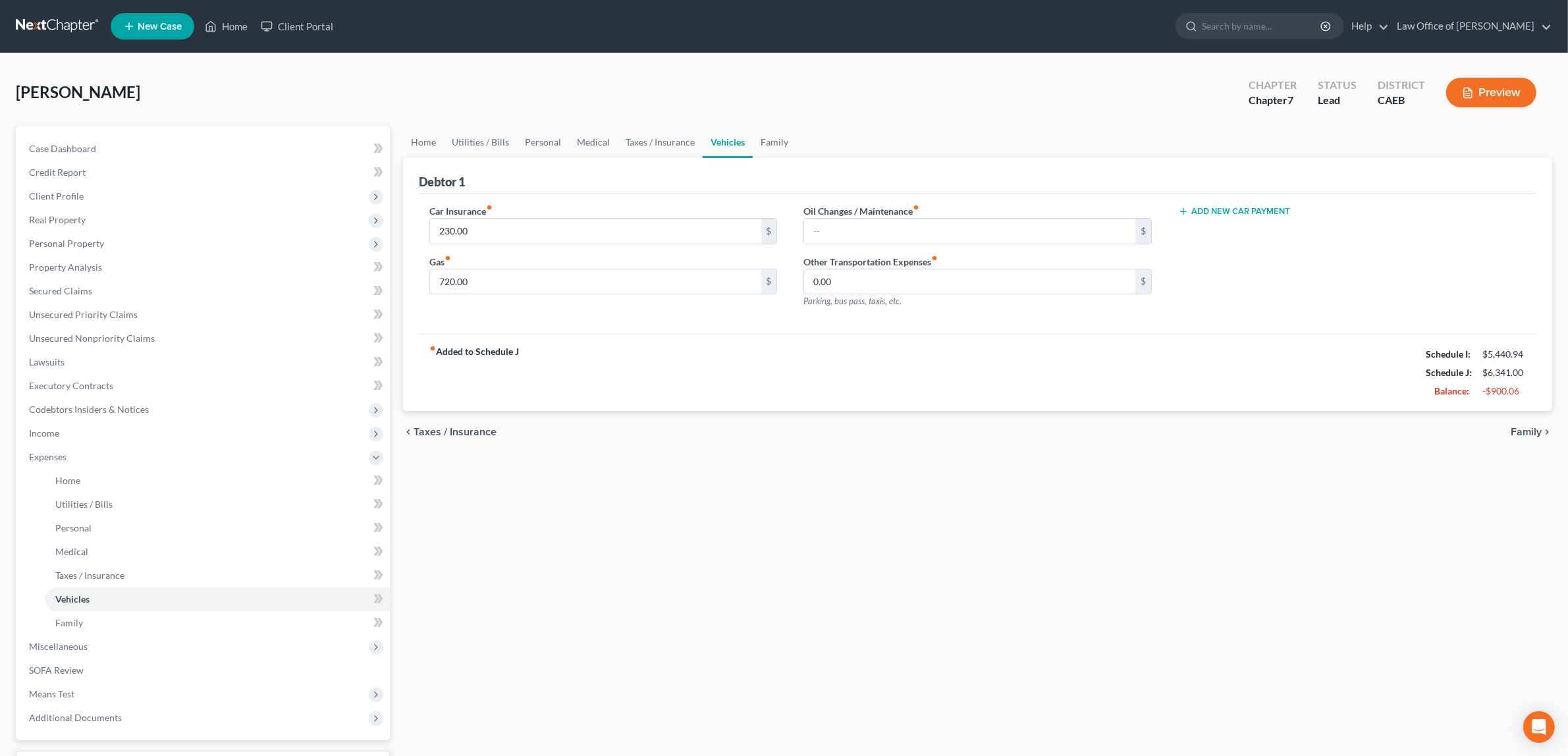
click at [1519, 428] on span "Family" at bounding box center [1525, 432] width 31 height 10
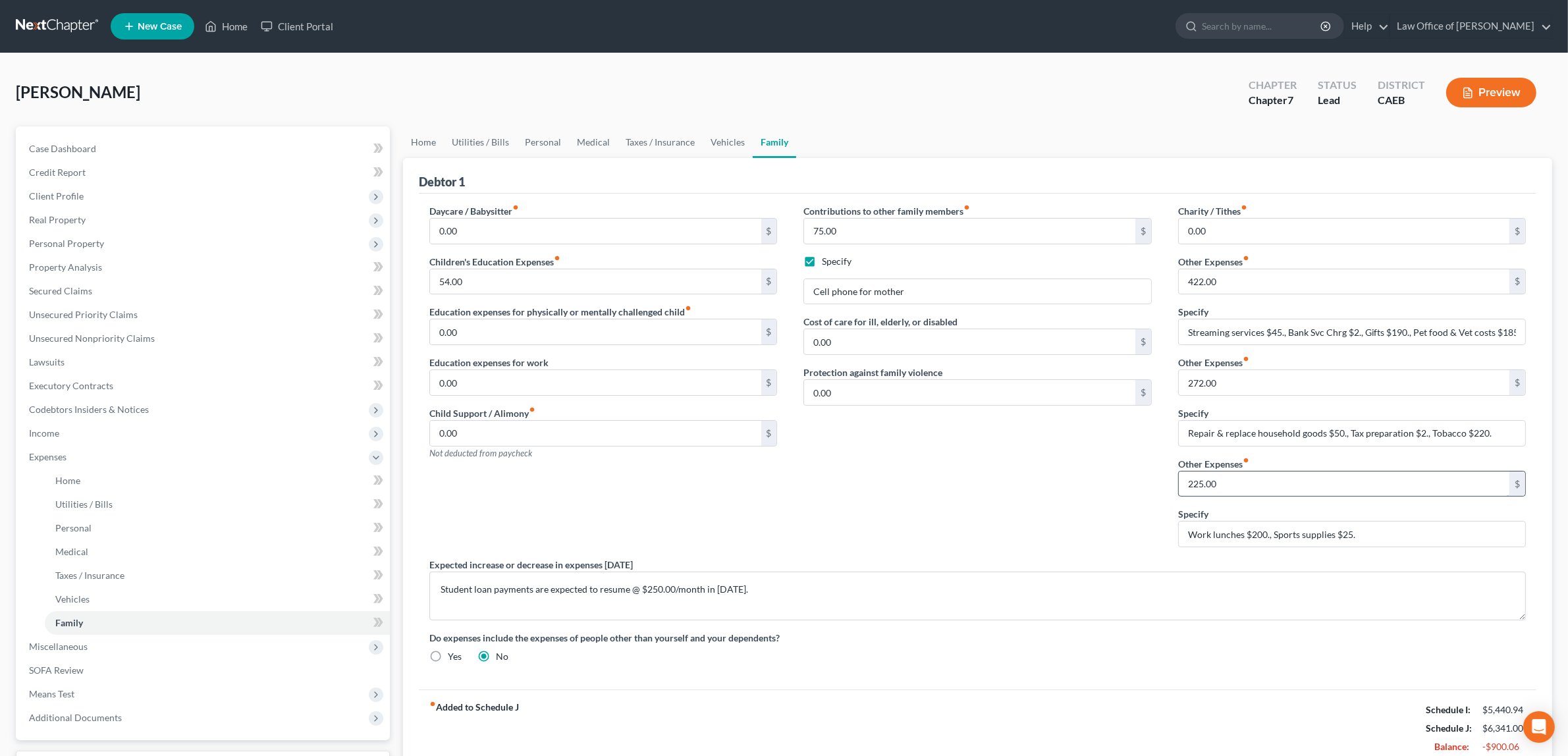
click at [1220, 485] on input "225.00" at bounding box center [1344, 484] width 331 height 25
type input "242.00"
click at [1358, 538] on input "Work lunches $200., Sports supplies $25." at bounding box center [1352, 534] width 346 height 25
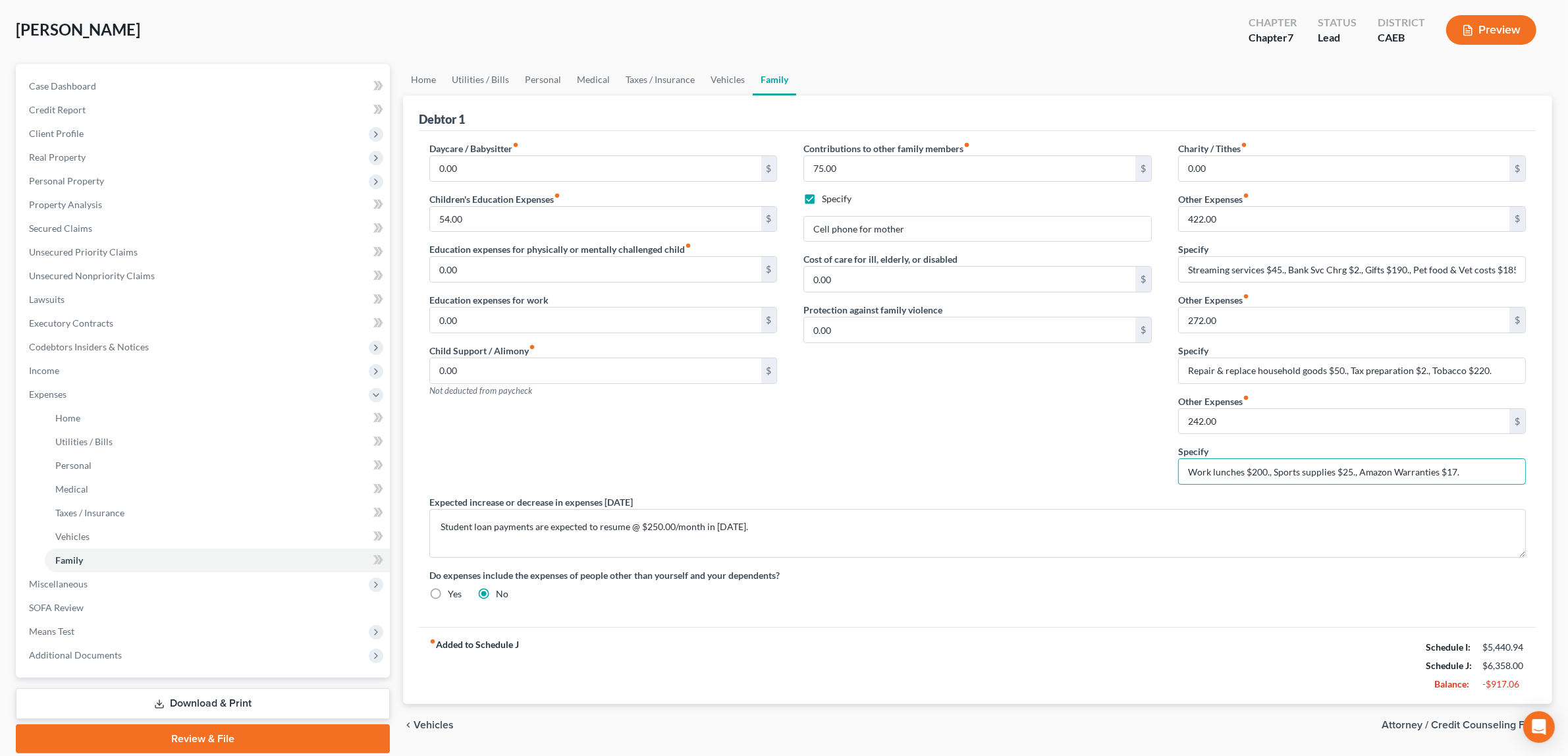
scroll to position [109, 0]
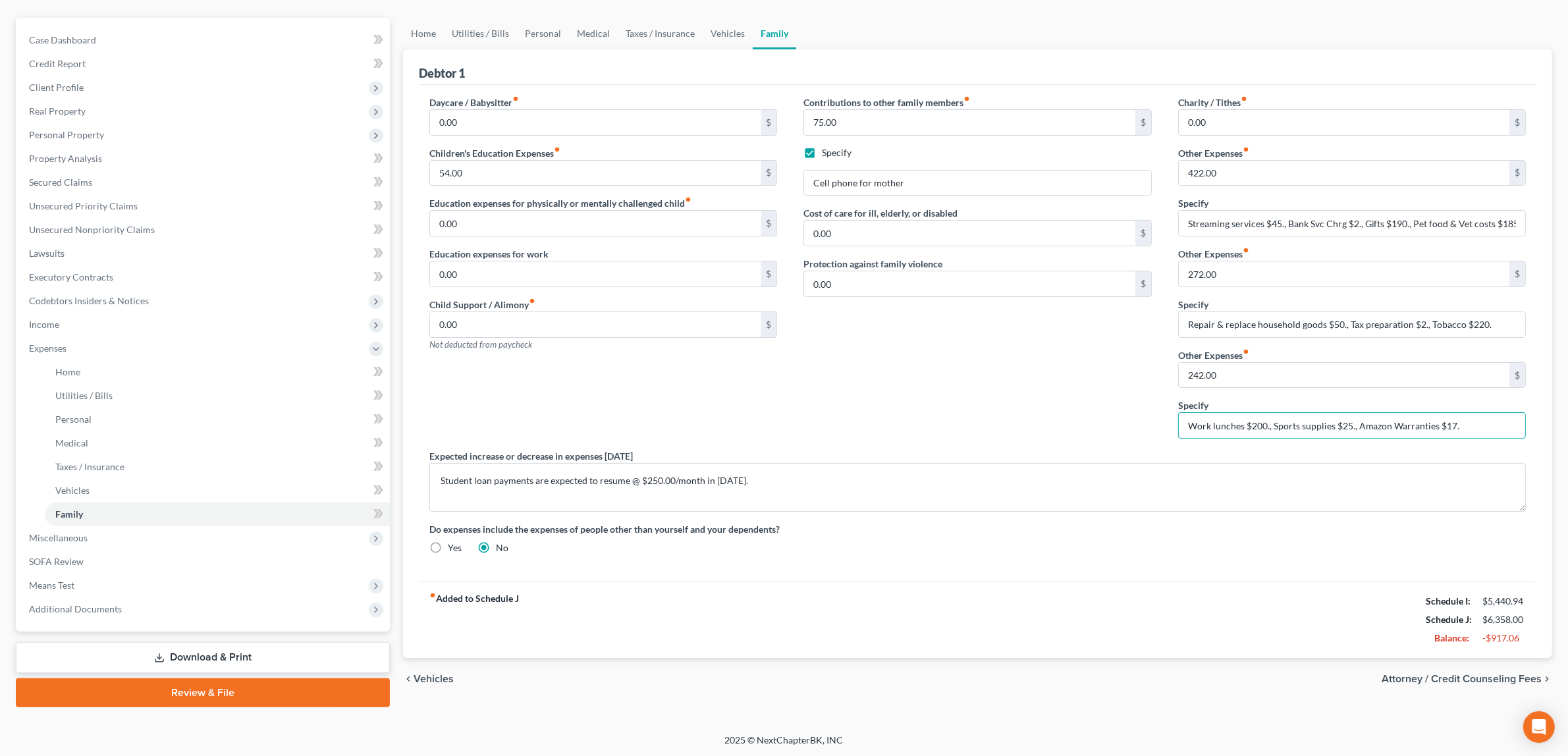
type input "Work lunches $200., Sports supplies $25., Amazon Warranties $17."
click at [1452, 676] on span "Attorney / Credit Counseling Fees" at bounding box center [1461, 678] width 160 height 10
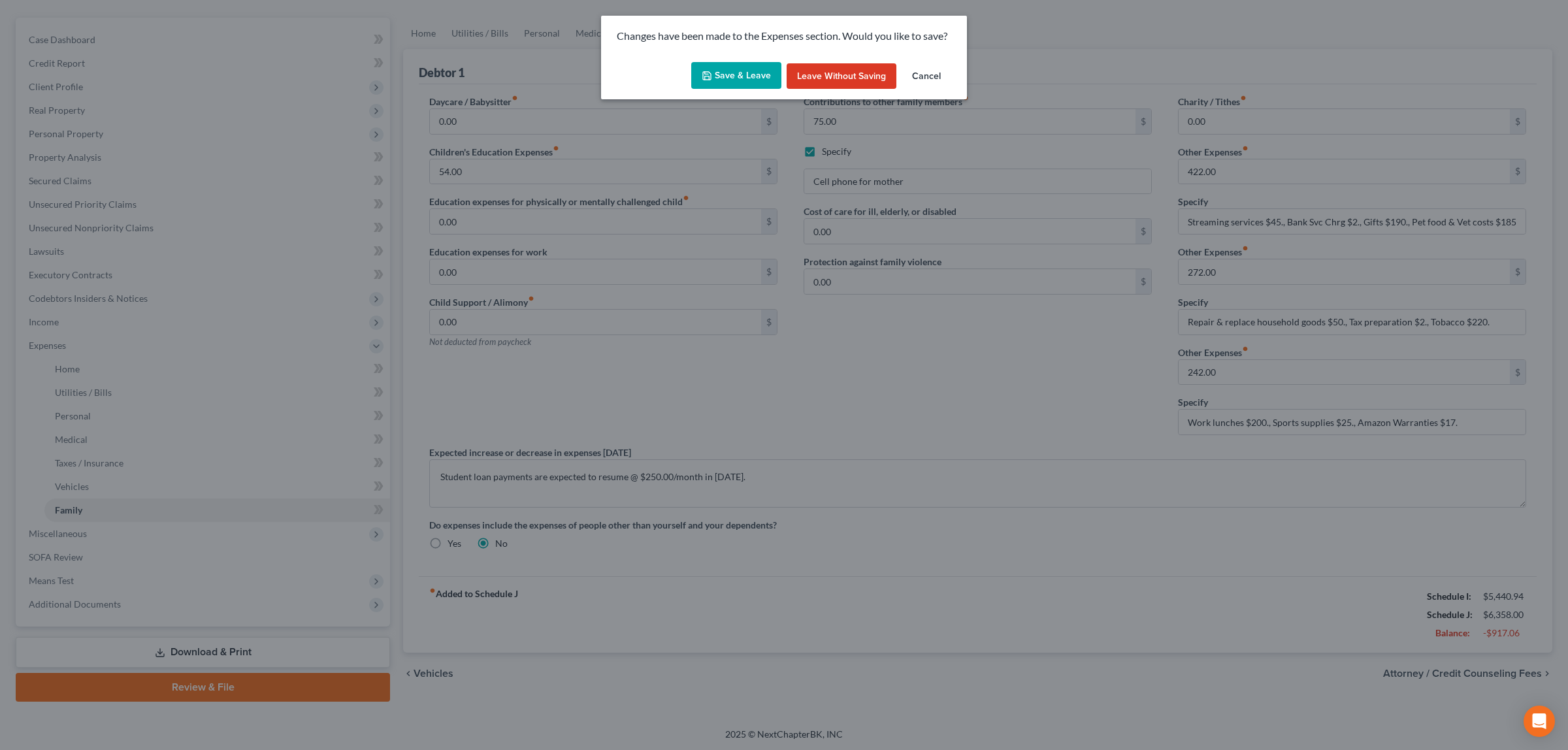
click at [722, 72] on button "Save & Leave" at bounding box center [736, 76] width 90 height 27
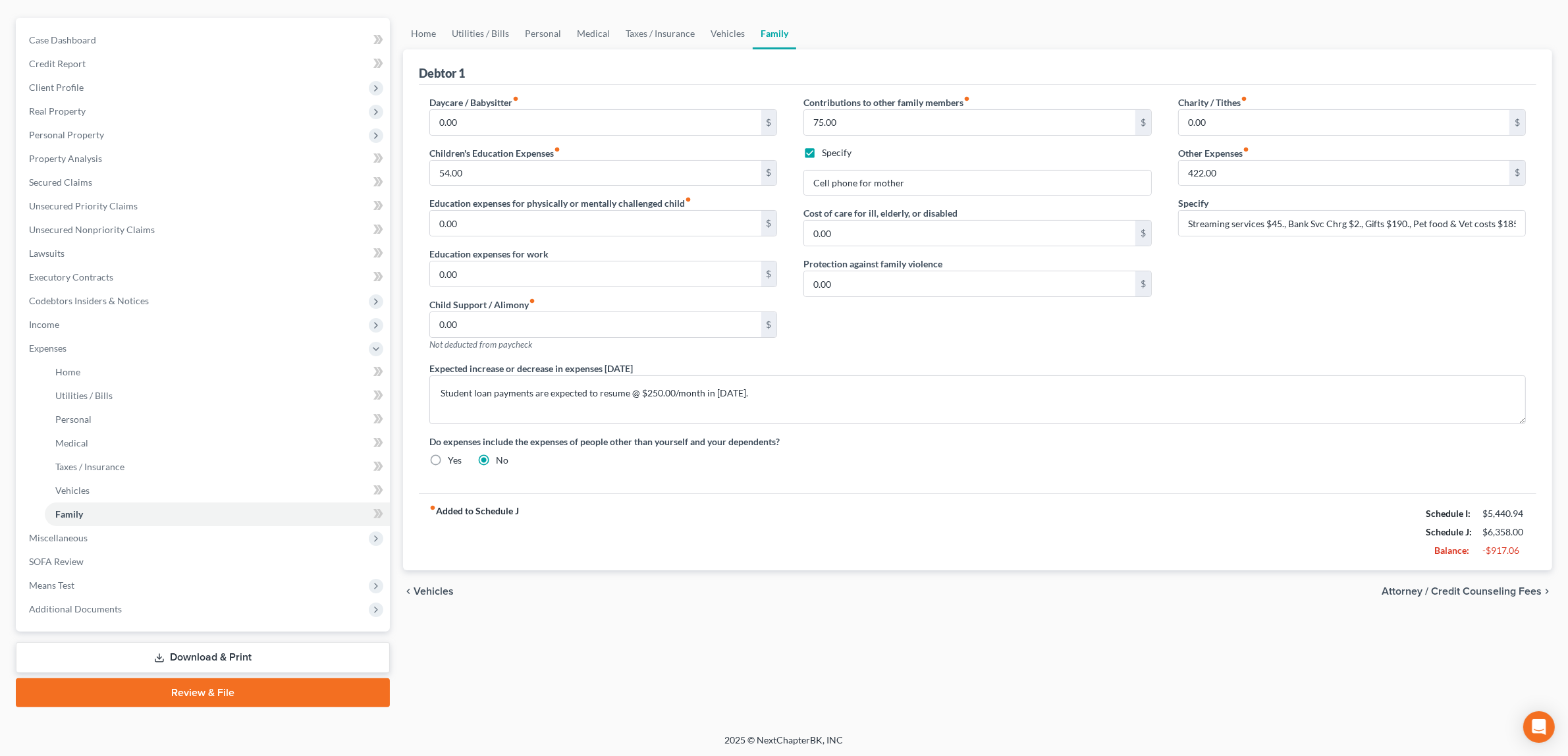
select select "1"
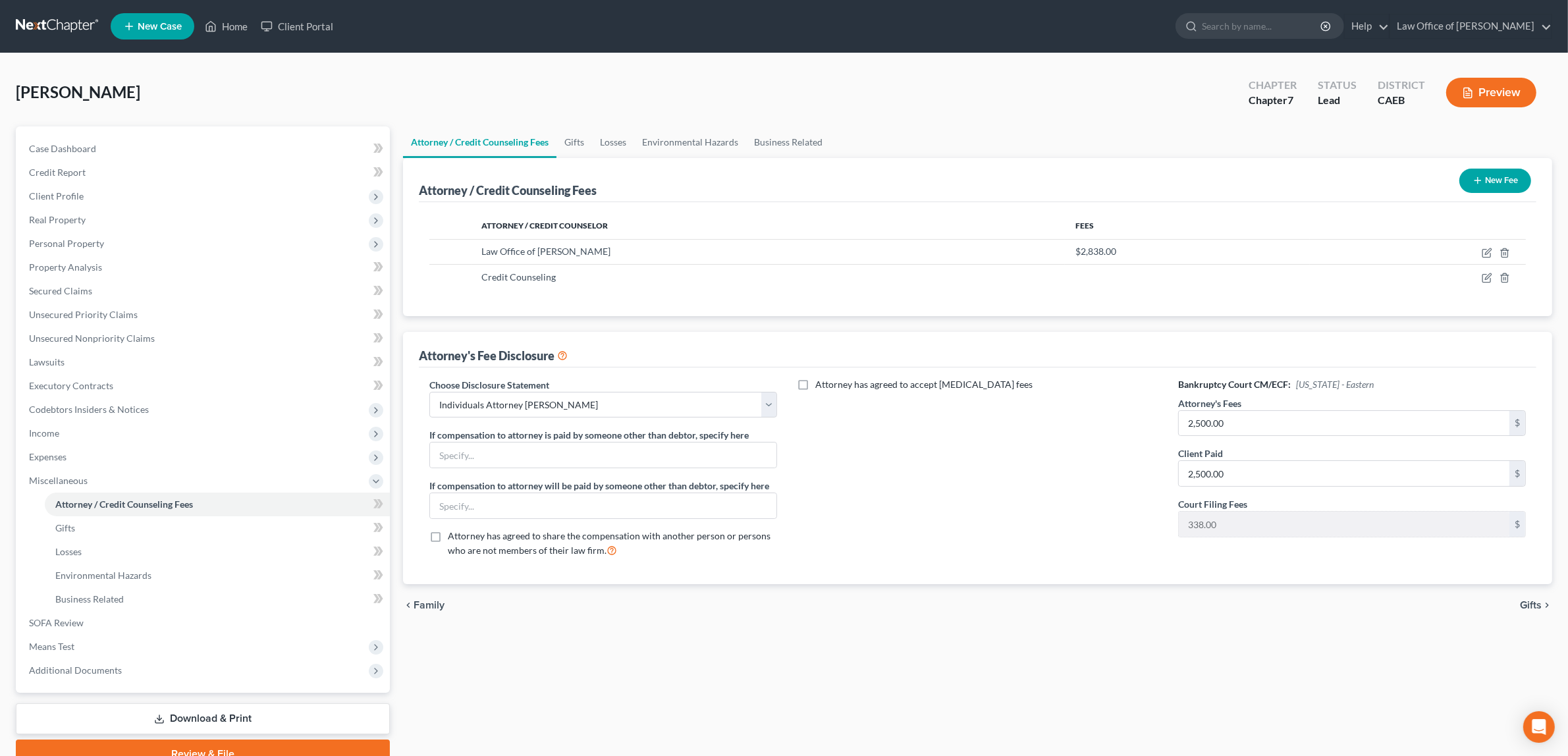
click at [1493, 87] on button "Preview" at bounding box center [1491, 92] width 90 height 30
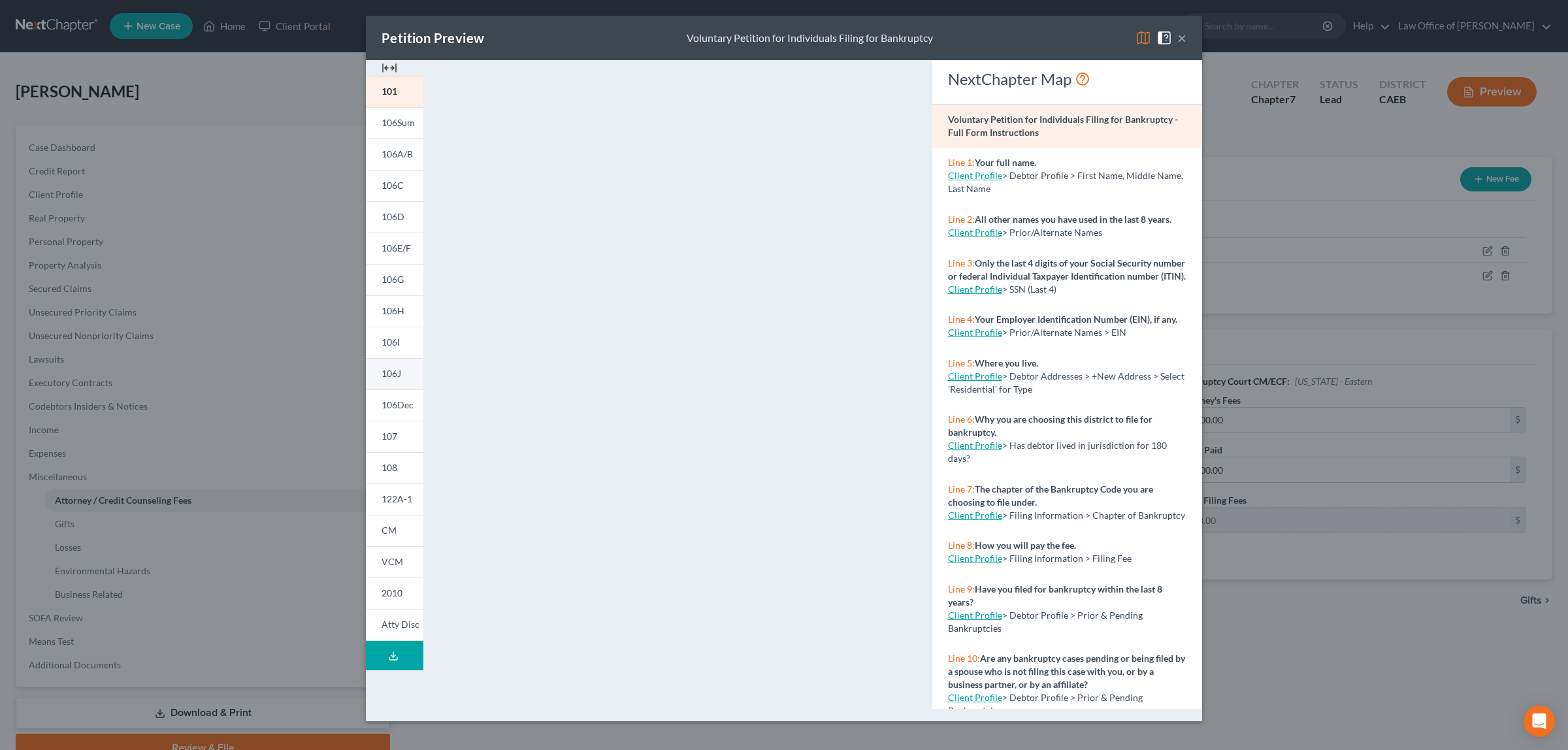
click at [394, 373] on span "106J" at bounding box center [391, 373] width 20 height 11
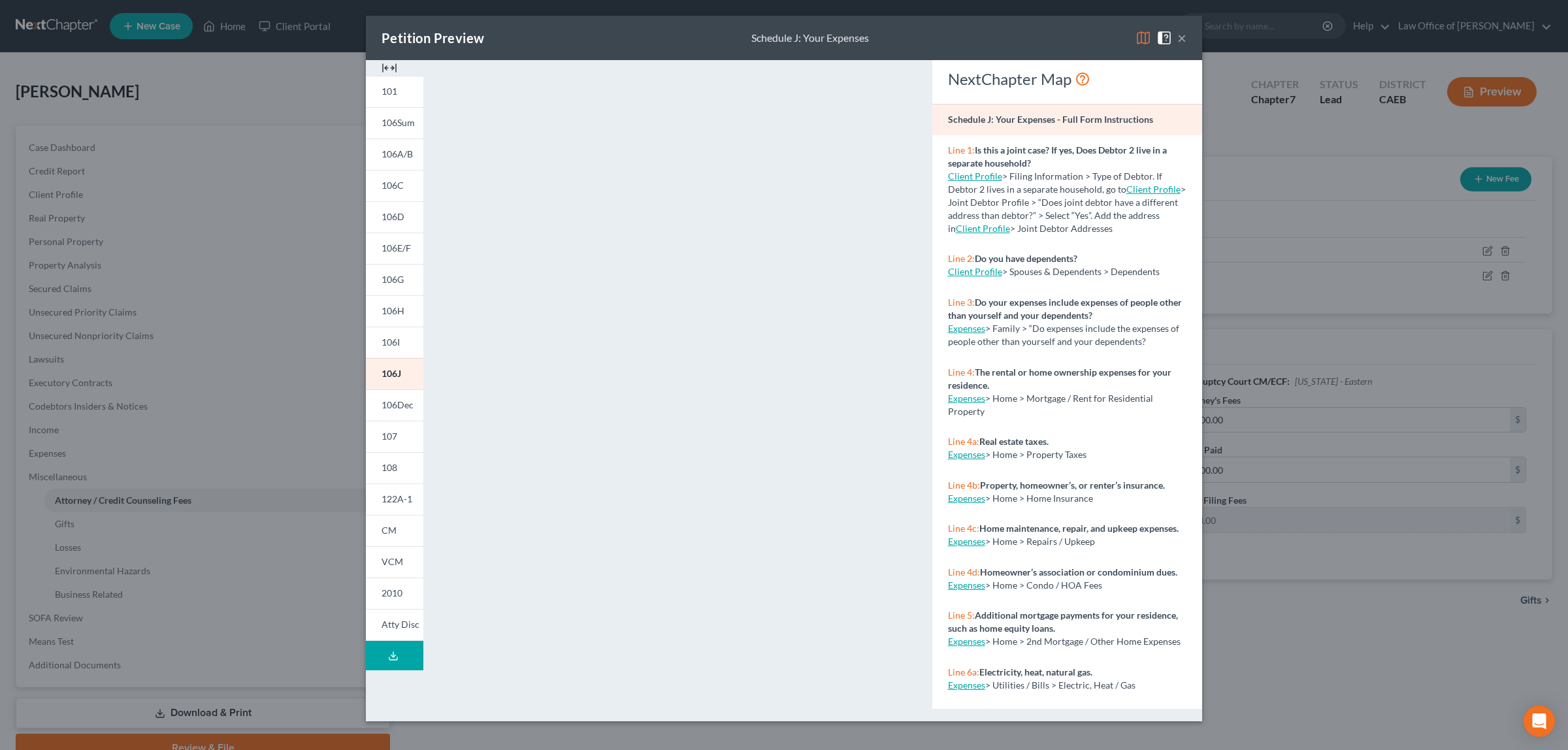
click at [113, 468] on div "Petition Preview Schedule J: Your Expenses × 101 106Sum 106A/B 106C 106D 106E/F…" at bounding box center [784, 375] width 1568 height 750
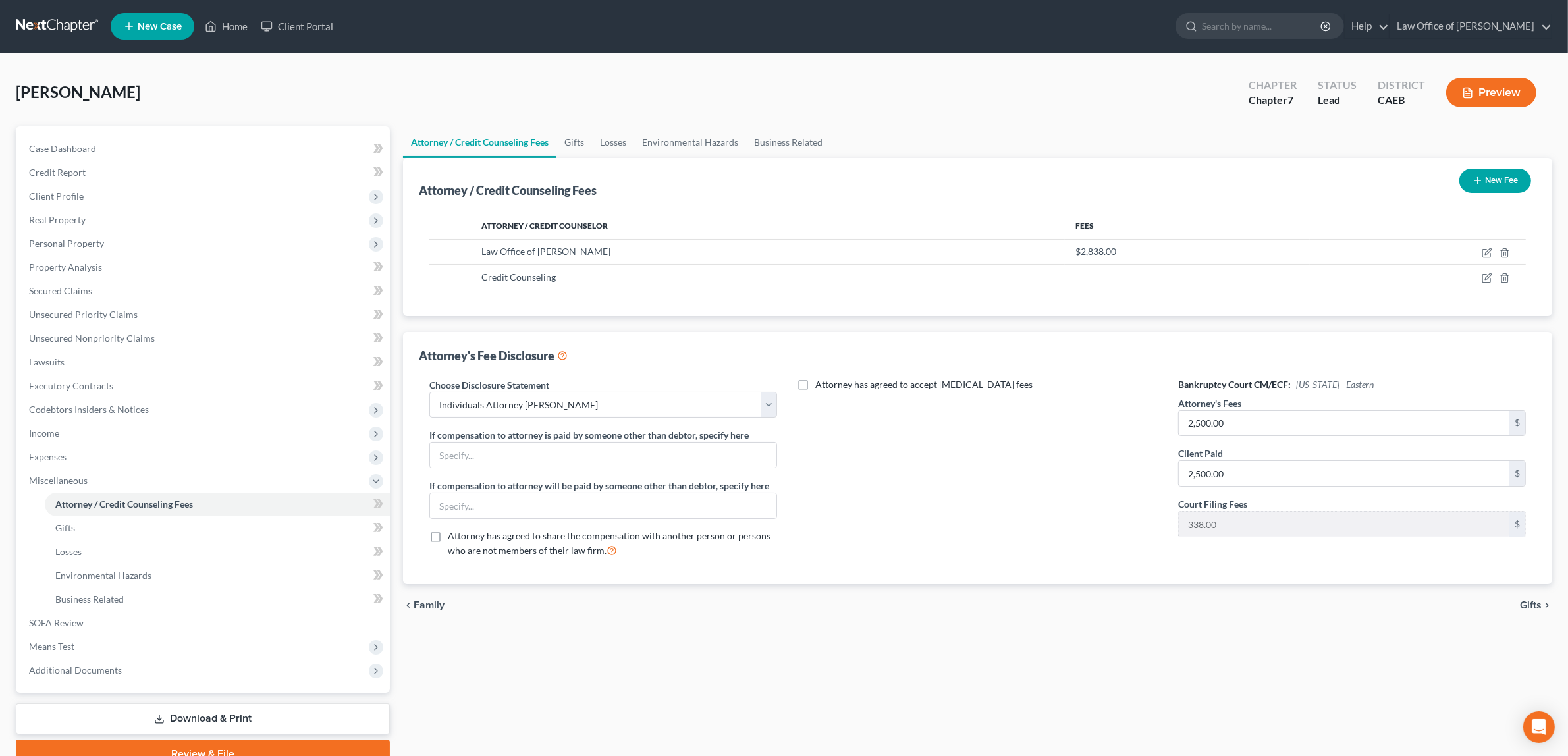
click at [1494, 87] on button "Preview" at bounding box center [1491, 92] width 90 height 30
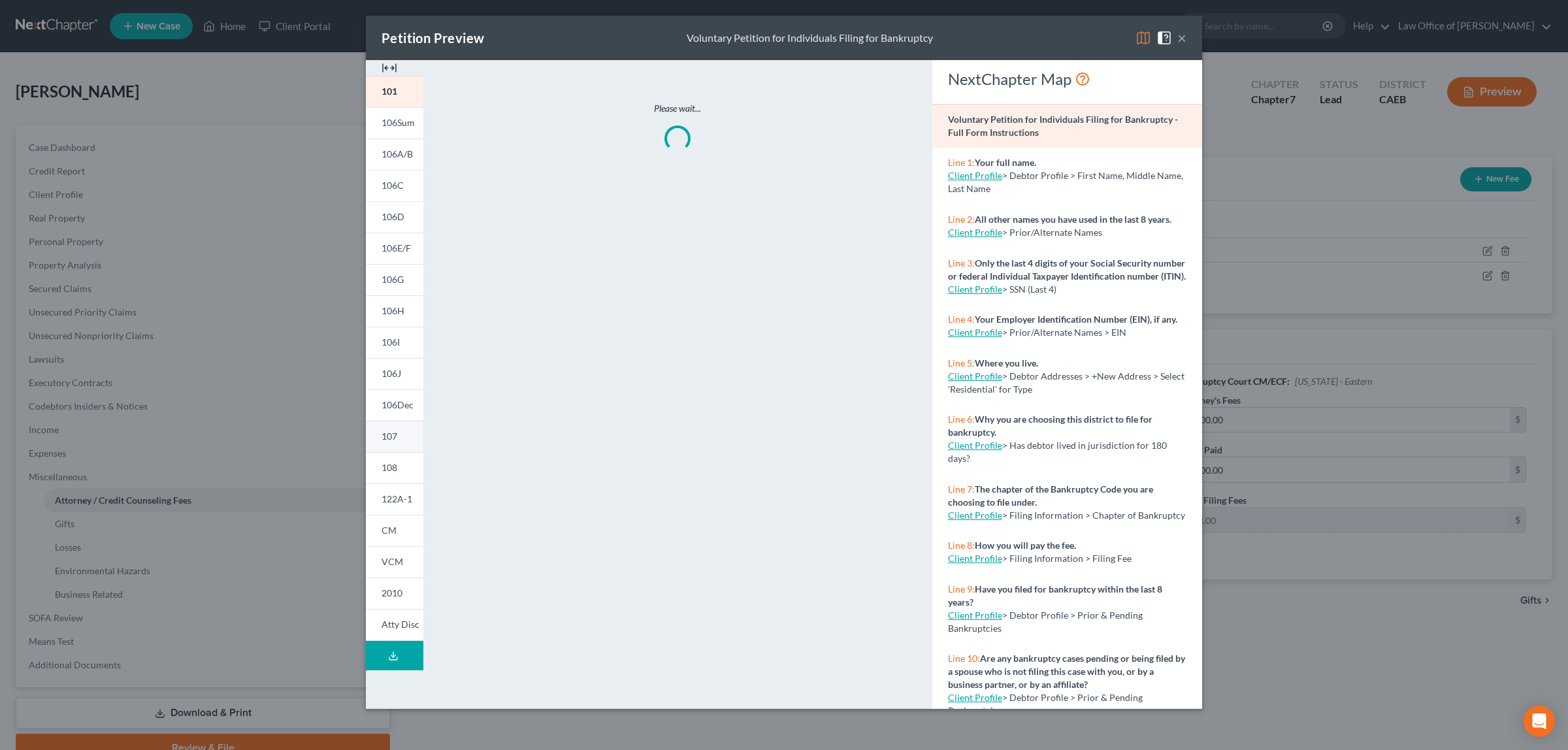
click at [394, 427] on link "107" at bounding box center [394, 436] width 57 height 31
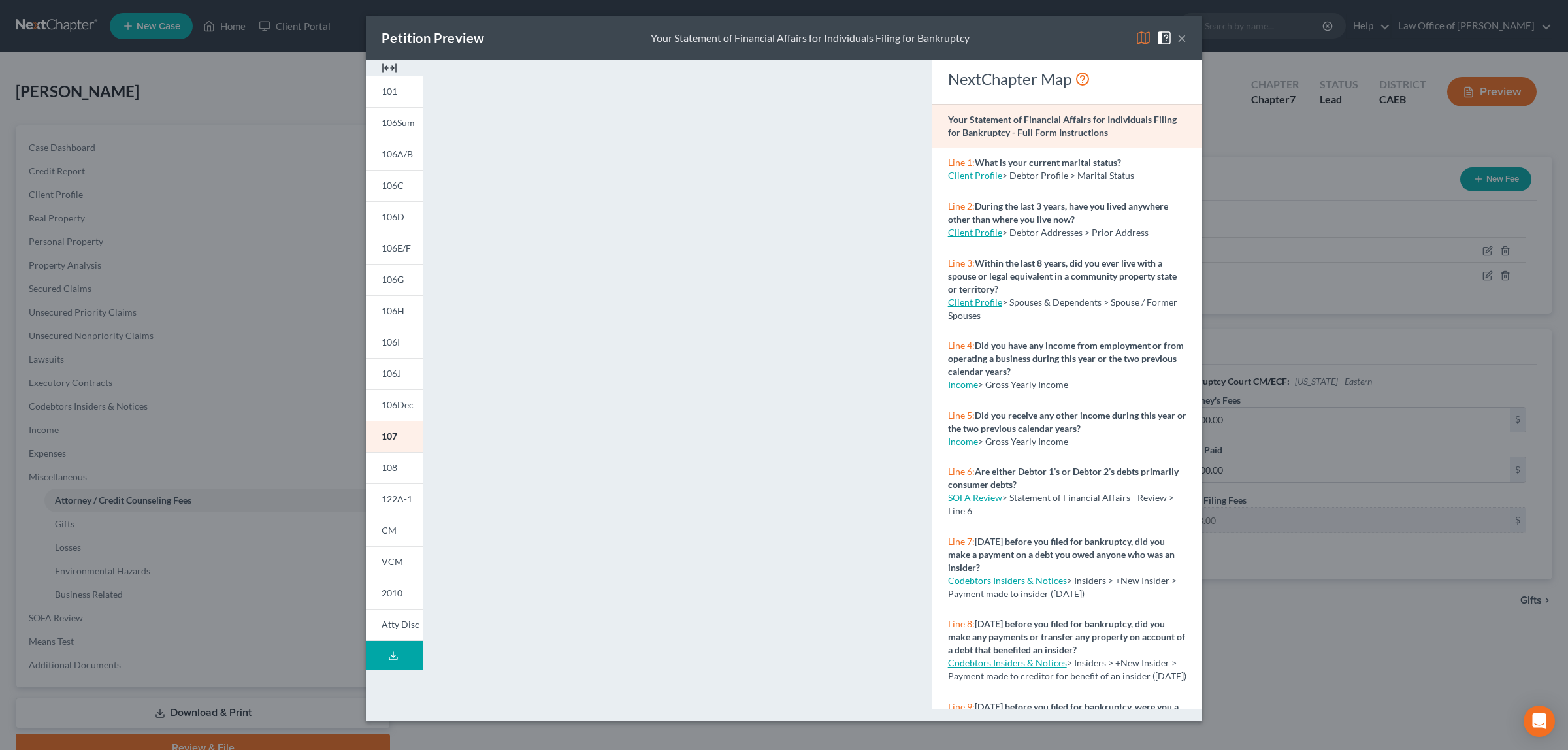
click at [1183, 39] on button "×" at bounding box center [1181, 38] width 9 height 16
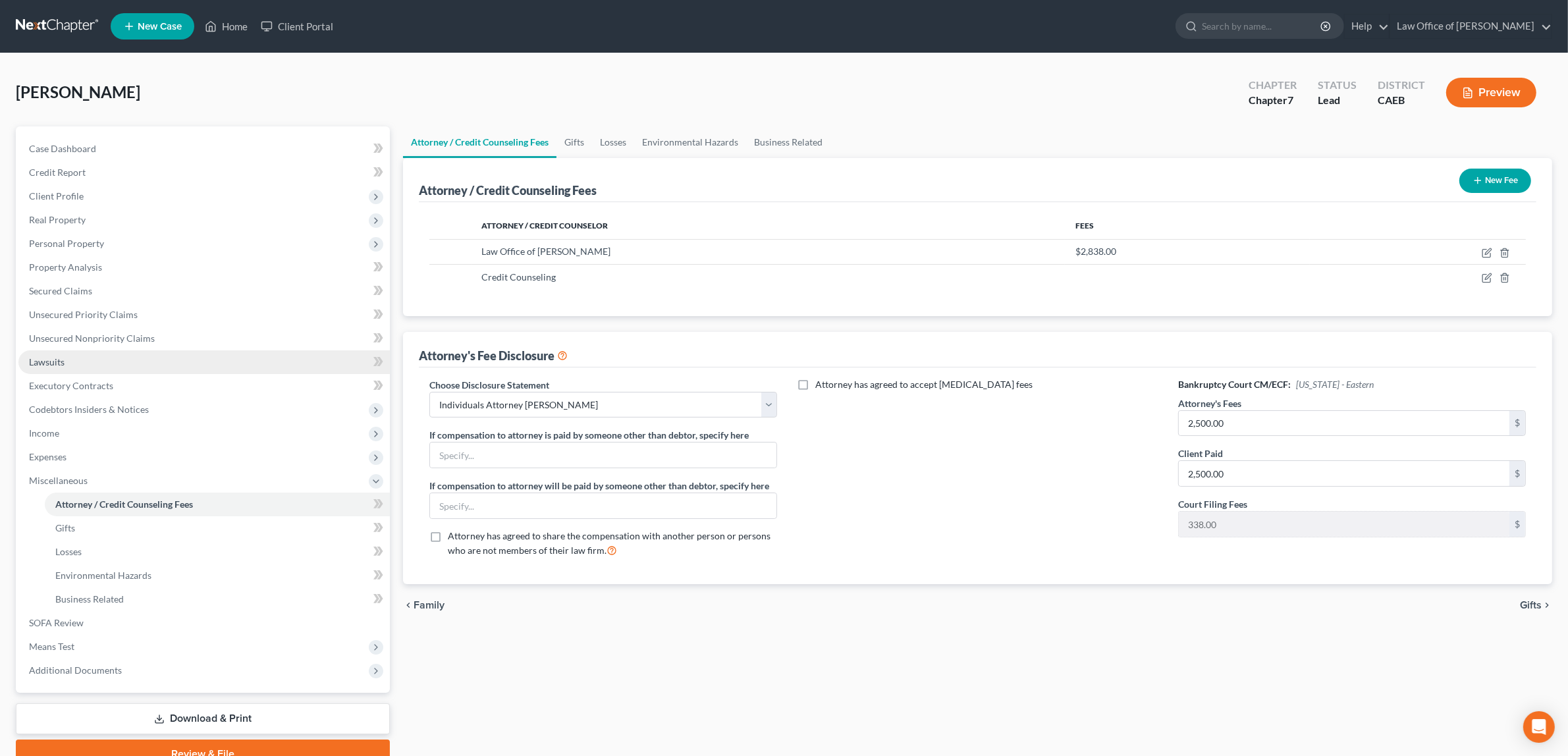
click at [90, 360] on link "Lawsuits" at bounding box center [204, 362] width 371 height 23
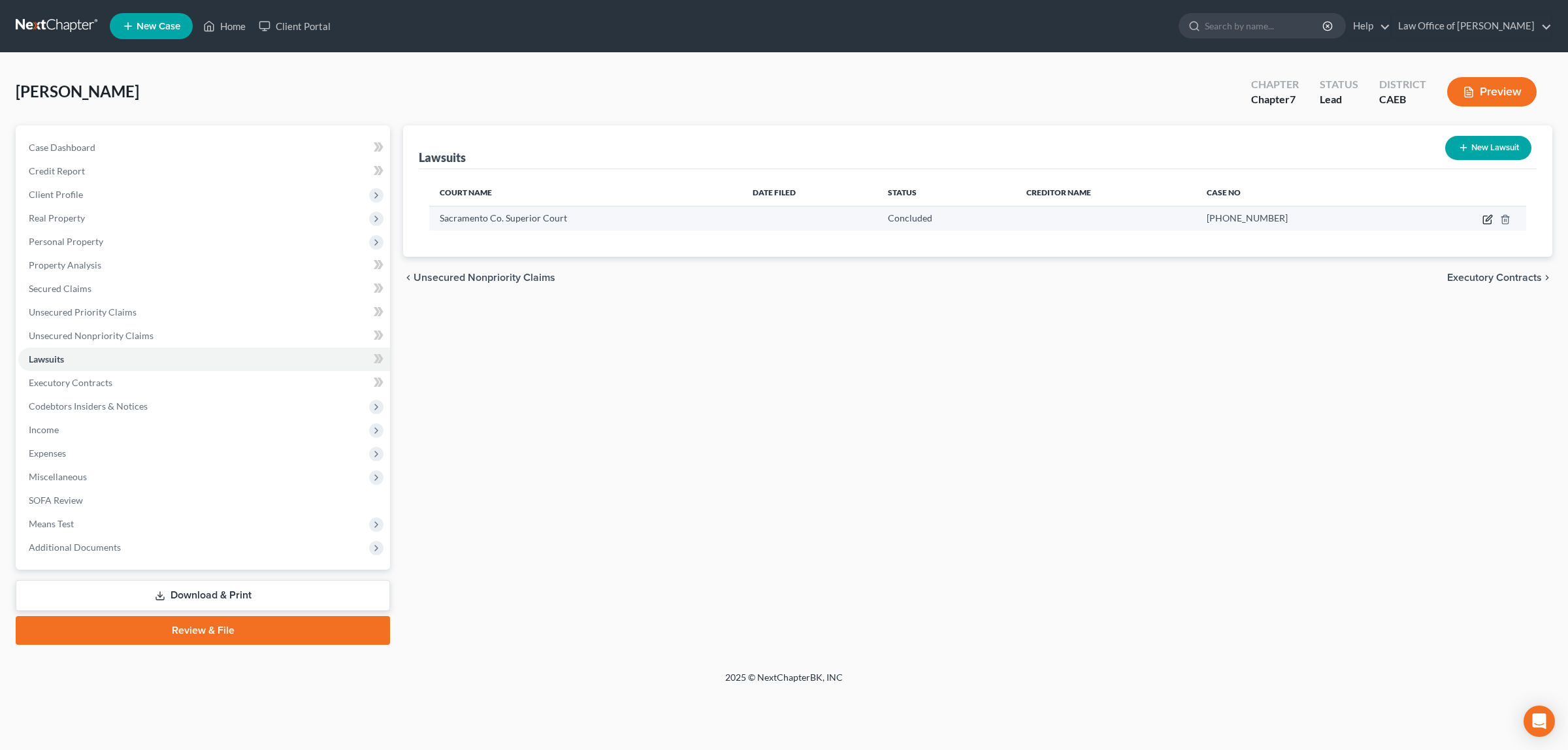
click at [1484, 216] on icon "button" at bounding box center [1488, 219] width 10 height 10
select select "4"
select select "2"
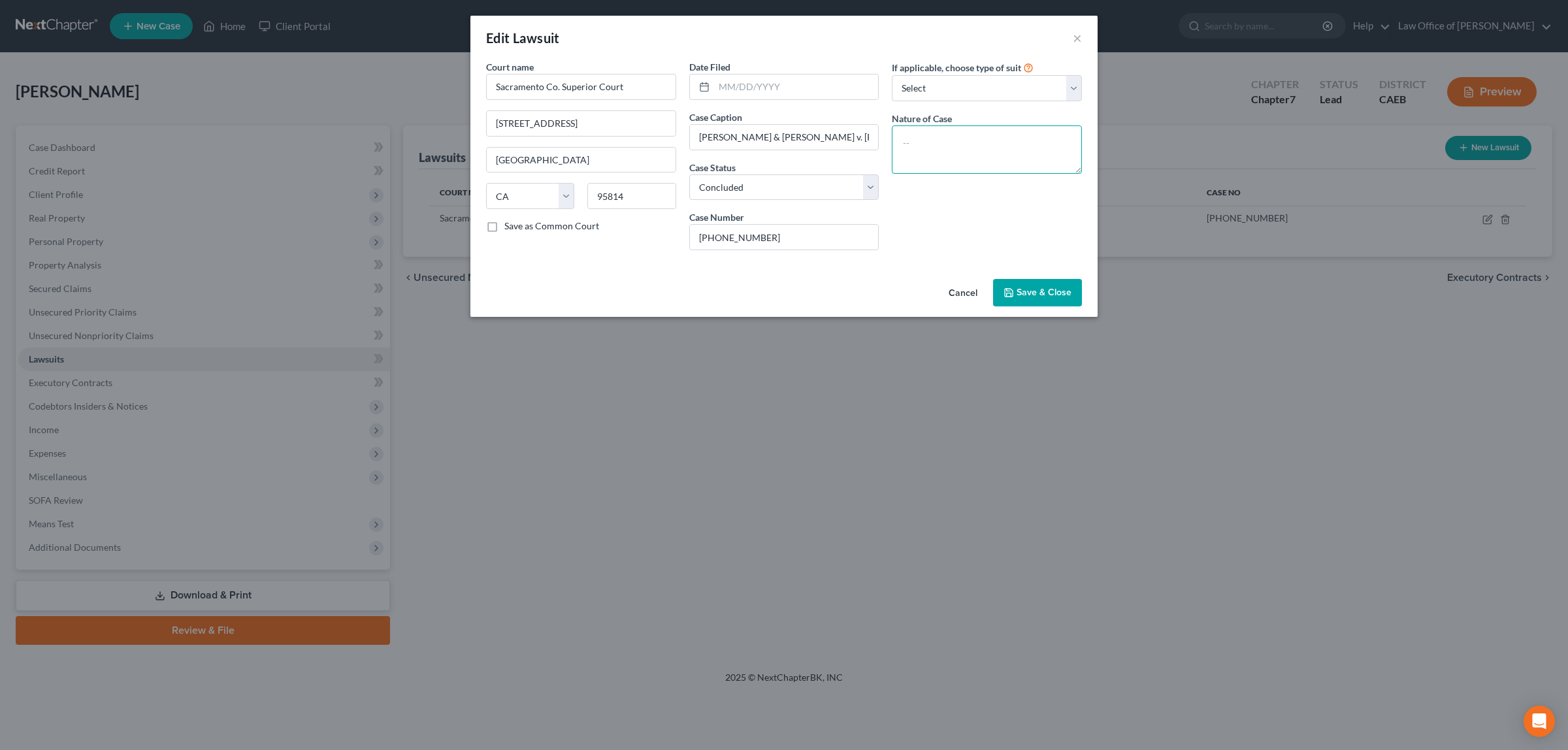
click at [919, 142] on textarea at bounding box center [987, 149] width 190 height 48
type textarea "Civil Harrassment"
click at [1024, 282] on button "Save & Close" at bounding box center [1037, 292] width 89 height 27
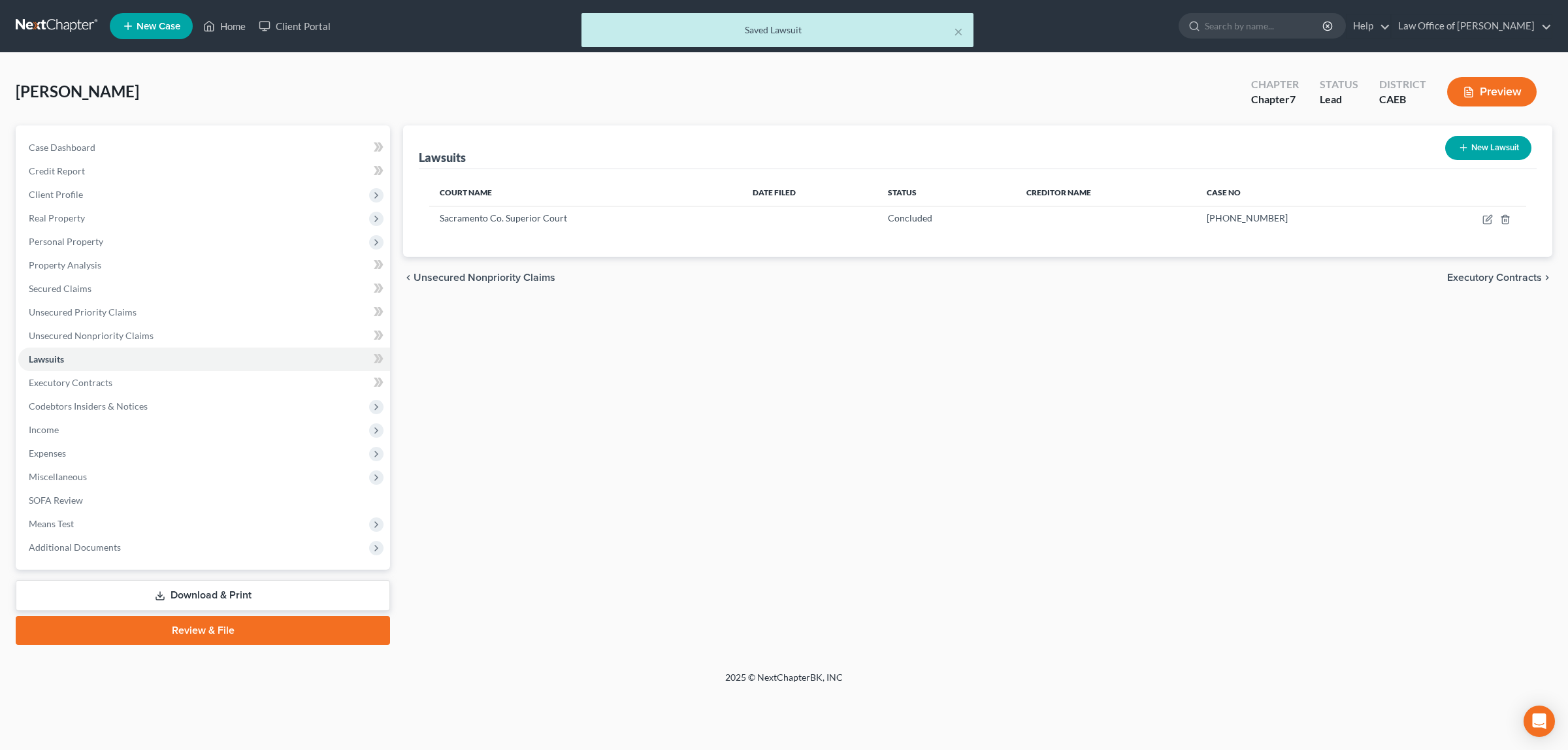
click at [1503, 84] on button "Preview" at bounding box center [1492, 91] width 89 height 29
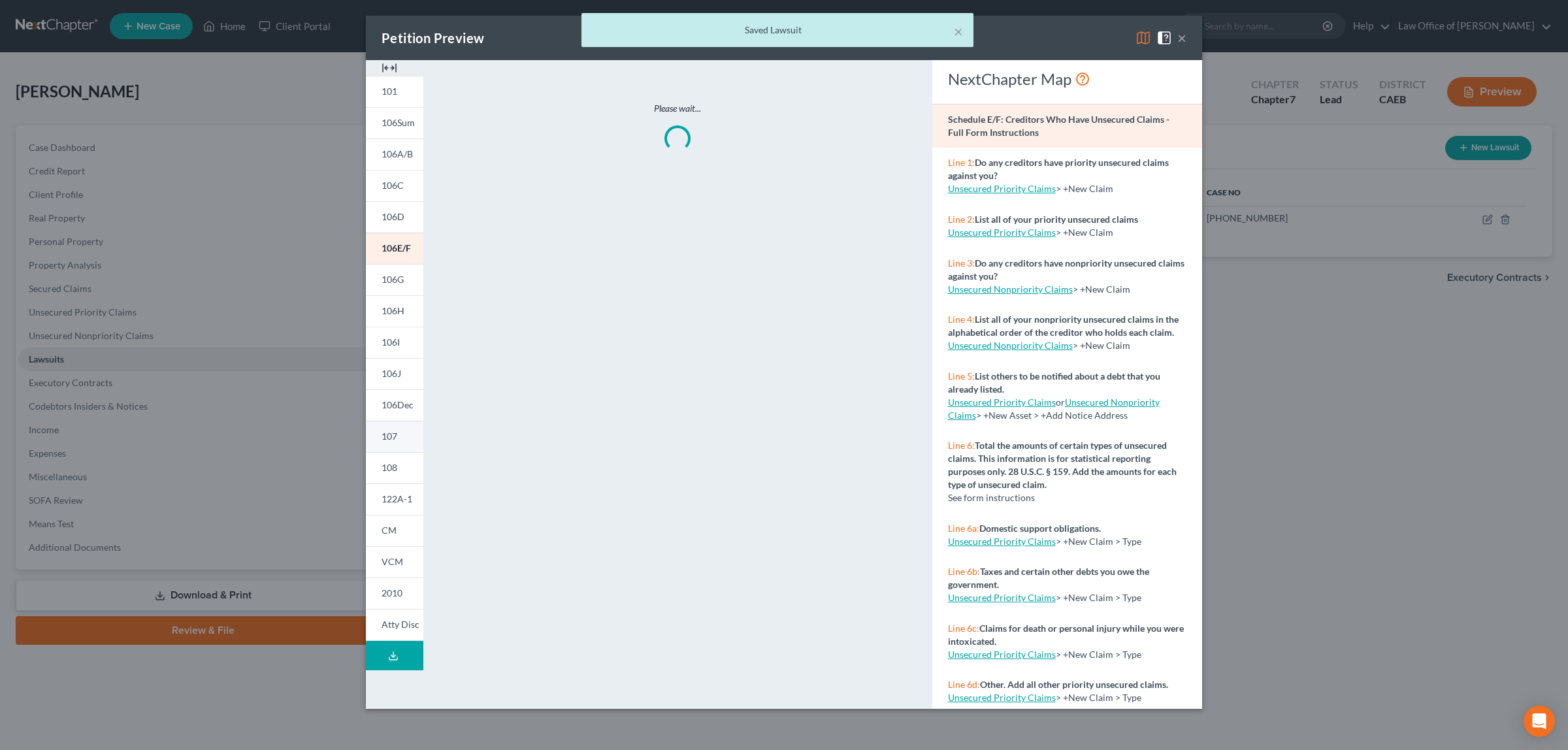
click at [396, 429] on link "107" at bounding box center [394, 436] width 57 height 31
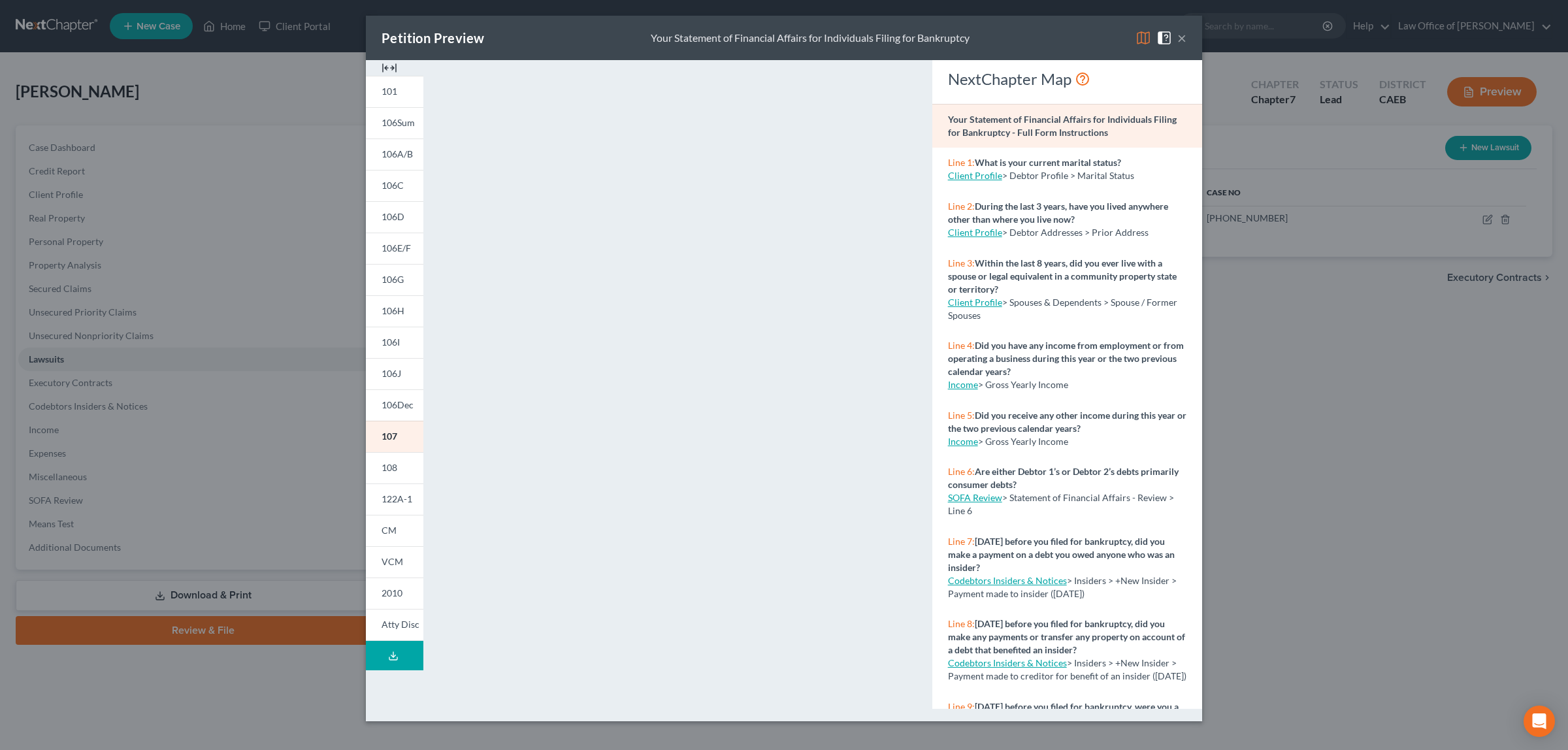
drag, startPoint x: 1181, startPoint y: 37, endPoint x: 1177, endPoint y: 42, distance: 6.4
click at [1181, 38] on button "×" at bounding box center [1181, 38] width 9 height 16
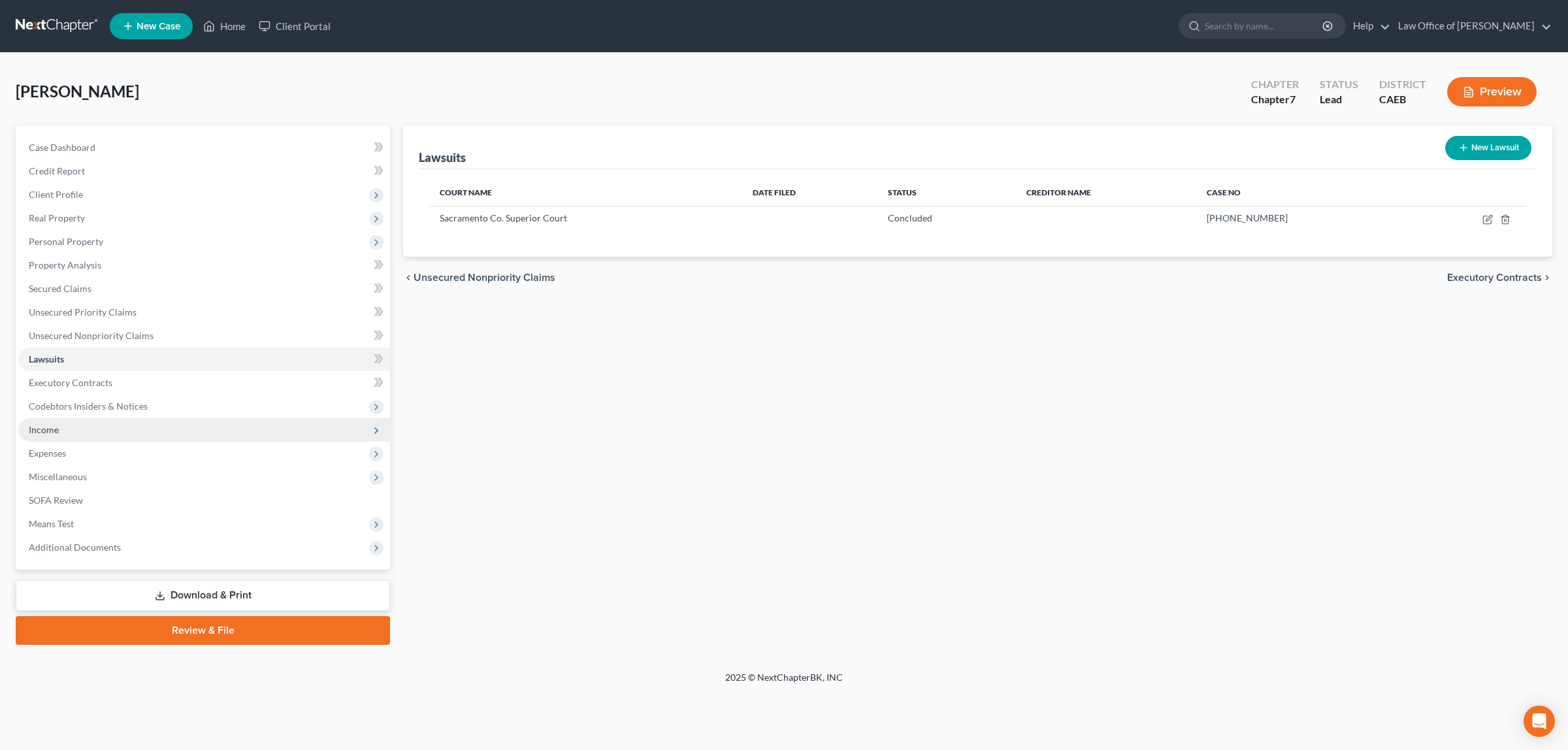
click at [55, 424] on span "Income" at bounding box center [44, 430] width 30 height 11
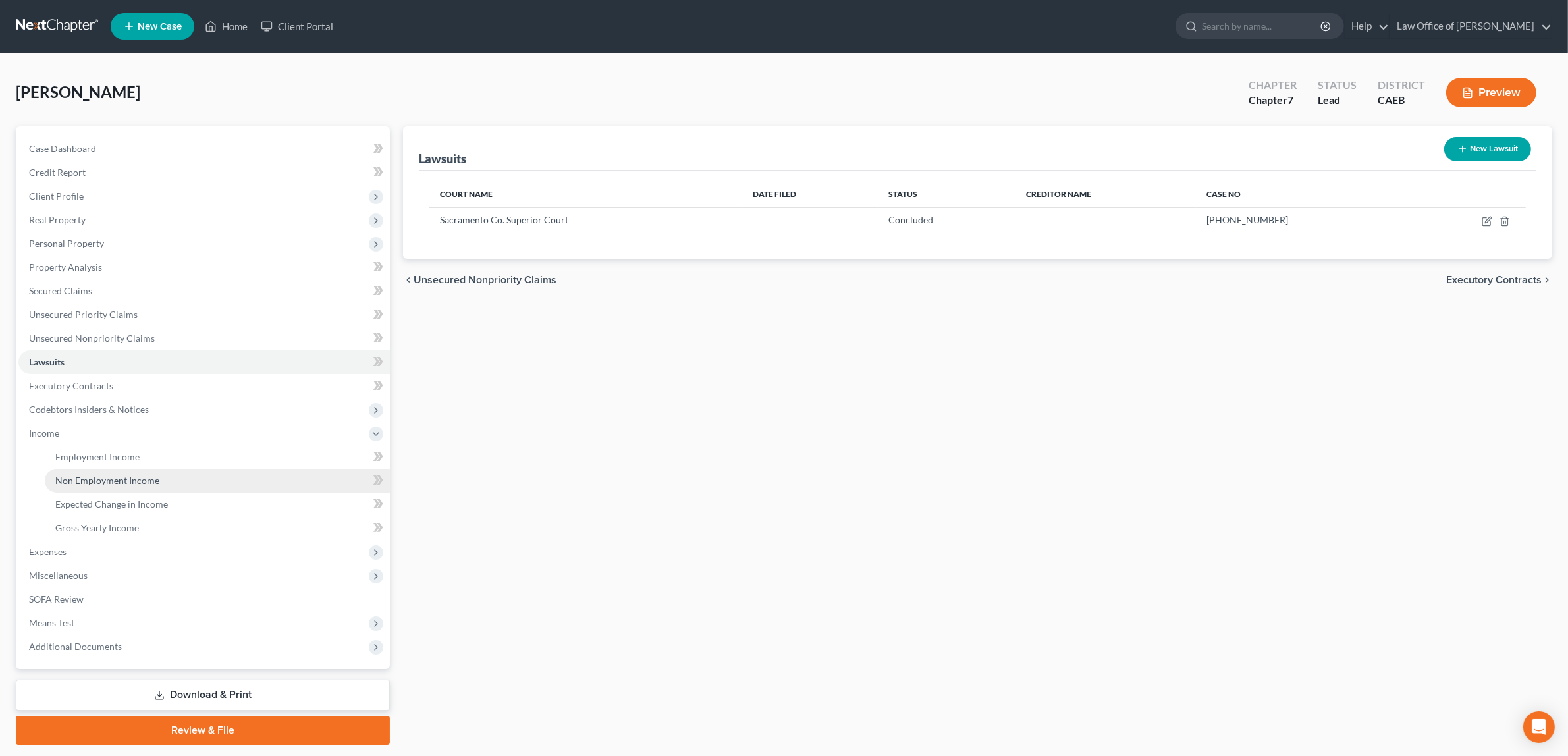
click at [102, 478] on span "Non Employment Income" at bounding box center [107, 480] width 104 height 11
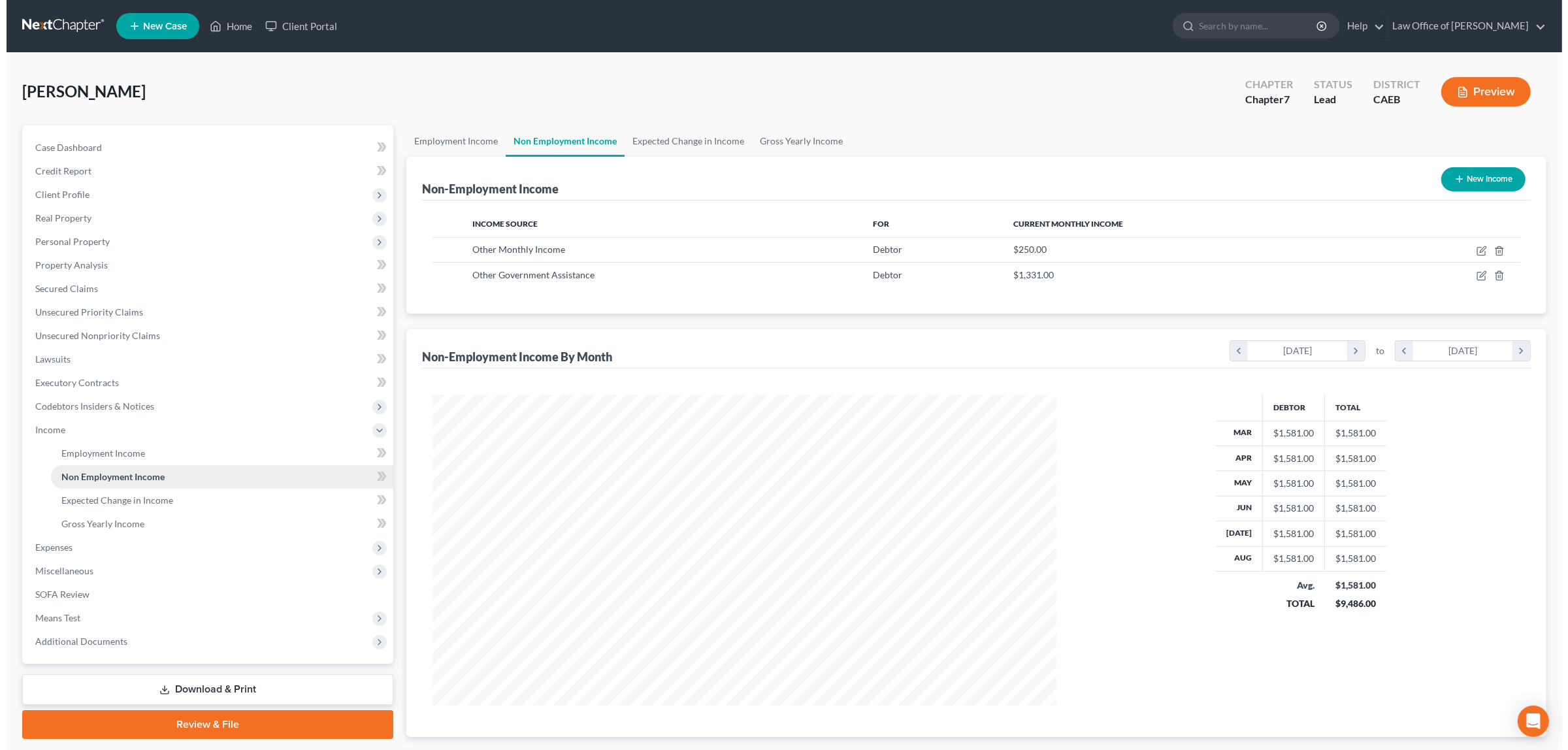
scroll to position [311, 649]
click at [1472, 271] on icon "button" at bounding box center [1475, 275] width 10 height 10
select select "5"
select select "0"
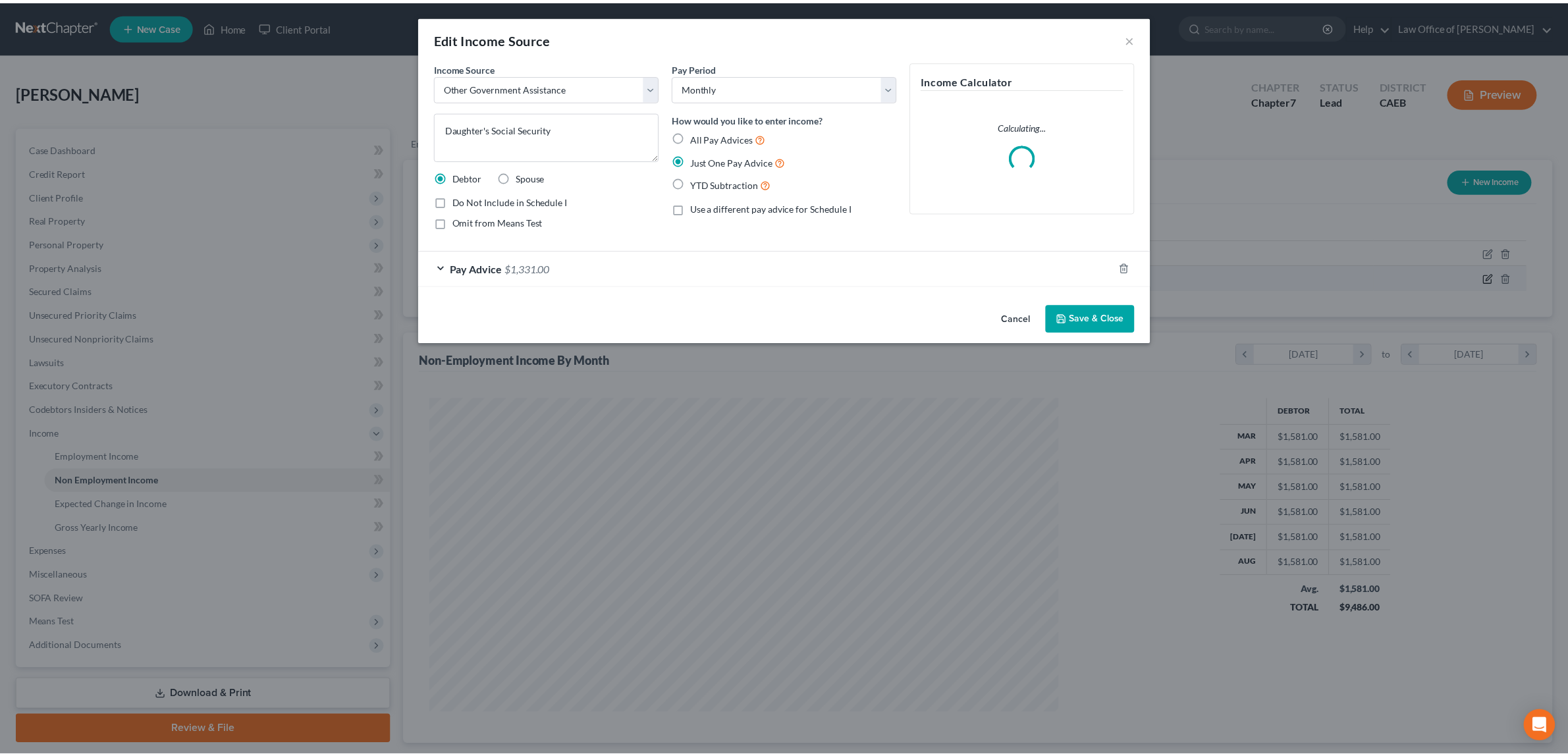
scroll to position [317, 660]
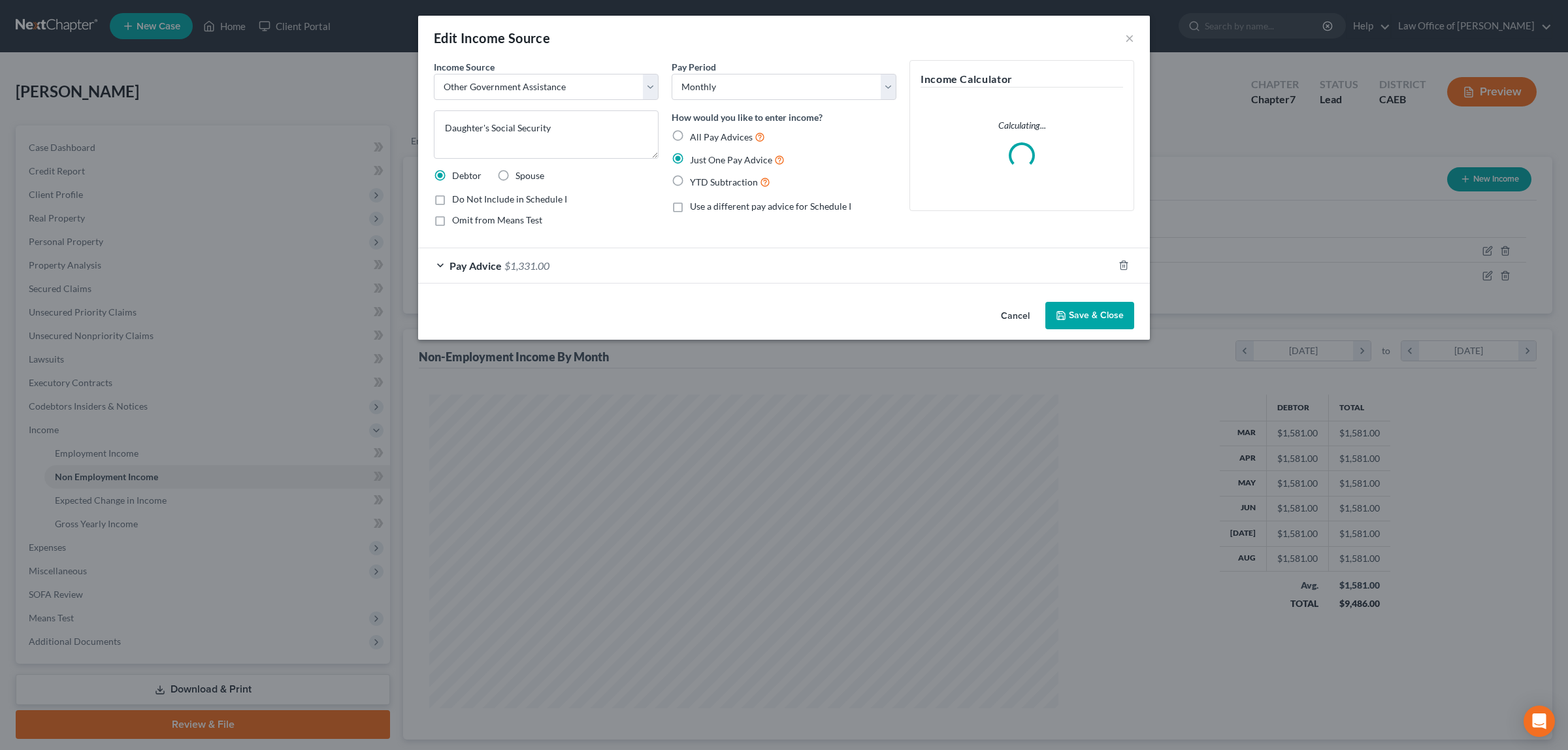
click at [452, 219] on label "Omit from Means Test" at bounding box center [497, 220] width 90 height 13
click at [458, 219] on input "Omit from Means Test" at bounding box center [462, 217] width 8 height 8
checkbox input "true"
click at [1095, 310] on button "Save & Close" at bounding box center [1090, 316] width 89 height 27
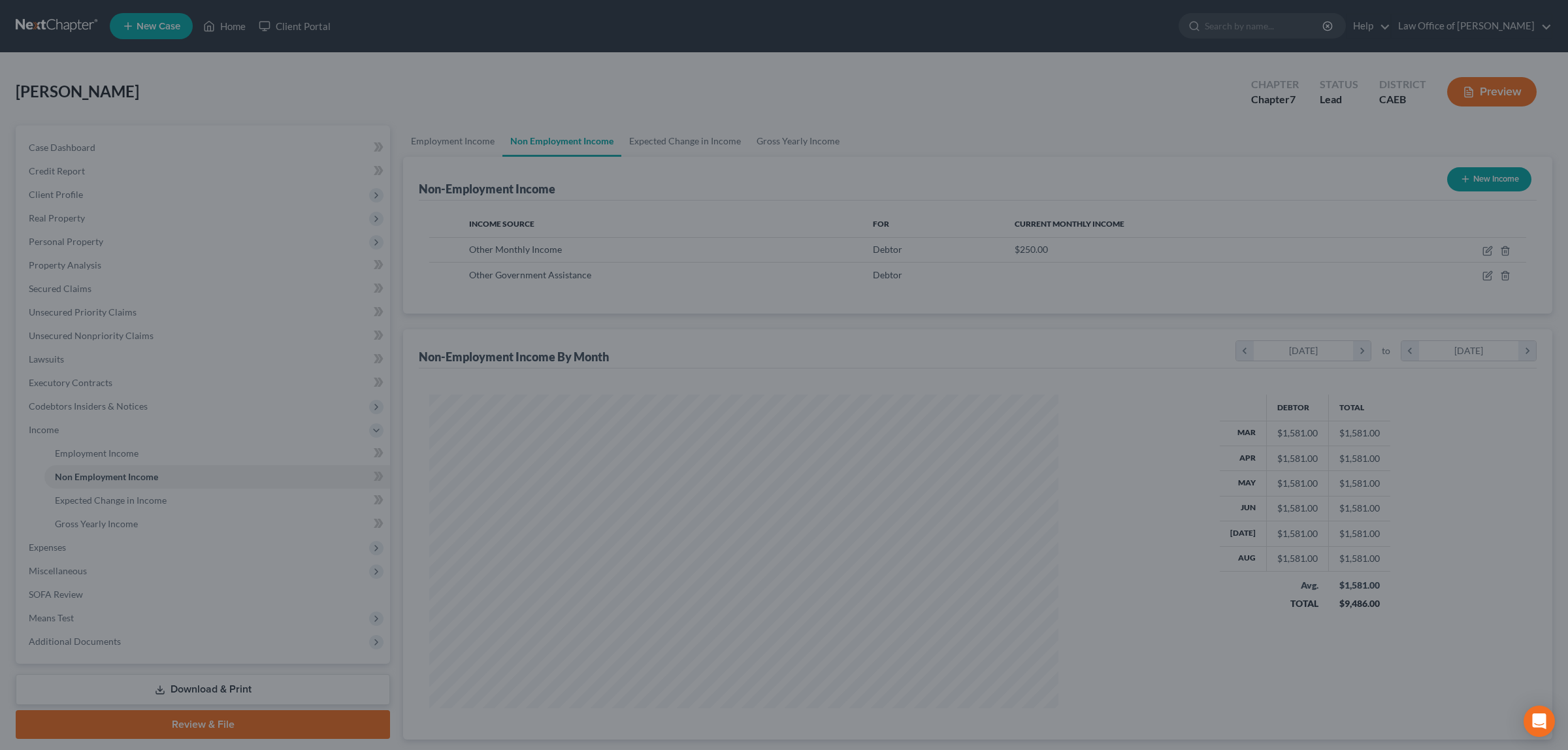
scroll to position [652816, 652687]
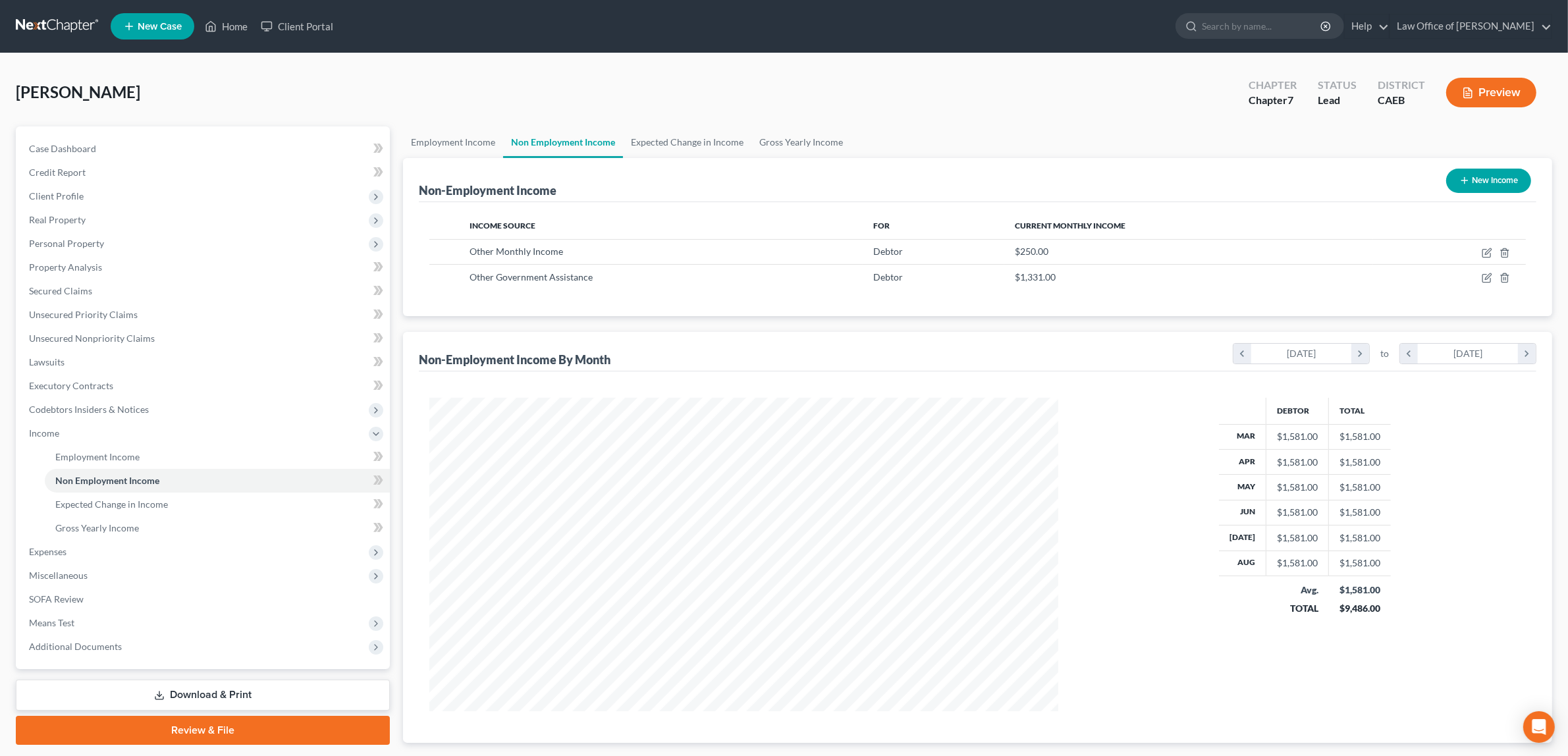
click at [1494, 84] on button "Preview" at bounding box center [1491, 92] width 90 height 30
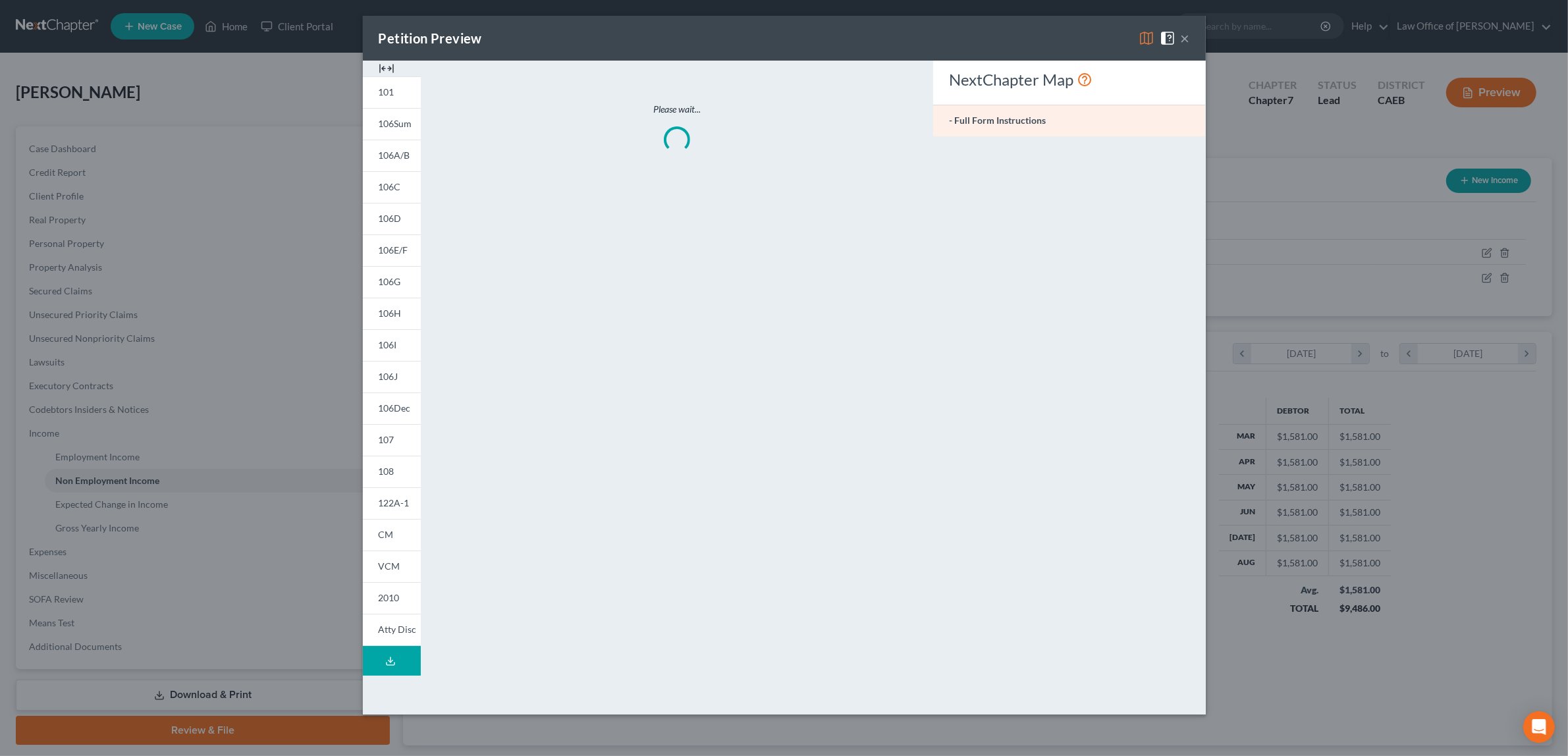
scroll to position [317, 660]
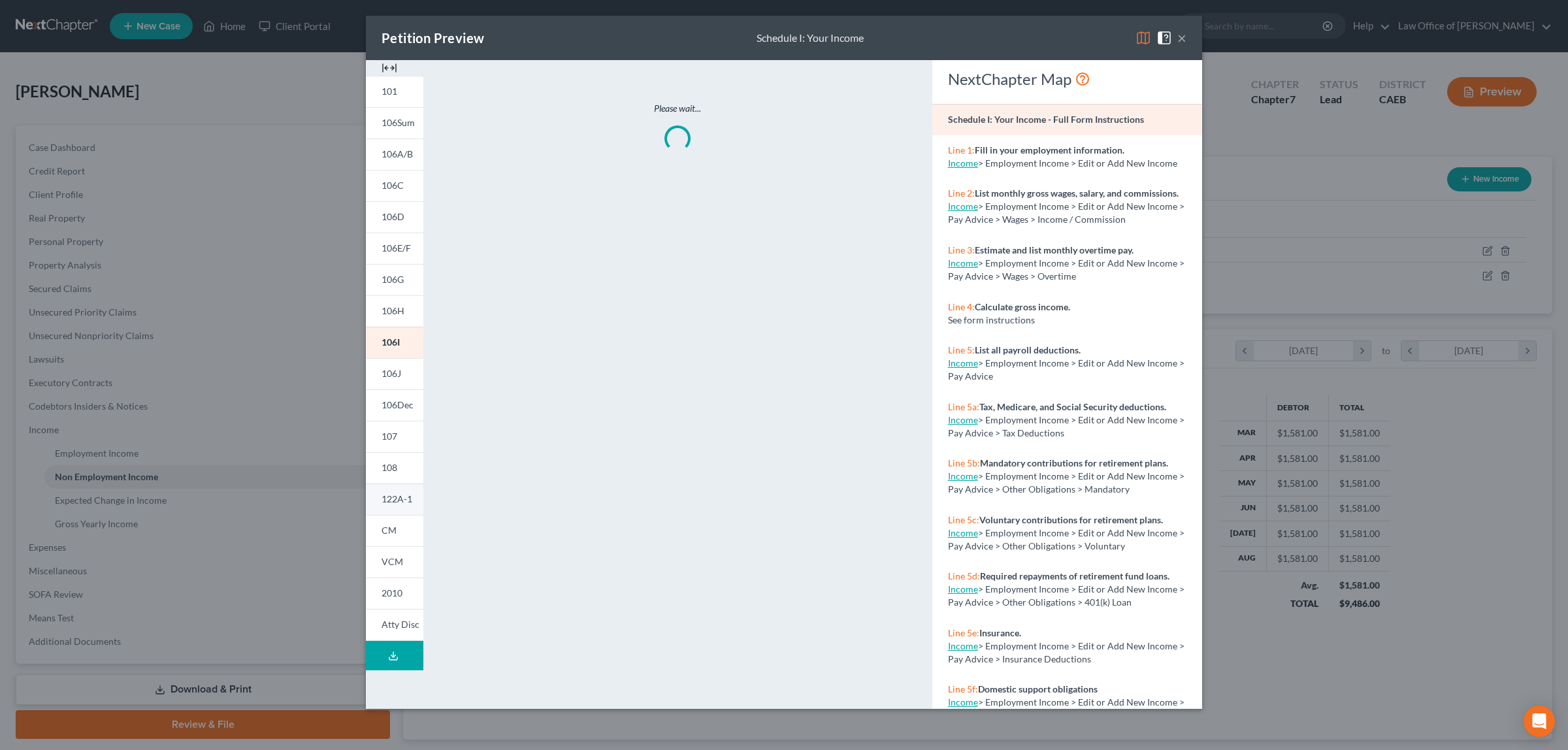
click at [393, 497] on span "122A-1" at bounding box center [396, 498] width 31 height 11
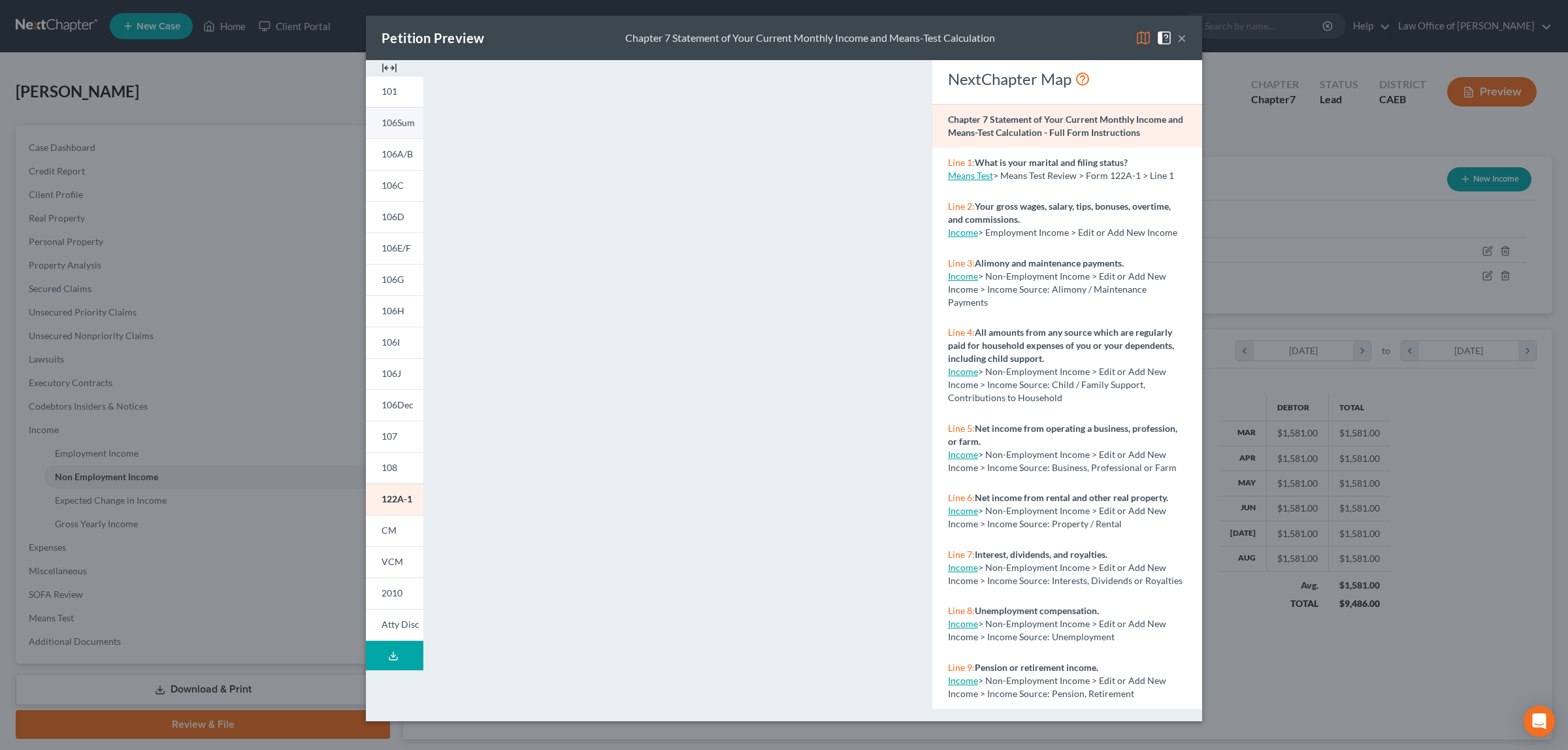
click at [383, 116] on link "106Sum" at bounding box center [394, 123] width 57 height 31
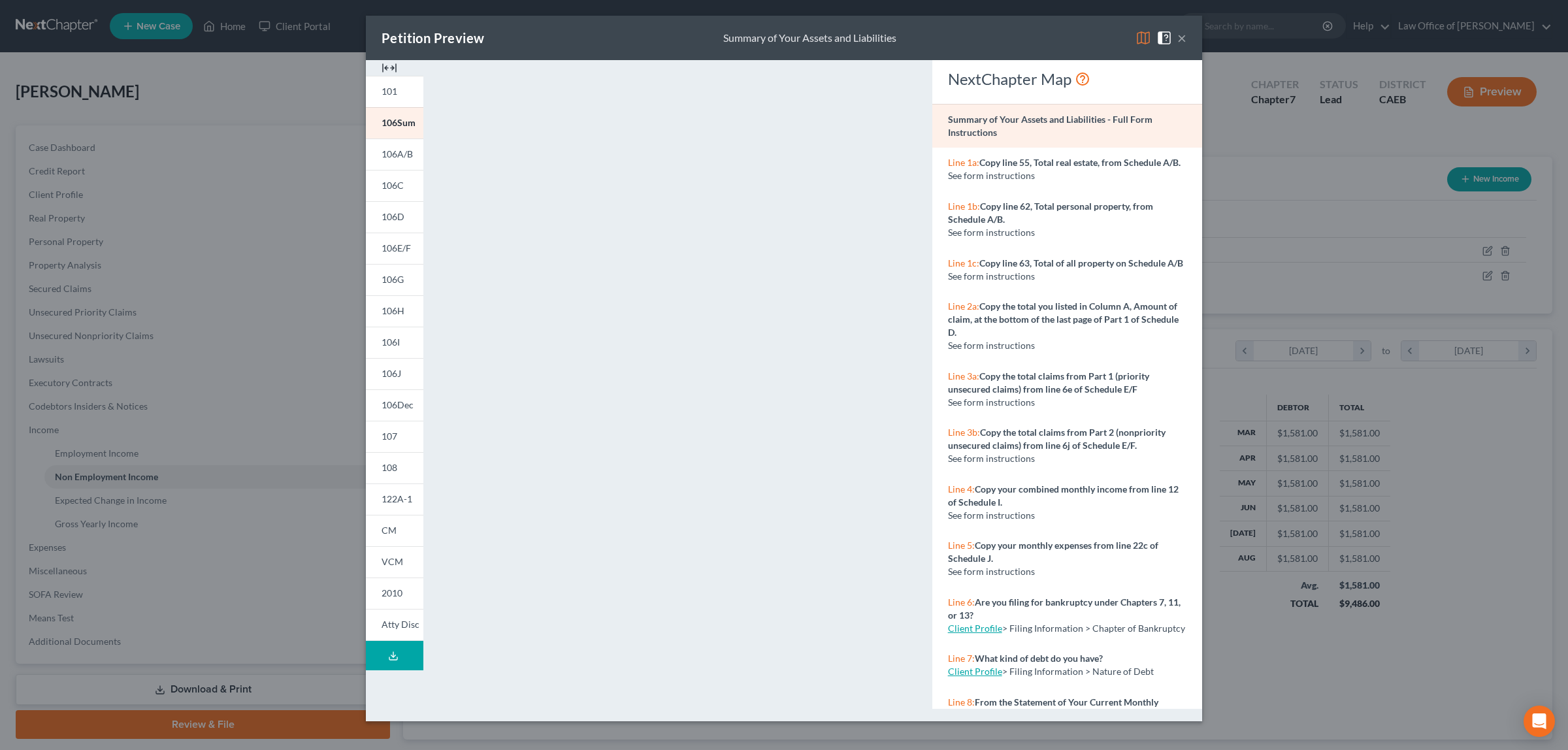
click at [1178, 37] on button "×" at bounding box center [1181, 38] width 9 height 16
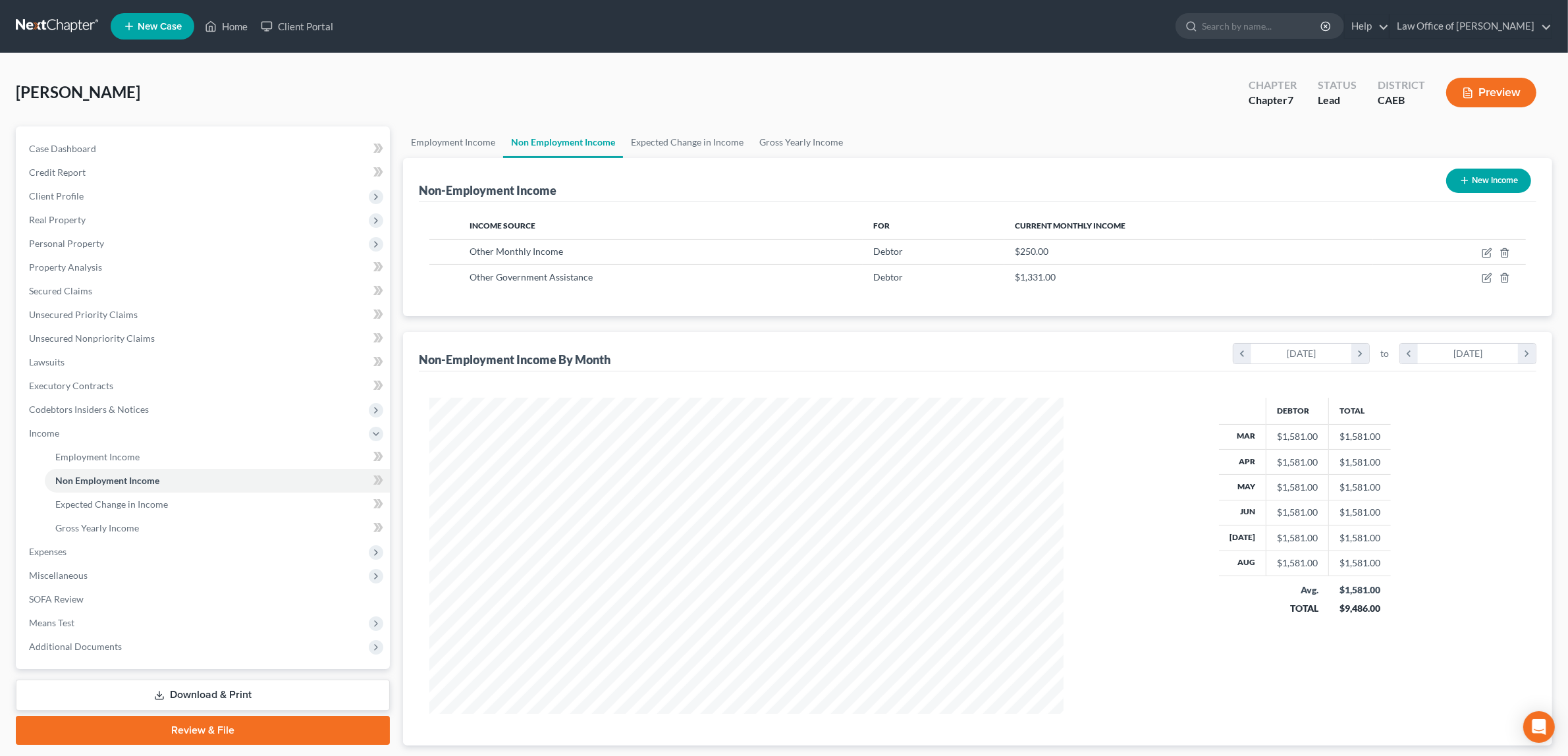
scroll to position [658039, 657838]
